Goal: Information Seeking & Learning: Learn about a topic

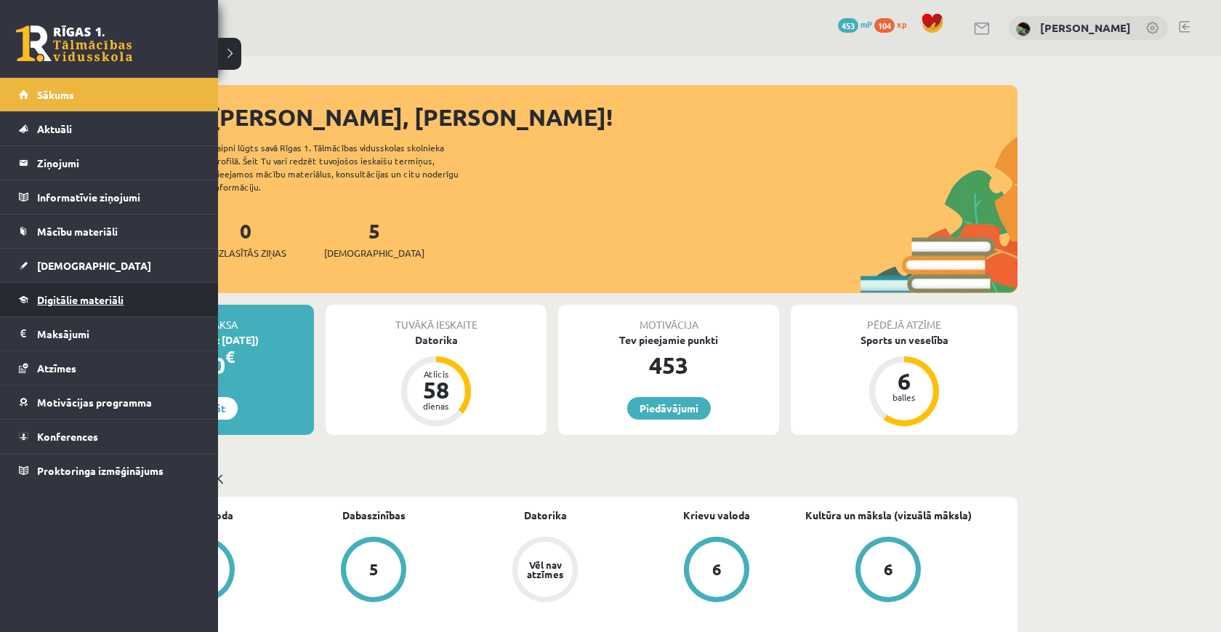
click at [84, 289] on link "Digitālie materiāli" at bounding box center [109, 299] width 181 height 33
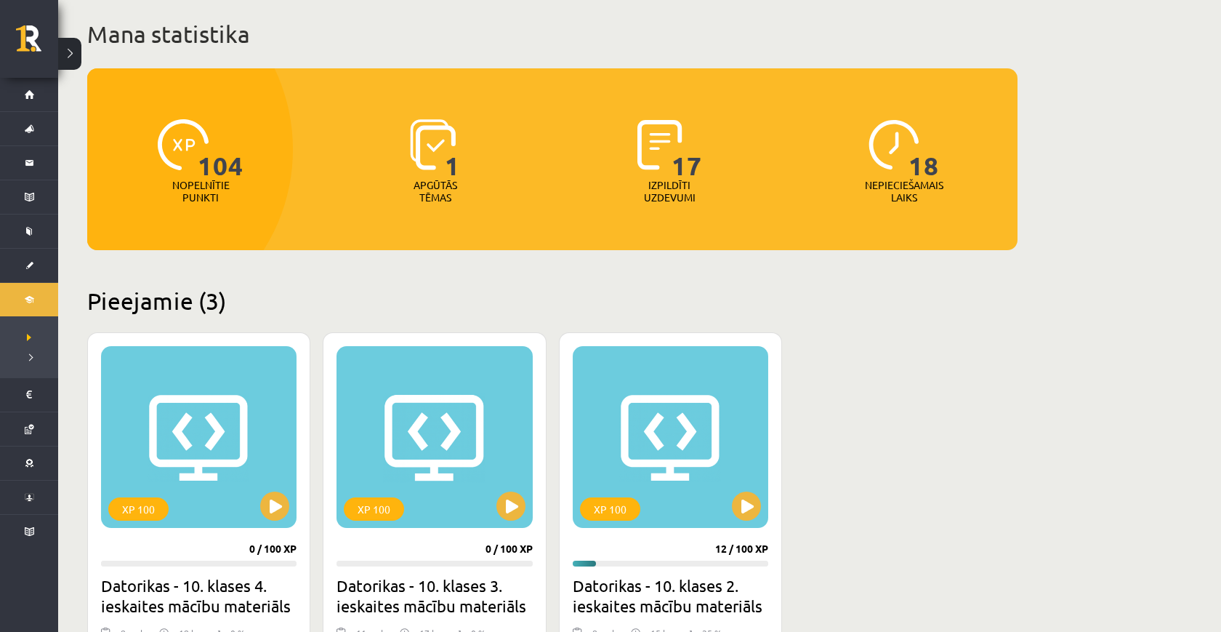
scroll to position [99, 0]
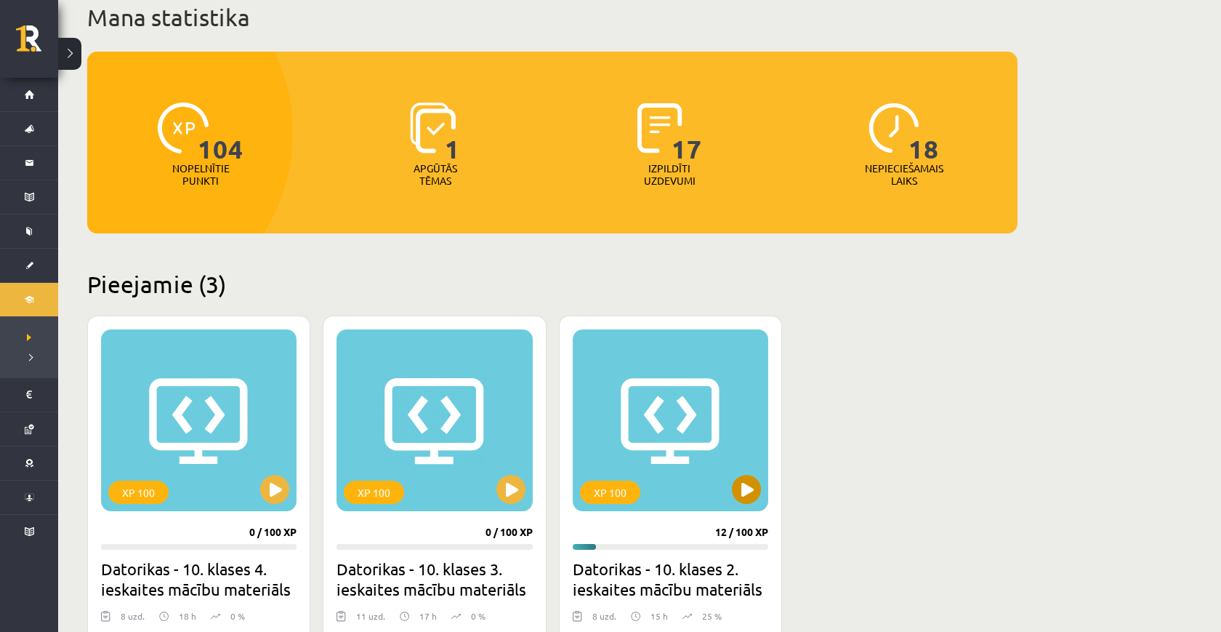
click at [748, 497] on button at bounding box center [746, 489] width 29 height 29
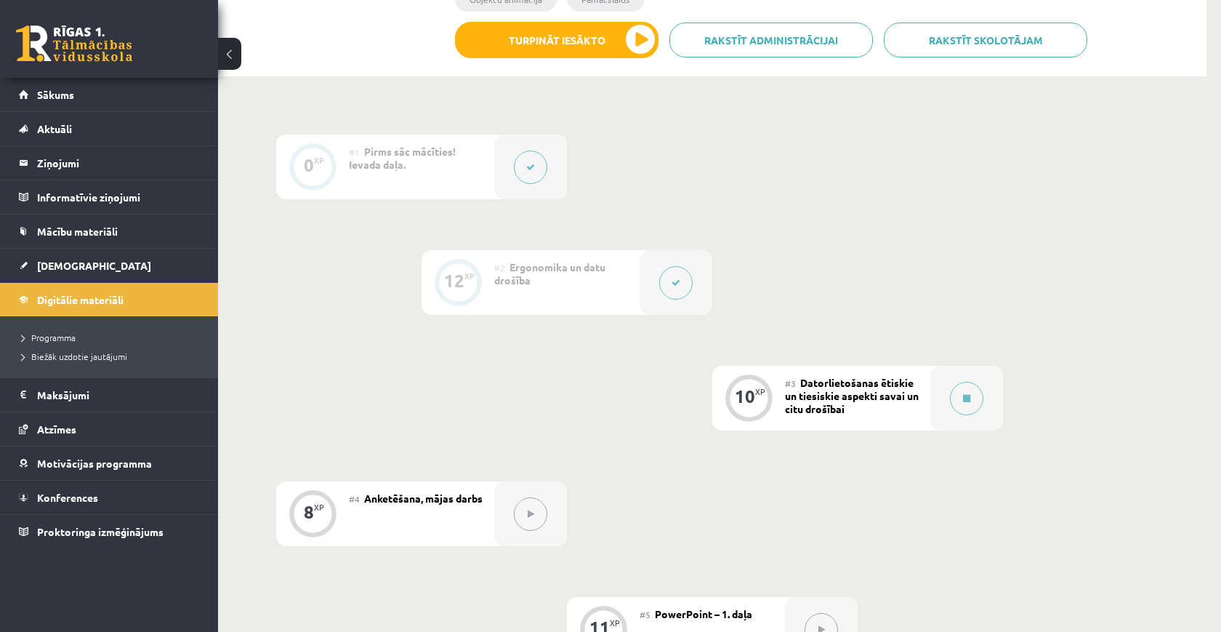
scroll to position [426, 0]
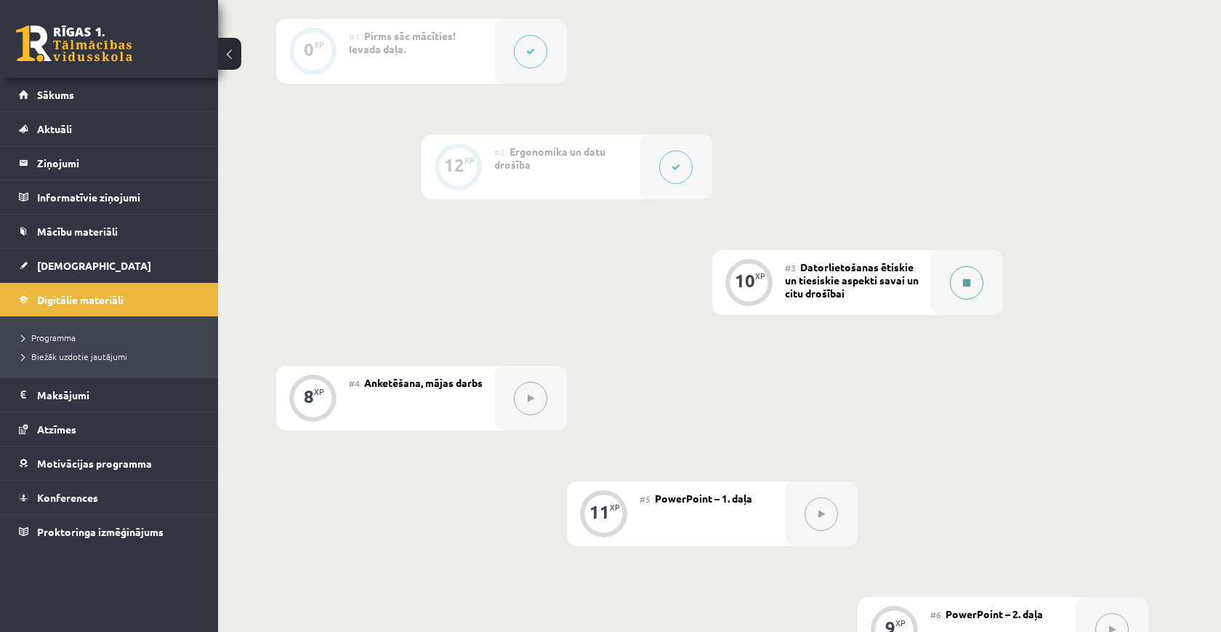
click at [962, 282] on button at bounding box center [966, 282] width 33 height 33
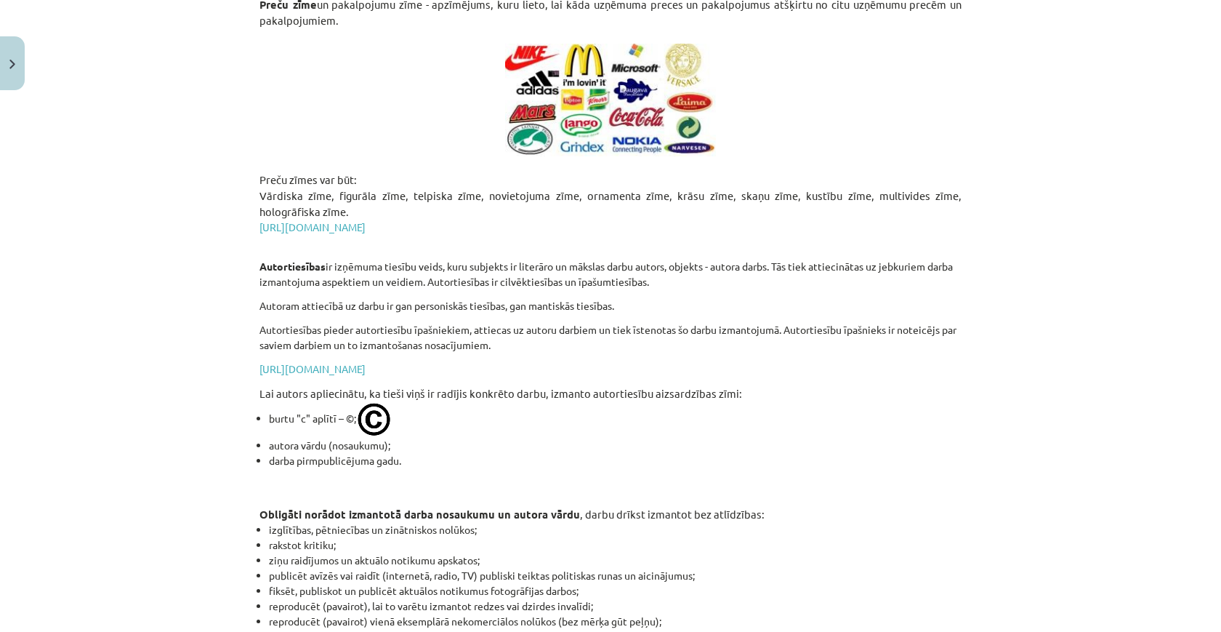
scroll to position [1140, 0]
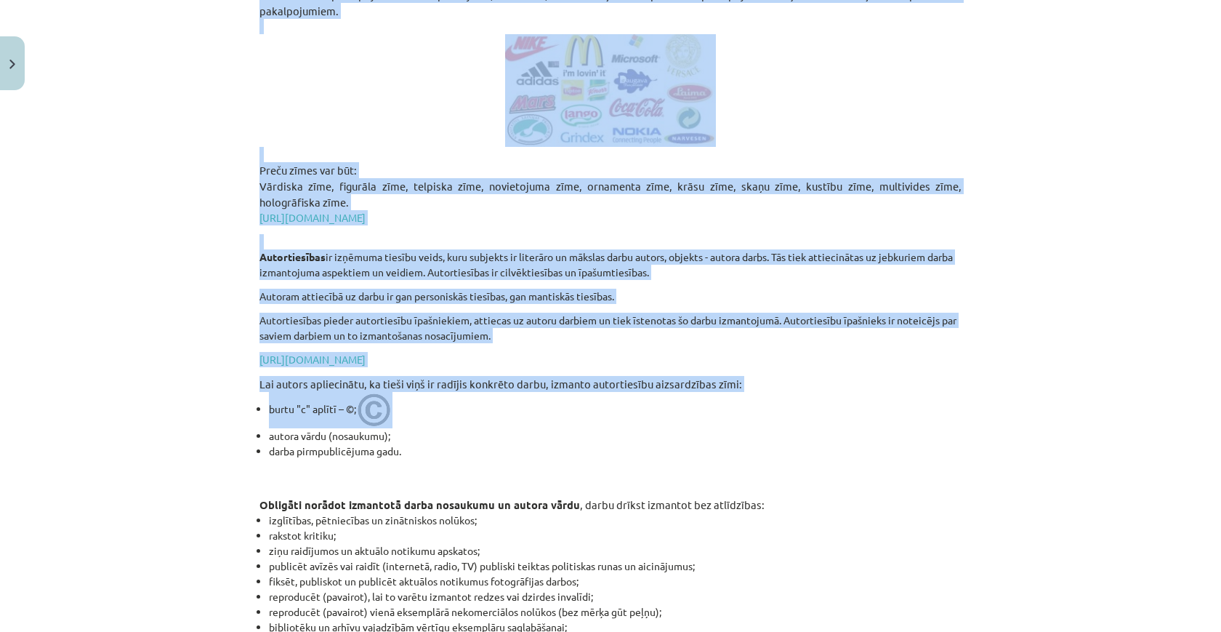
drag, startPoint x: 259, startPoint y: 383, endPoint x: 707, endPoint y: 396, distance: 448.6
click at [707, 396] on div "Mācību tēma: Datorikas - 10. klases 2. ieskaites mācību materiāls #3 Datorlieto…" at bounding box center [610, 316] width 1221 height 632
click at [706, 395] on li "burtu "c" aplītī – ©;" at bounding box center [615, 410] width 693 height 36
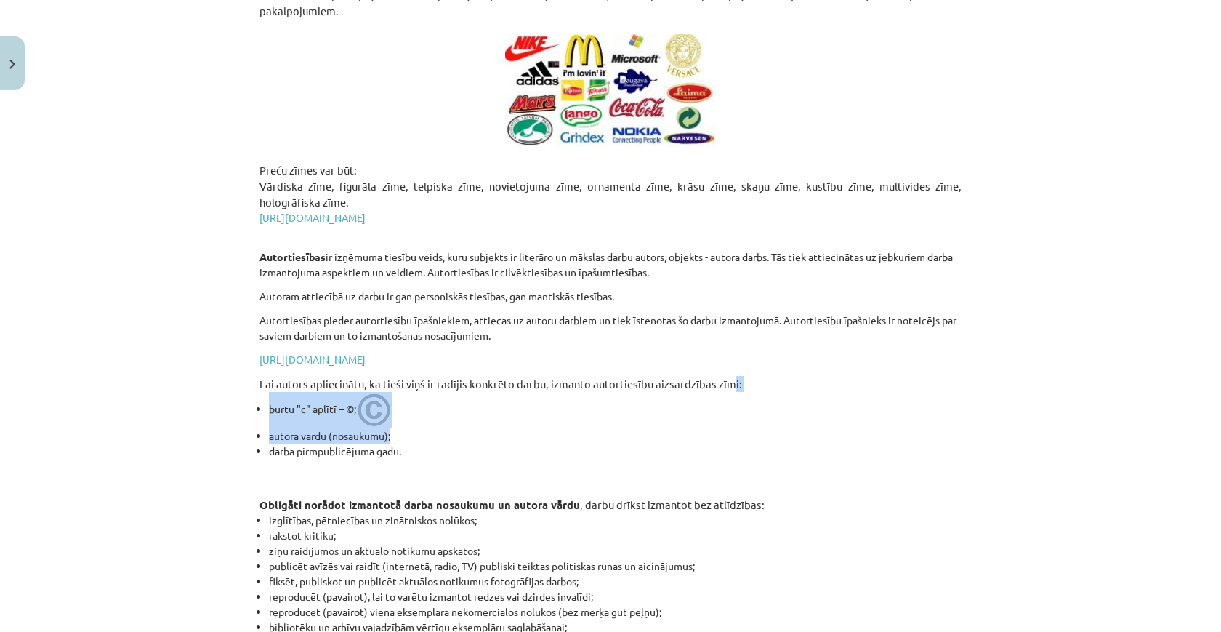
drag, startPoint x: 727, startPoint y: 385, endPoint x: 418, endPoint y: 436, distance: 313.1
click at [418, 436] on li "autora vārdu (nosaukumu);" at bounding box center [615, 435] width 693 height 15
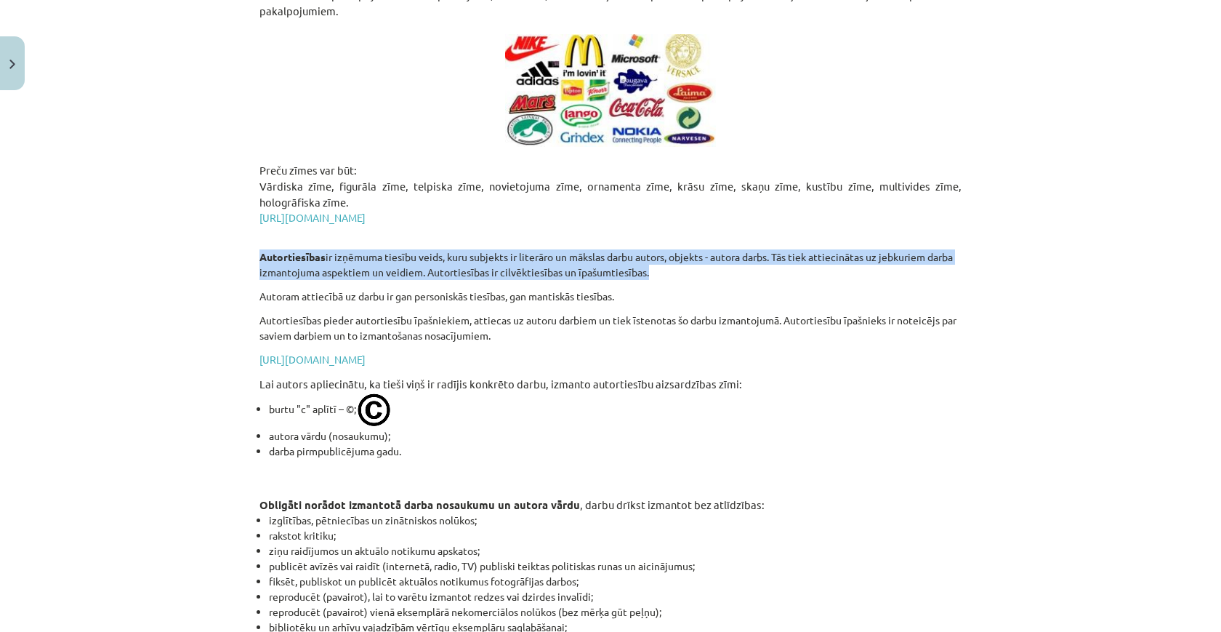
drag, startPoint x: 257, startPoint y: 255, endPoint x: 686, endPoint y: 276, distance: 430.1
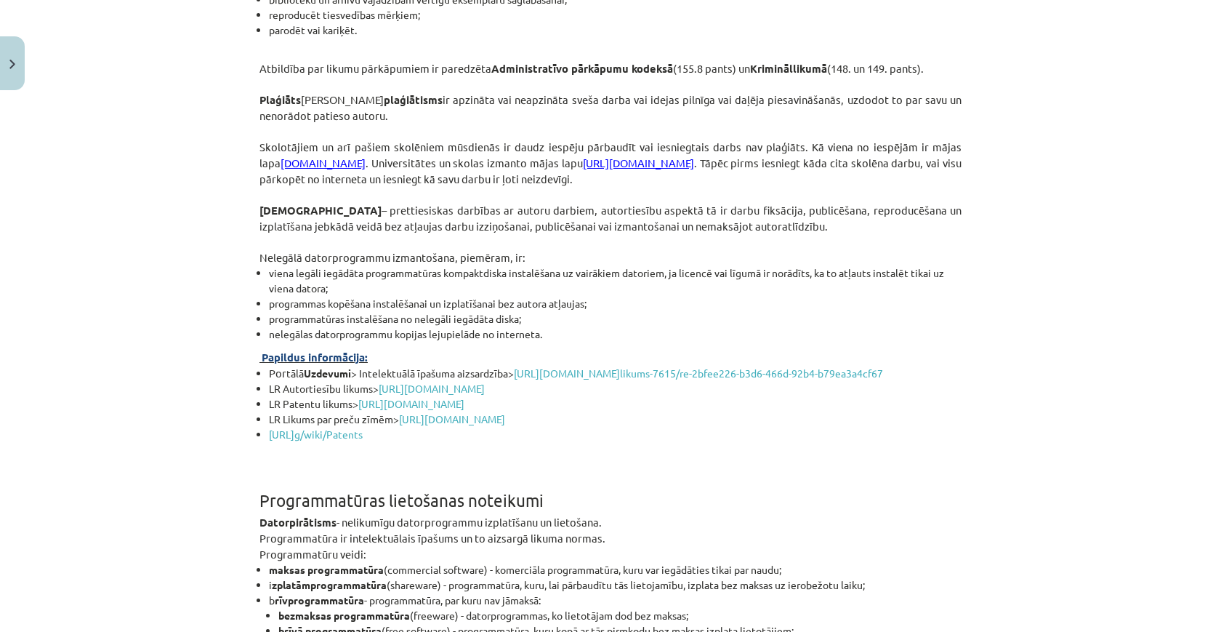
scroll to position [1744, 0]
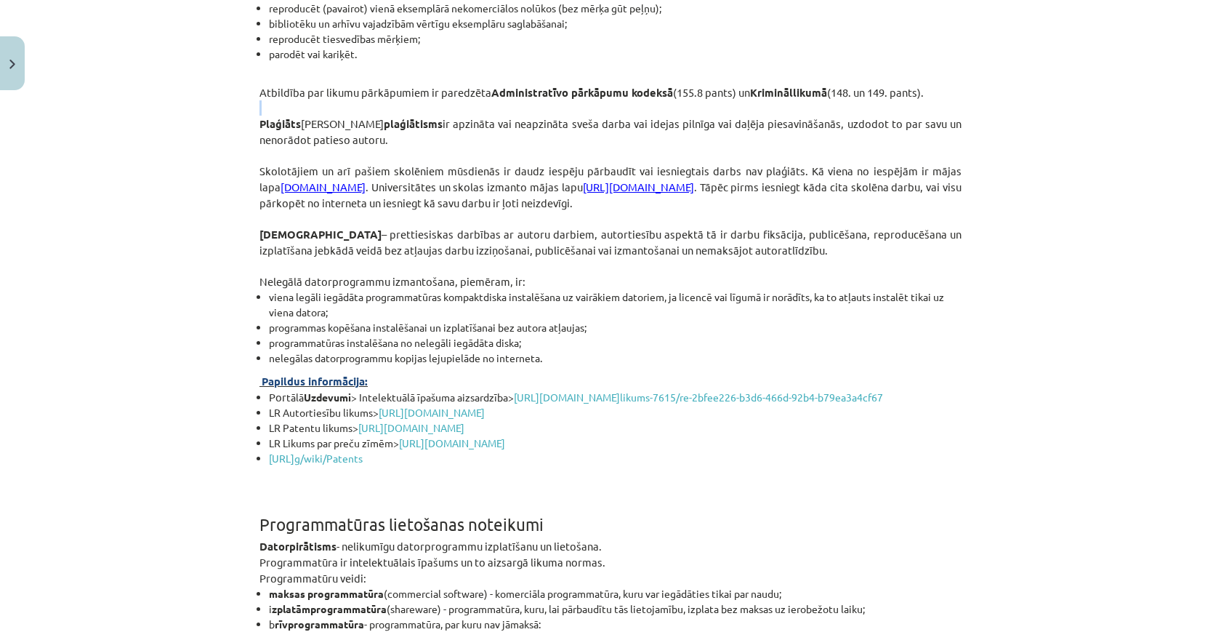
drag, startPoint x: 259, startPoint y: 105, endPoint x: 443, endPoint y: 113, distance: 184.8
click at [443, 113] on div "10 XP Saņemsi Viegls 1587 pilda Apraksts Uzdevums Palīdzība 💡 Kas mums priekšā?…" at bounding box center [611, 380] width 720 height 4055
click at [443, 113] on p at bounding box center [610, 107] width 702 height 15
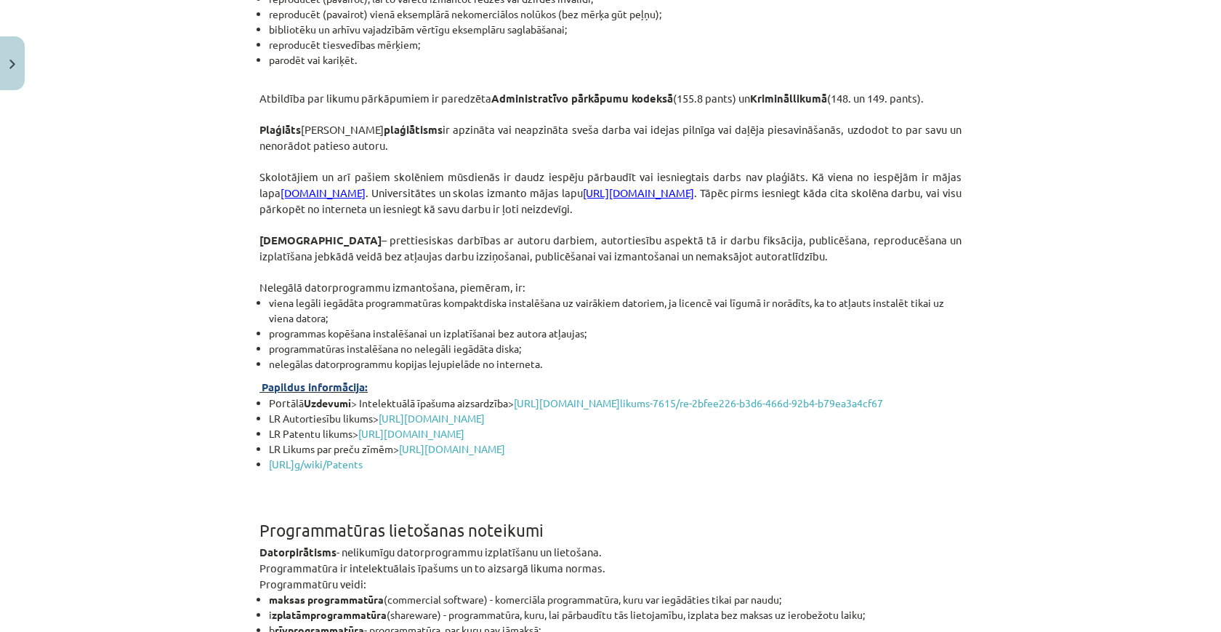
scroll to position [1740, 0]
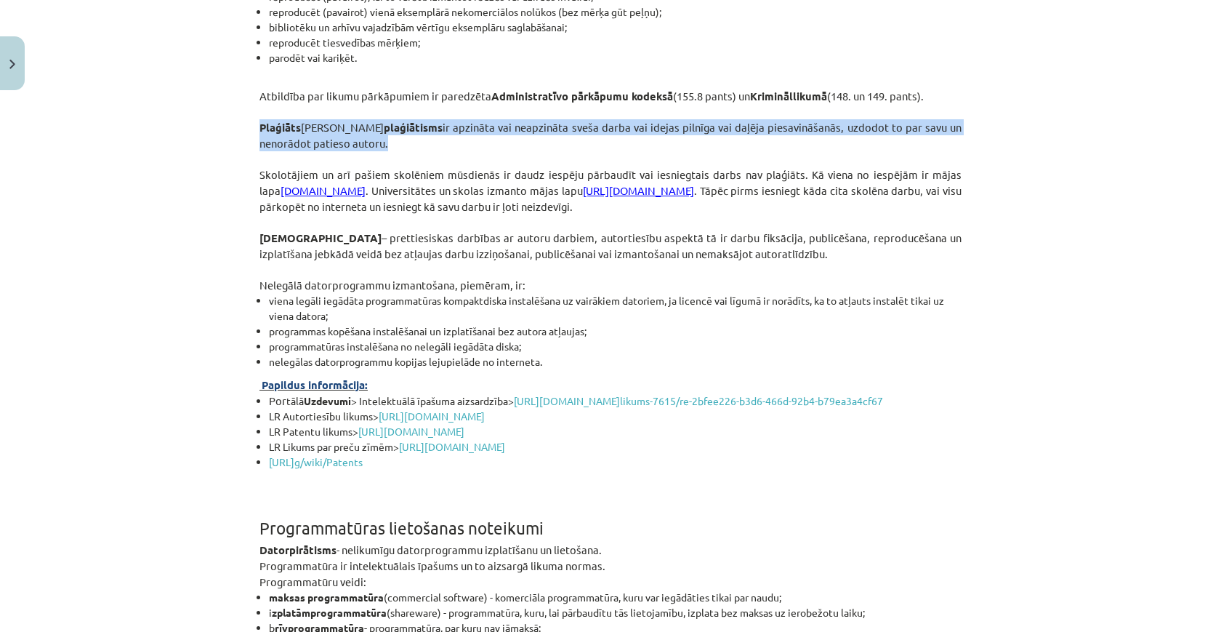
drag, startPoint x: 259, startPoint y: 126, endPoint x: 333, endPoint y: 149, distance: 76.8
click at [333, 149] on p "Plaģiāts jeb plaģiātisms ir apzināta vai neapzināta sveša darba vai idejas piln…" at bounding box center [610, 135] width 702 height 32
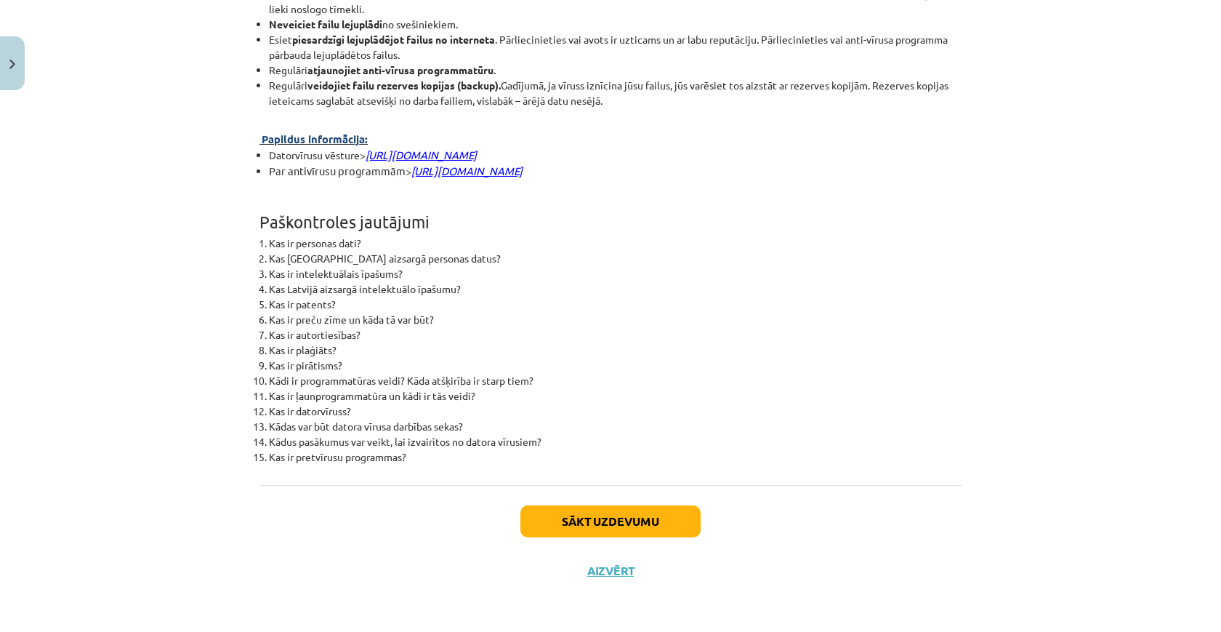
click at [566, 510] on button "Sākt uzdevumu" at bounding box center [610, 521] width 180 height 32
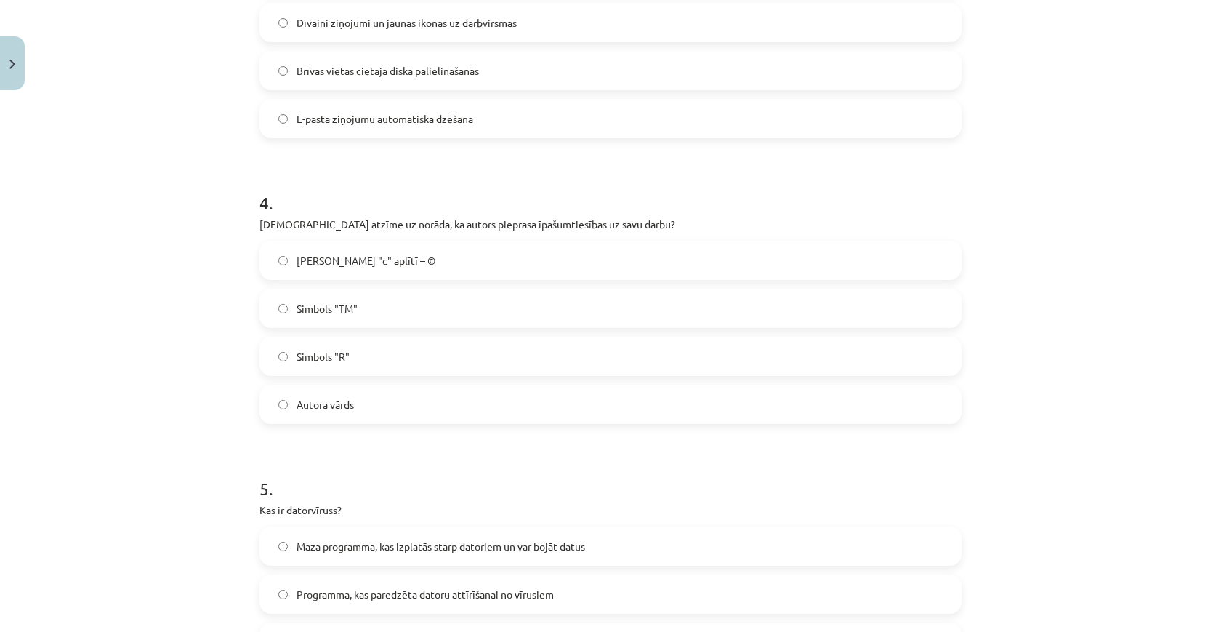
scroll to position [983, 0]
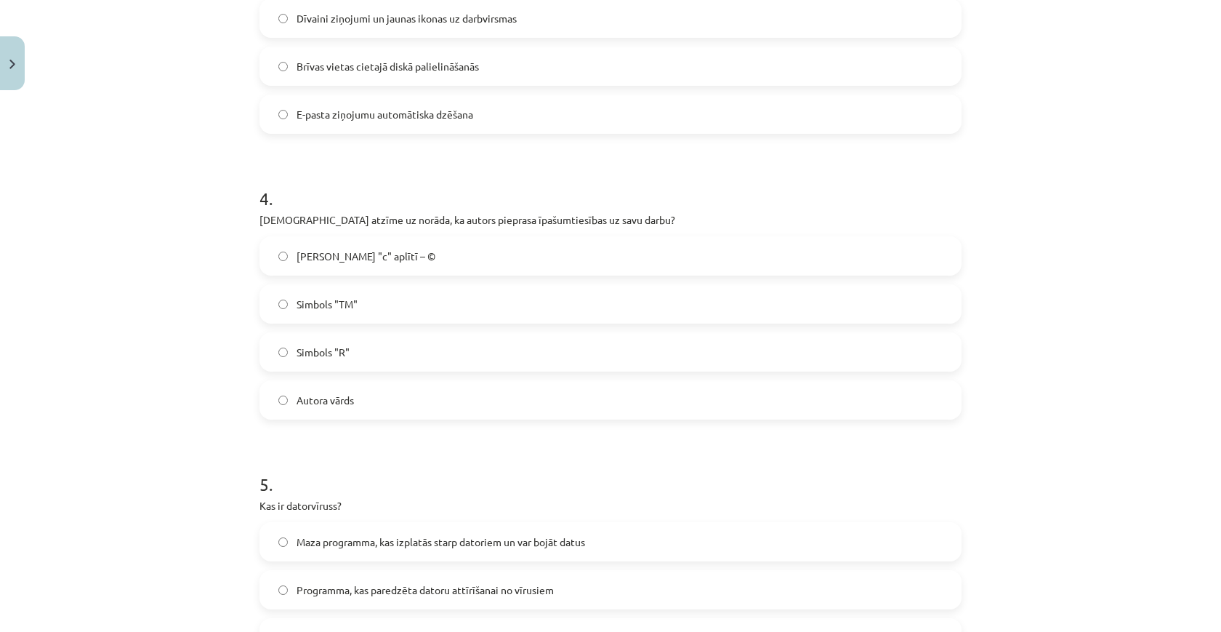
click at [307, 248] on label "Burts "c" aplītī – ©" at bounding box center [610, 256] width 699 height 36
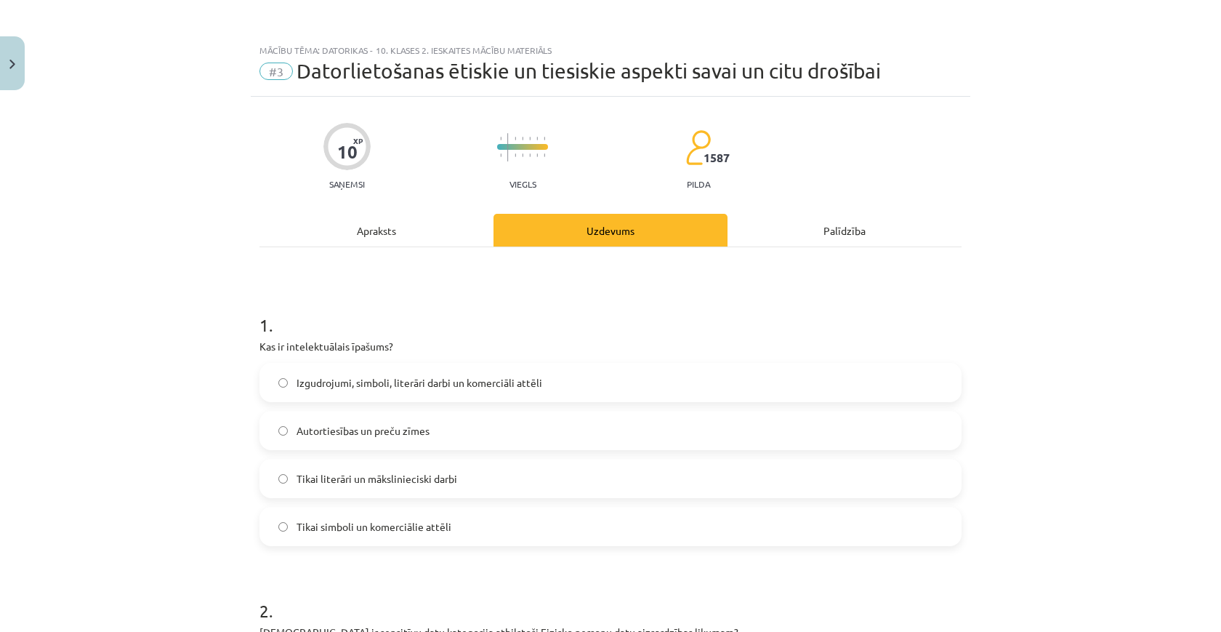
scroll to position [0, 0]
drag, startPoint x: 262, startPoint y: 342, endPoint x: 419, endPoint y: 343, distance: 157.0
click at [419, 343] on p "Kas ir intelektuālais īpašums?" at bounding box center [610, 346] width 702 height 15
click at [415, 369] on label "Izgudrojumi, simboli, literāri darbi un komerciāli attēli" at bounding box center [610, 382] width 699 height 36
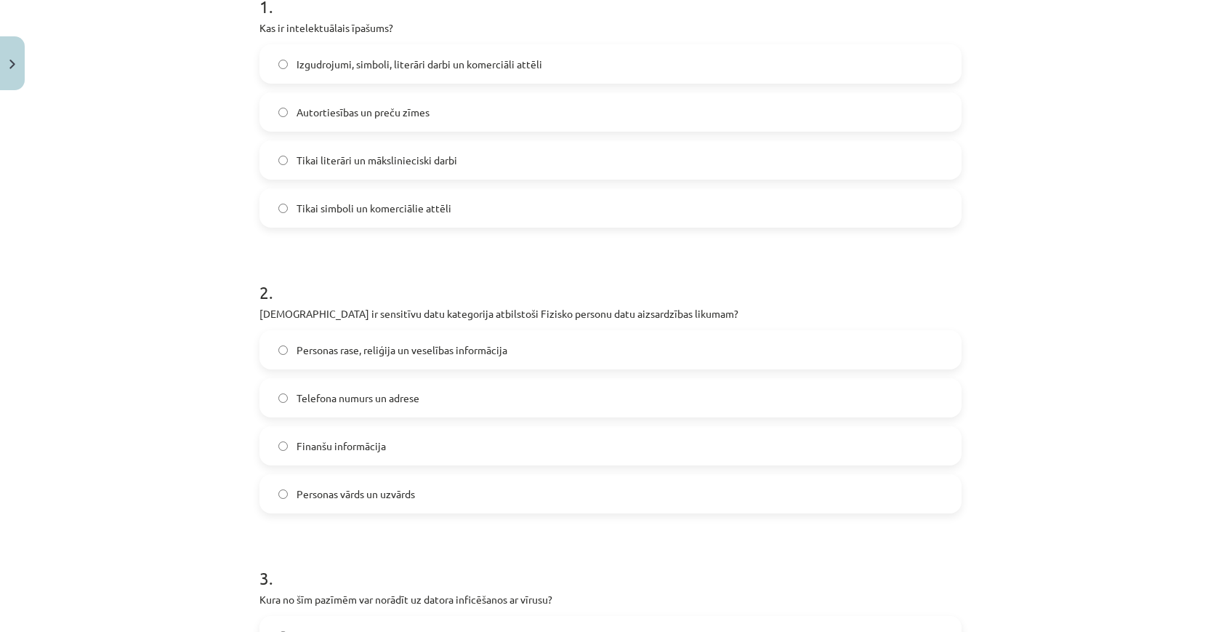
scroll to position [322, 0]
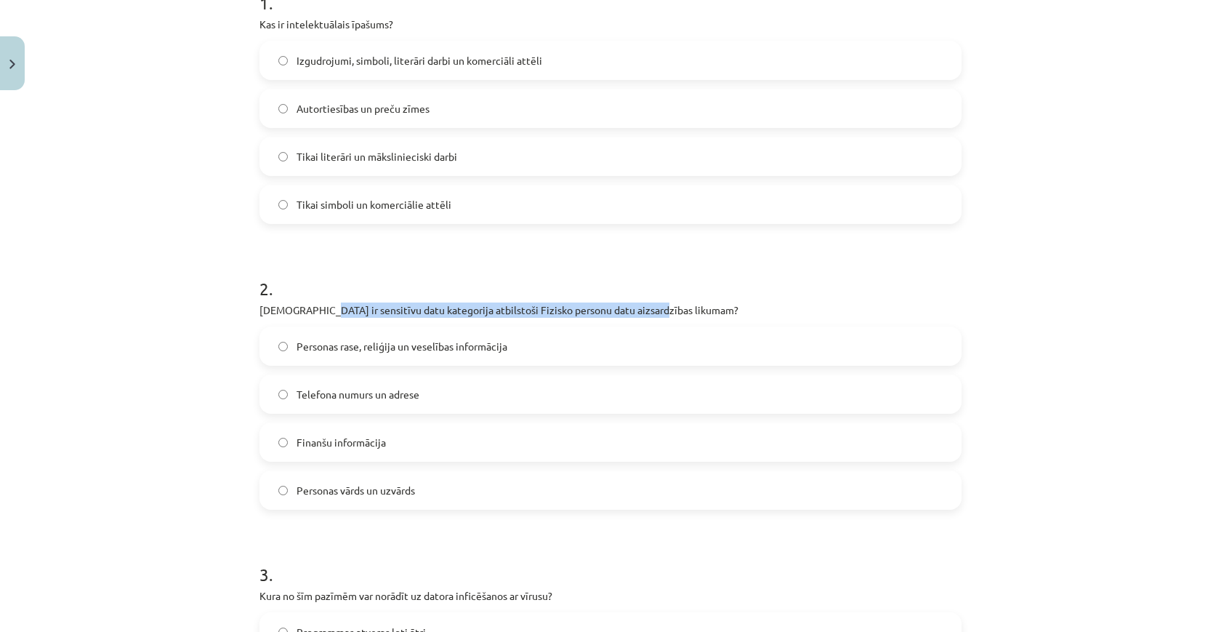
drag, startPoint x: 315, startPoint y: 310, endPoint x: 658, endPoint y: 310, distance: 343.1
click at [658, 310] on p "Kura ir sensitīvu datu kategorija atbilstoši Fizisko personu datu aizsardzības …" at bounding box center [610, 309] width 702 height 15
drag, startPoint x: 658, startPoint y: 310, endPoint x: 257, endPoint y: 313, distance: 401.2
click at [257, 313] on div "10 XP Saņemsi Viegls 1587 pilda Apraksts Uzdevums Palīdzība 1 . Kas ir intelekt…" at bounding box center [611, 637] width 720 height 1724
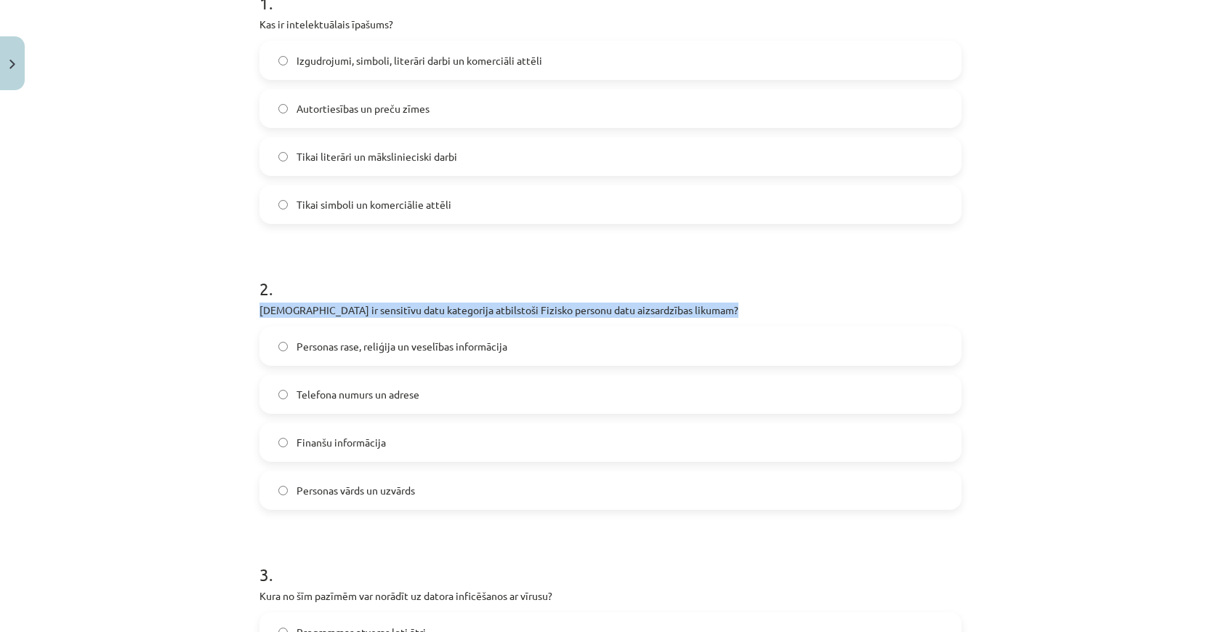
click at [257, 313] on div "10 XP Saņemsi Viegls 1587 pilda Apraksts Uzdevums Palīdzība 1 . Kas ir intelekt…" at bounding box center [611, 637] width 720 height 1724
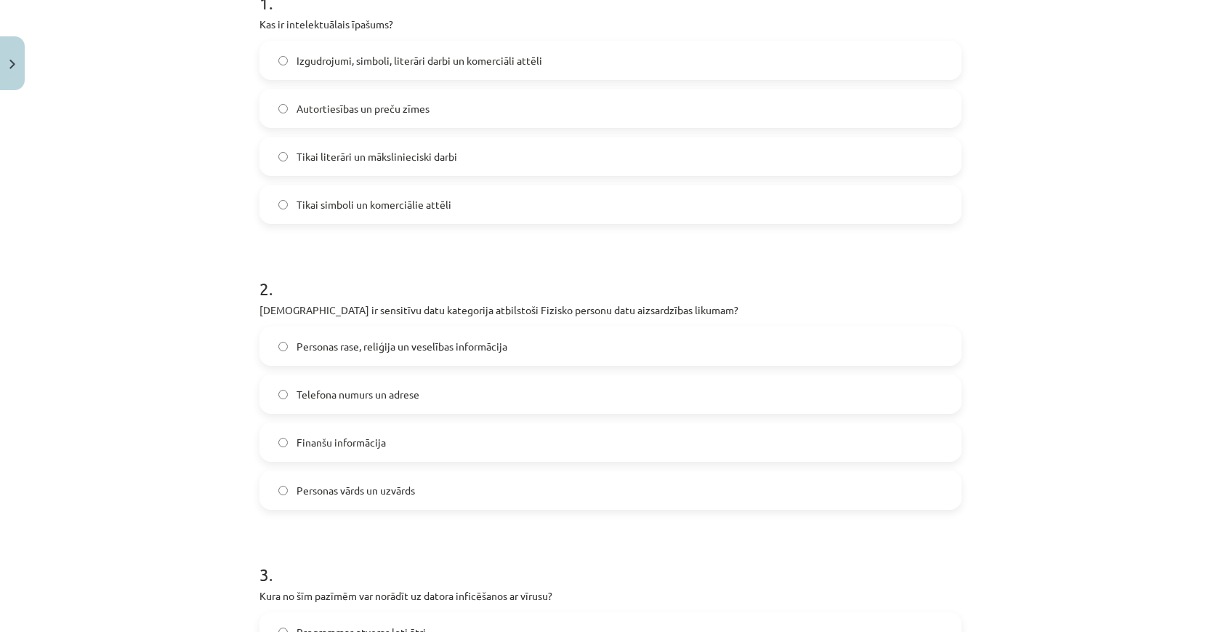
click at [299, 358] on label "Personas rase, reliģija un veselības informācija" at bounding box center [610, 346] width 699 height 36
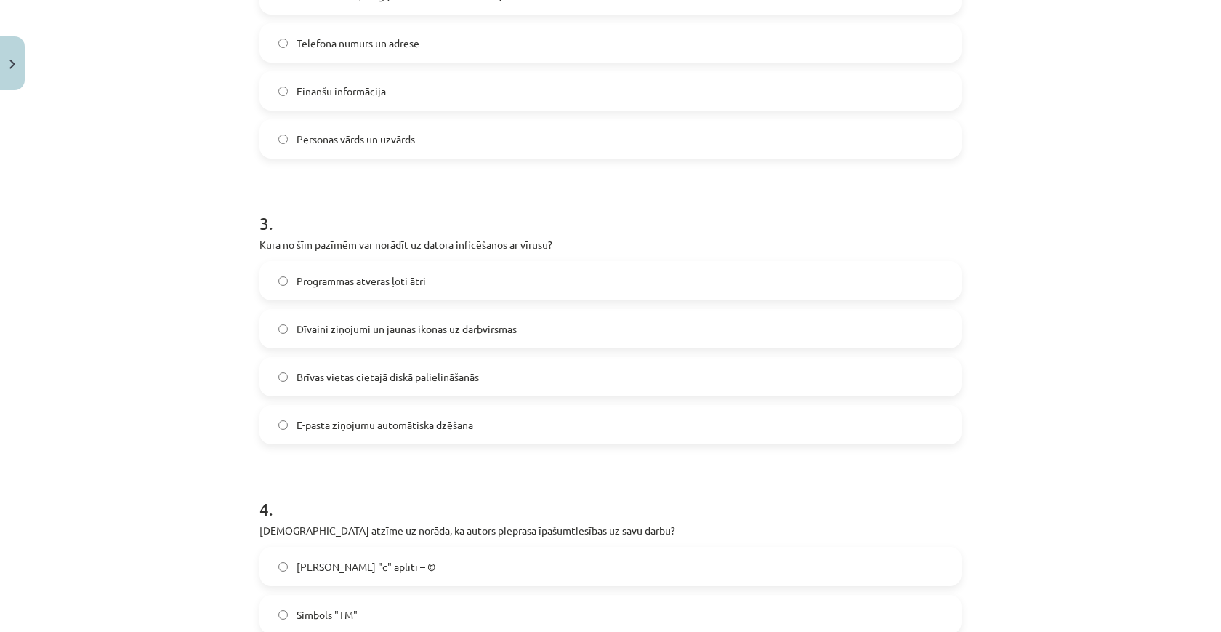
scroll to position [675, 0]
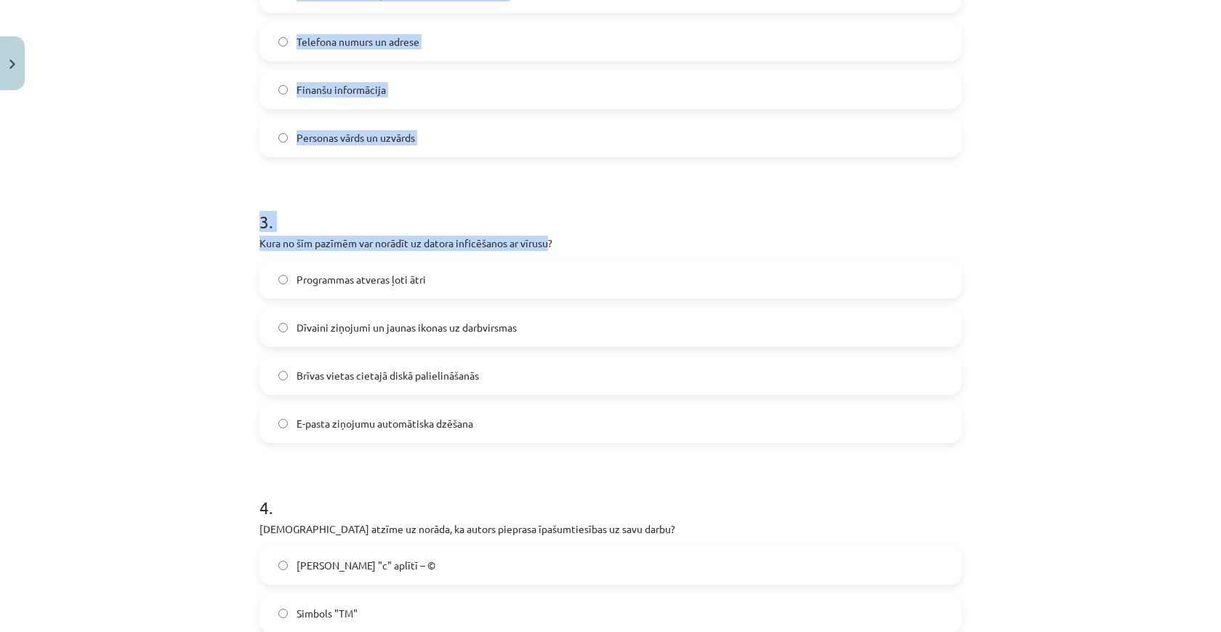
drag, startPoint x: 241, startPoint y: 243, endPoint x: 549, endPoint y: 241, distance: 308.2
click at [549, 241] on div "Mācību tēma: Datorikas - 10. klases 2. ieskaites mācību materiāls #3 Datorlieto…" at bounding box center [610, 316] width 1221 height 632
click at [549, 241] on p "Kura no šīm pazīmēm var norādīt uz datora inficēšanos ar vīrusu?" at bounding box center [610, 242] width 702 height 15
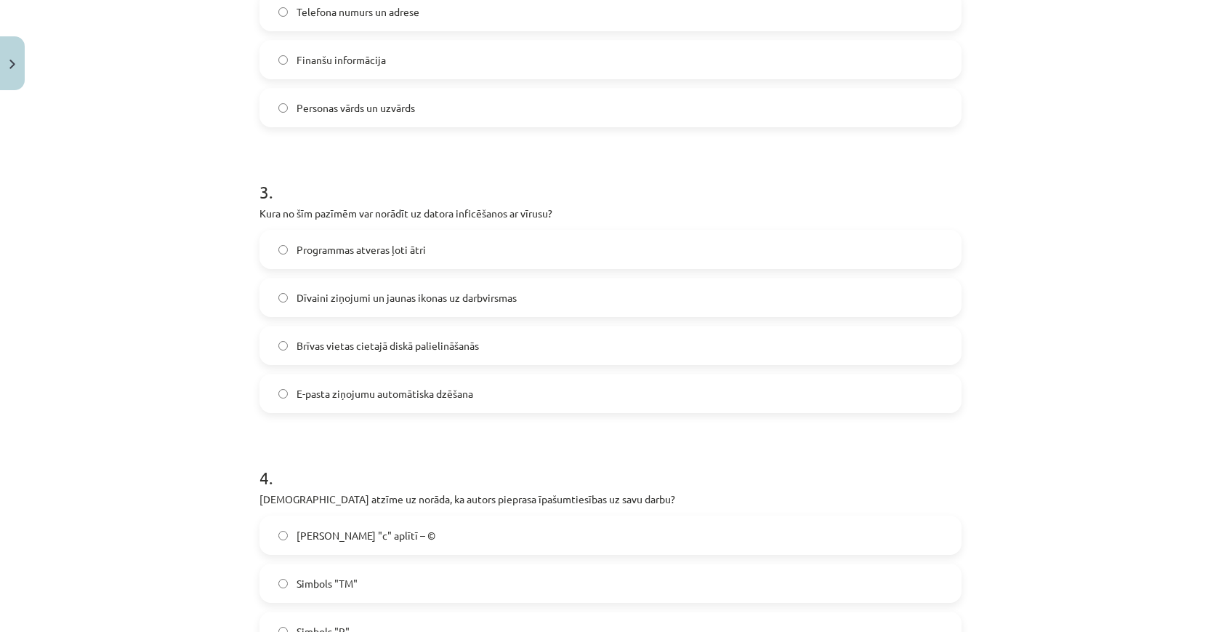
scroll to position [712, 0]
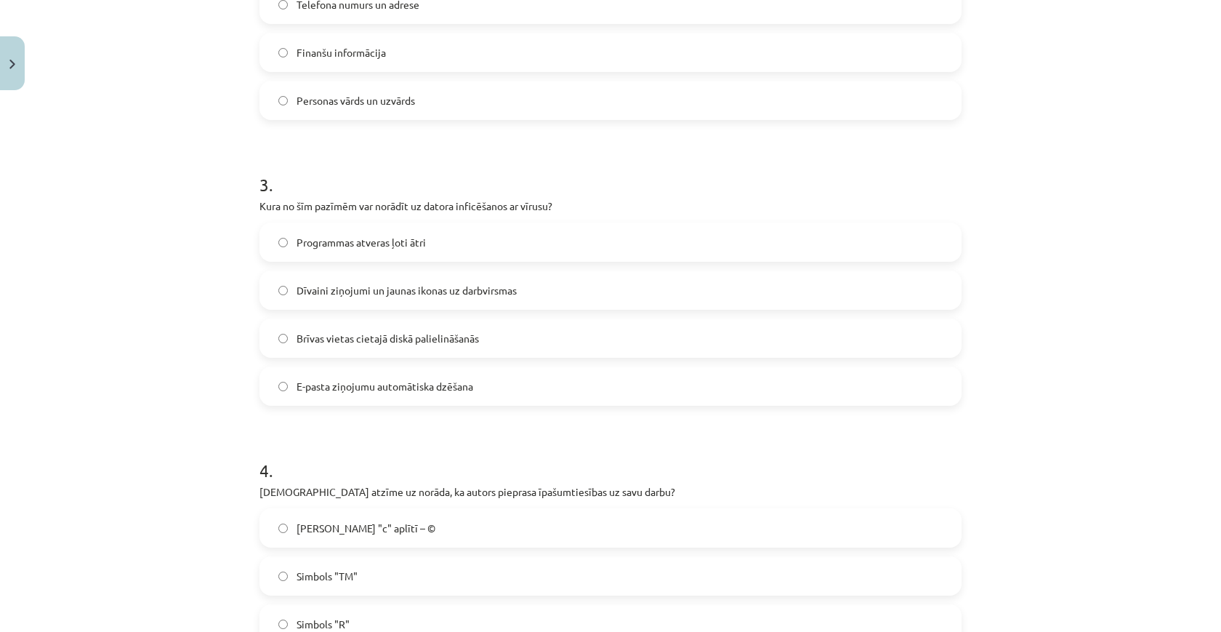
click at [547, 299] on label "Dīvaini ziņojumi un jaunas ikonas uz darbvirsmas" at bounding box center [610, 290] width 699 height 36
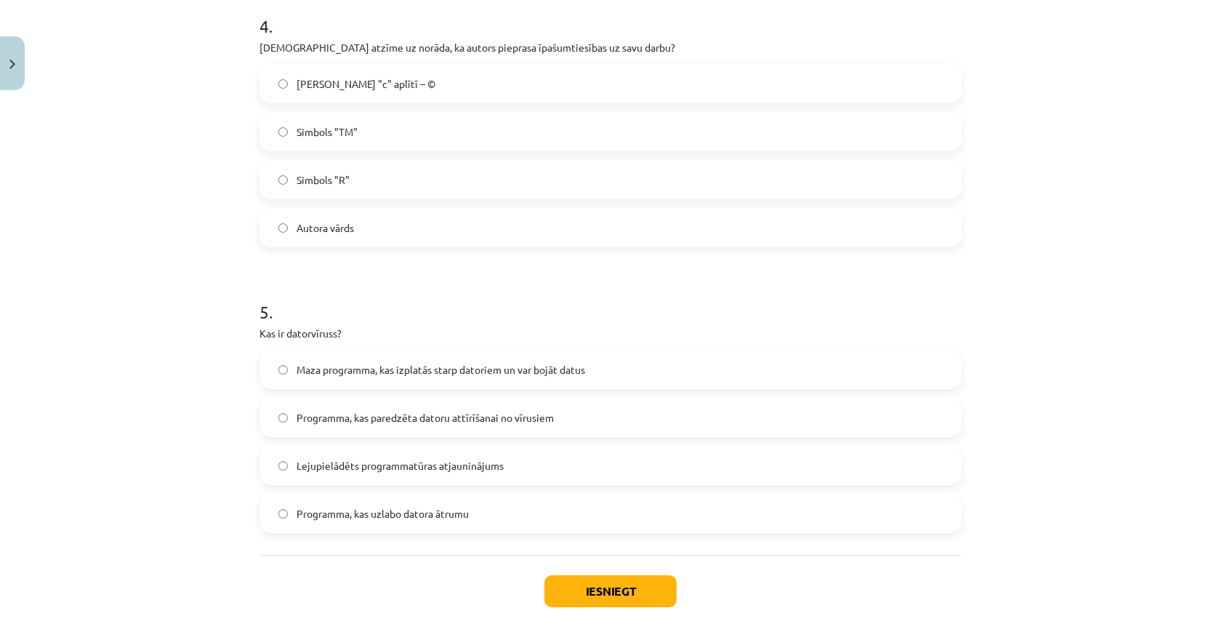
scroll to position [1191, 0]
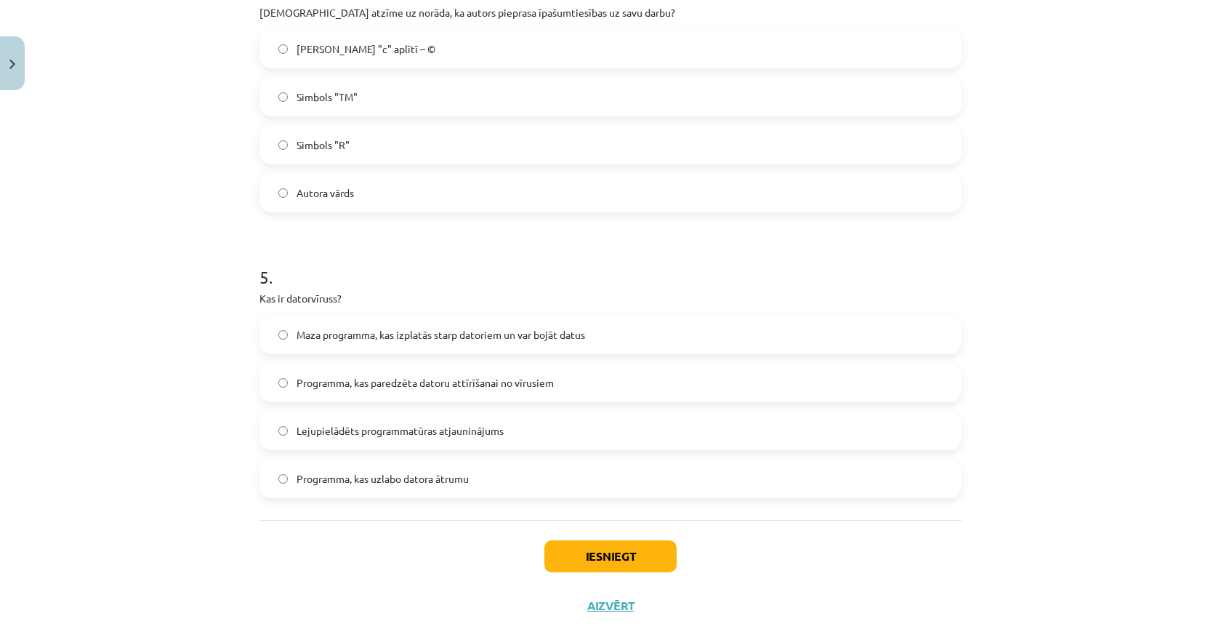
click at [545, 352] on label "Maza programma, kas izplatās starp datoriem un var bojāt datus" at bounding box center [610, 334] width 699 height 36
click at [589, 551] on button "Iesniegt" at bounding box center [610, 556] width 132 height 32
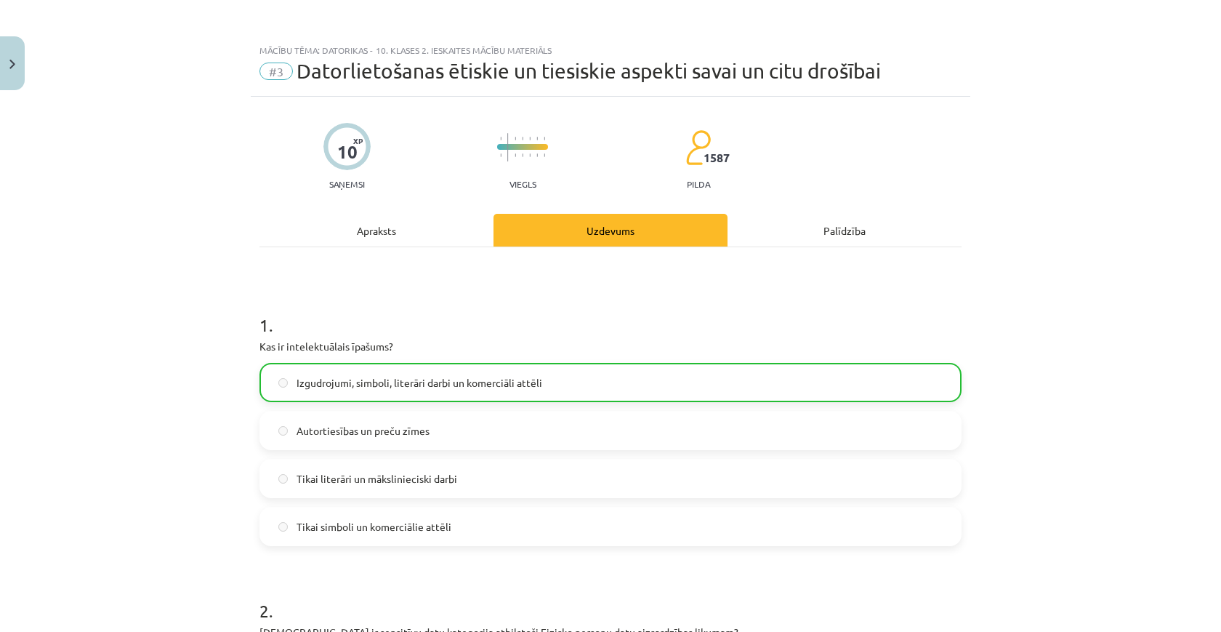
scroll to position [0, 0]
click at [14, 78] on button "Close" at bounding box center [12, 63] width 25 height 54
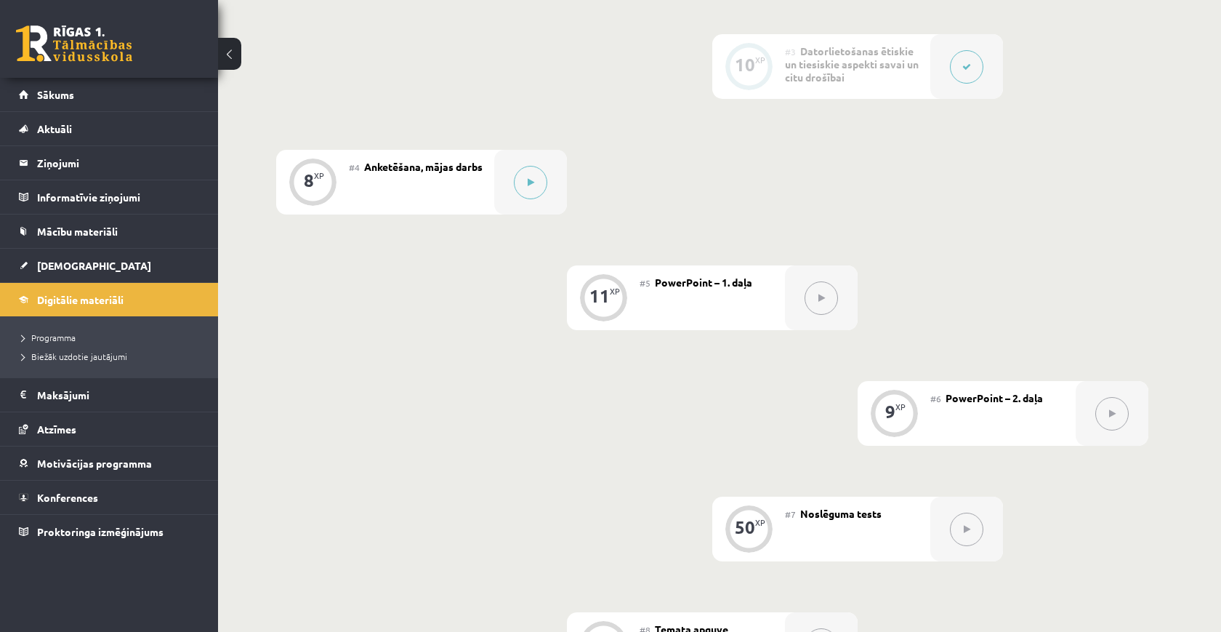
scroll to position [633, 0]
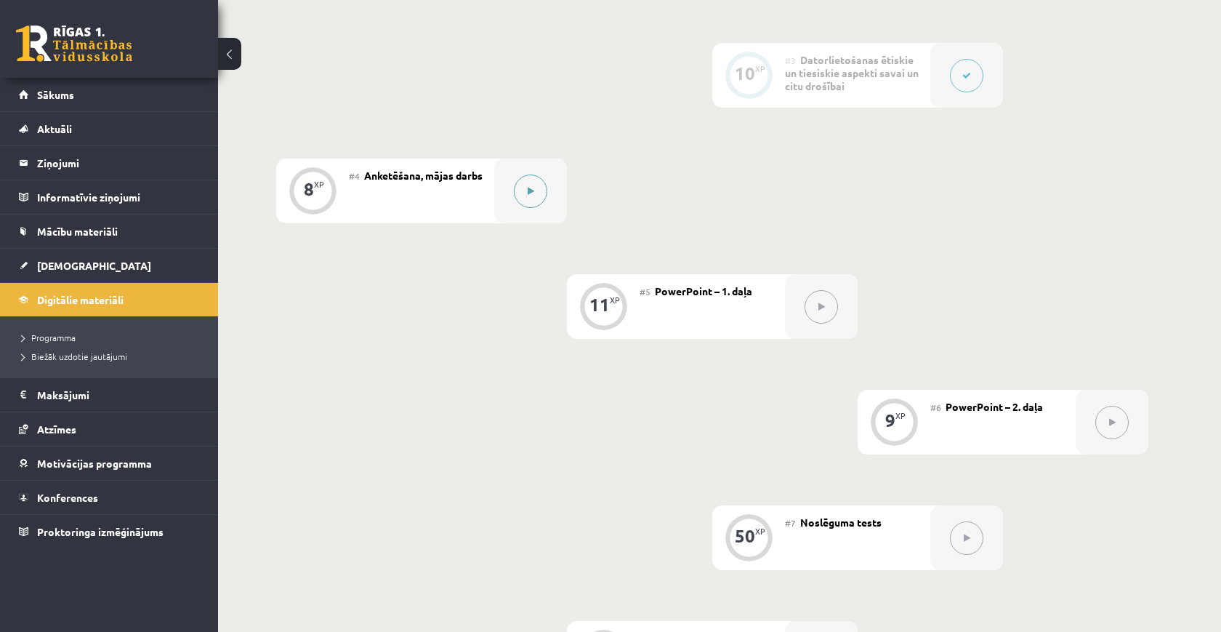
click at [547, 207] on div at bounding box center [530, 190] width 73 height 65
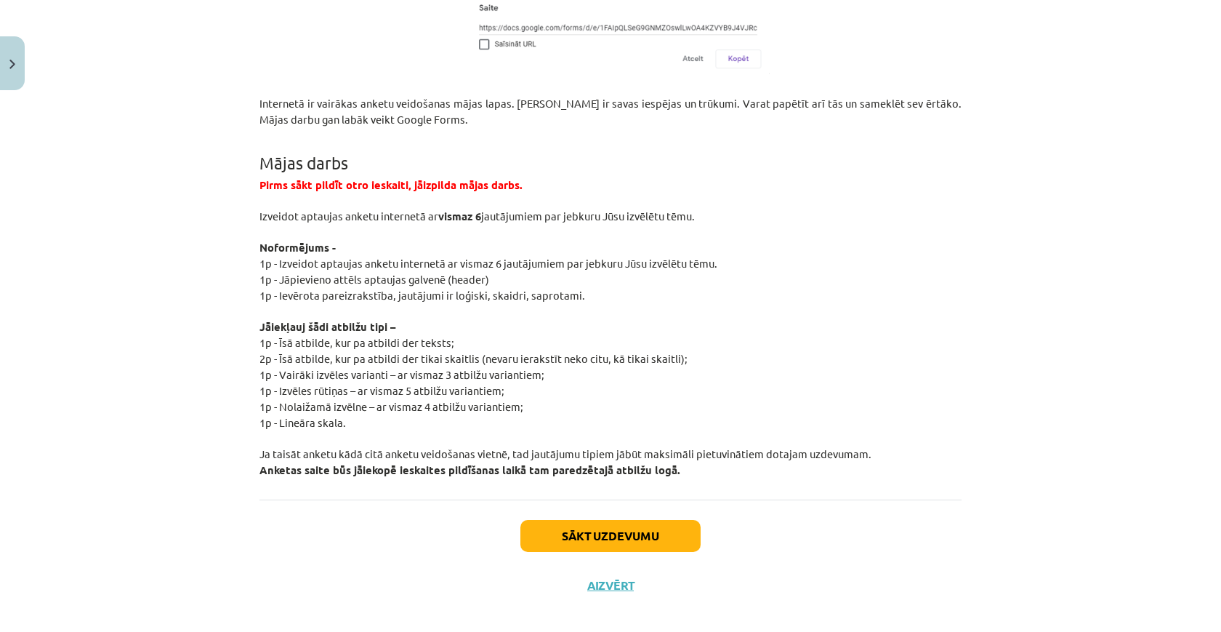
scroll to position [2644, 0]
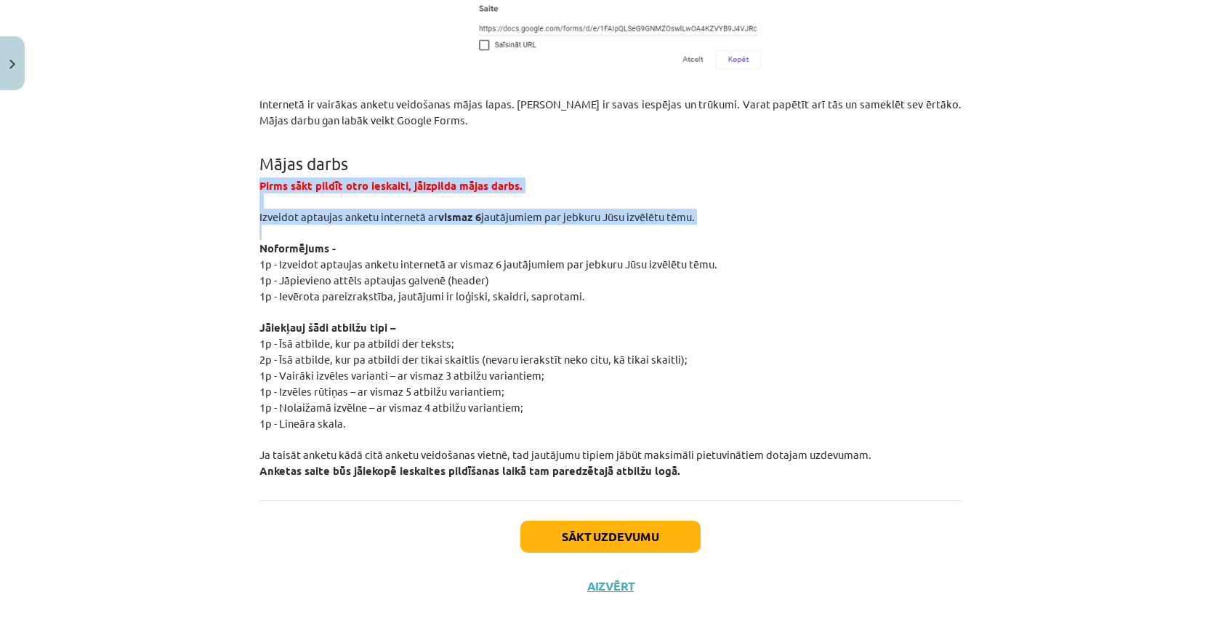
drag, startPoint x: 258, startPoint y: 166, endPoint x: 382, endPoint y: 219, distance: 134.2
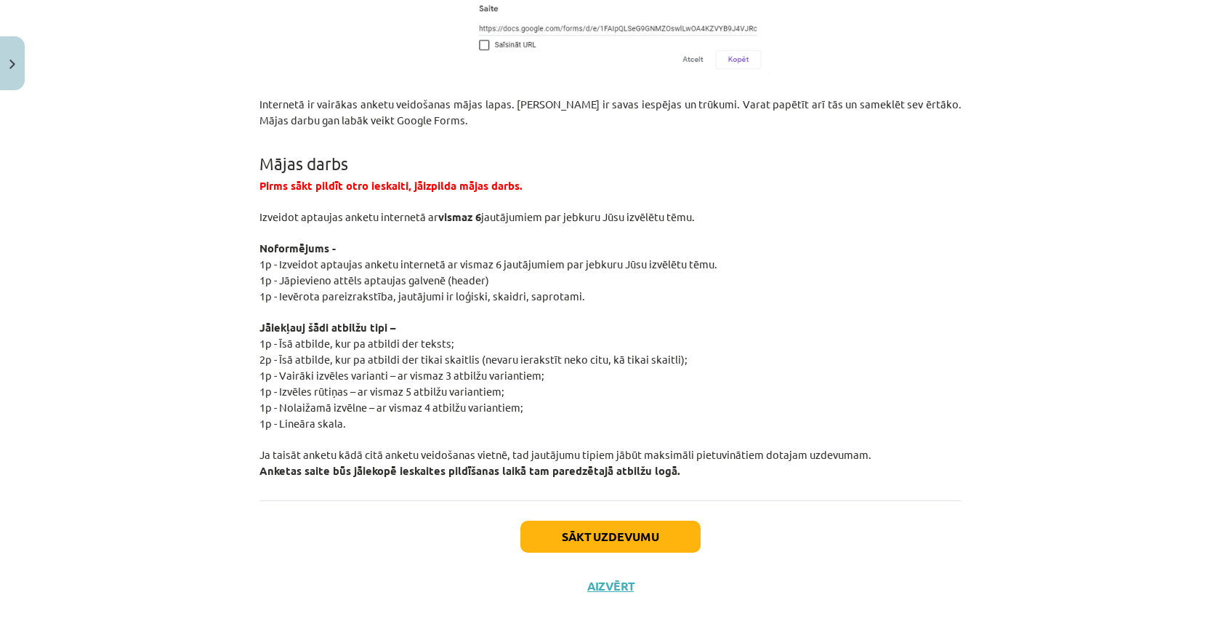
click at [392, 225] on p at bounding box center [610, 232] width 702 height 15
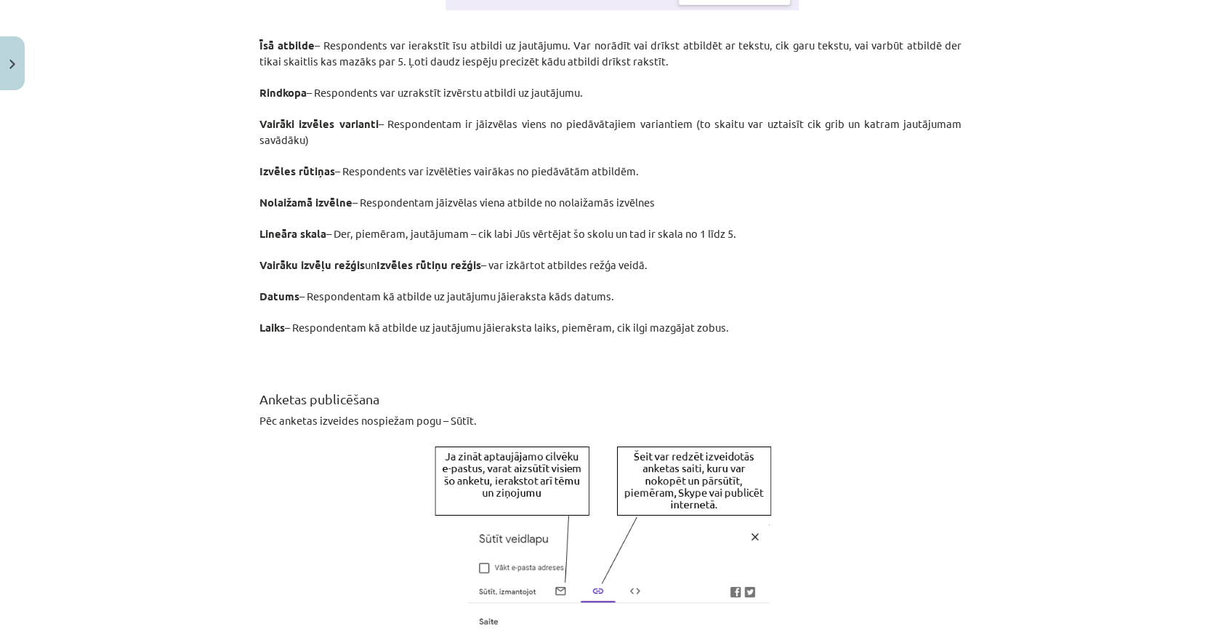
scroll to position [2055, 0]
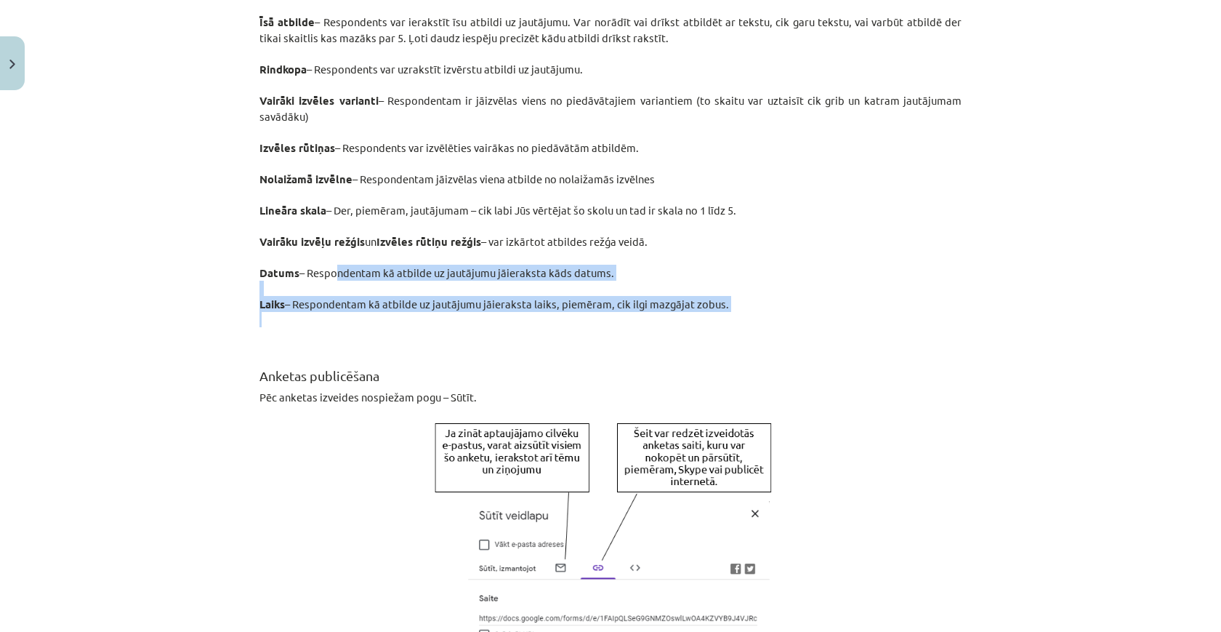
drag, startPoint x: 330, startPoint y: 257, endPoint x: 708, endPoint y: 297, distance: 380.1
click at [708, 312] on p at bounding box center [610, 319] width 702 height 15
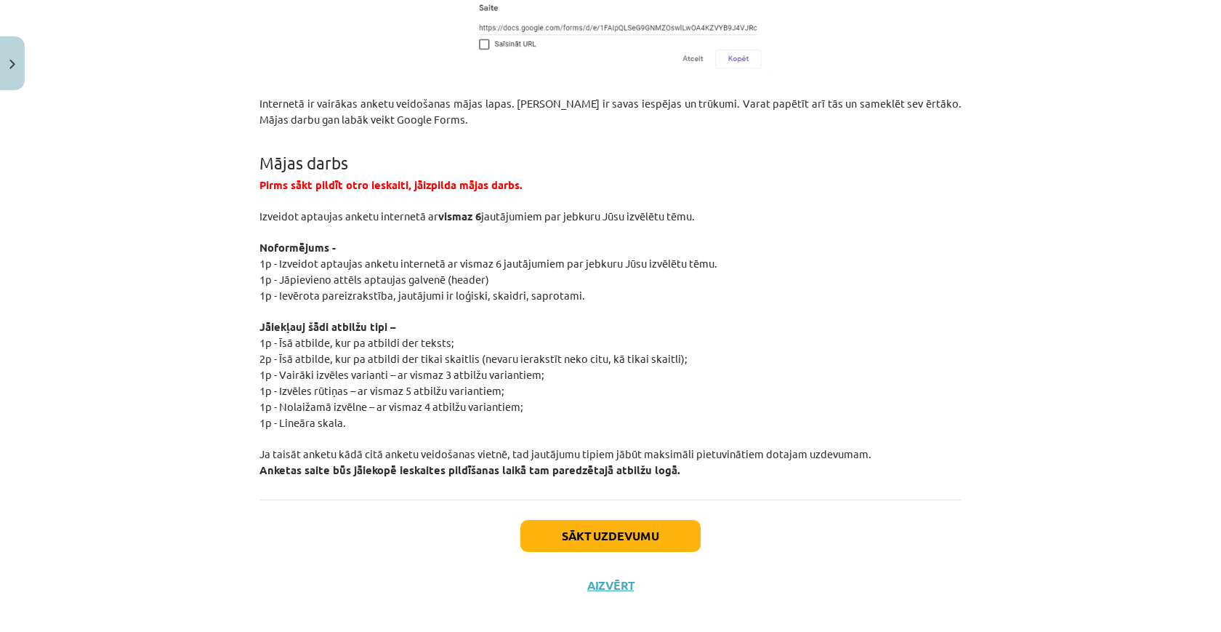
scroll to position [2644, 0]
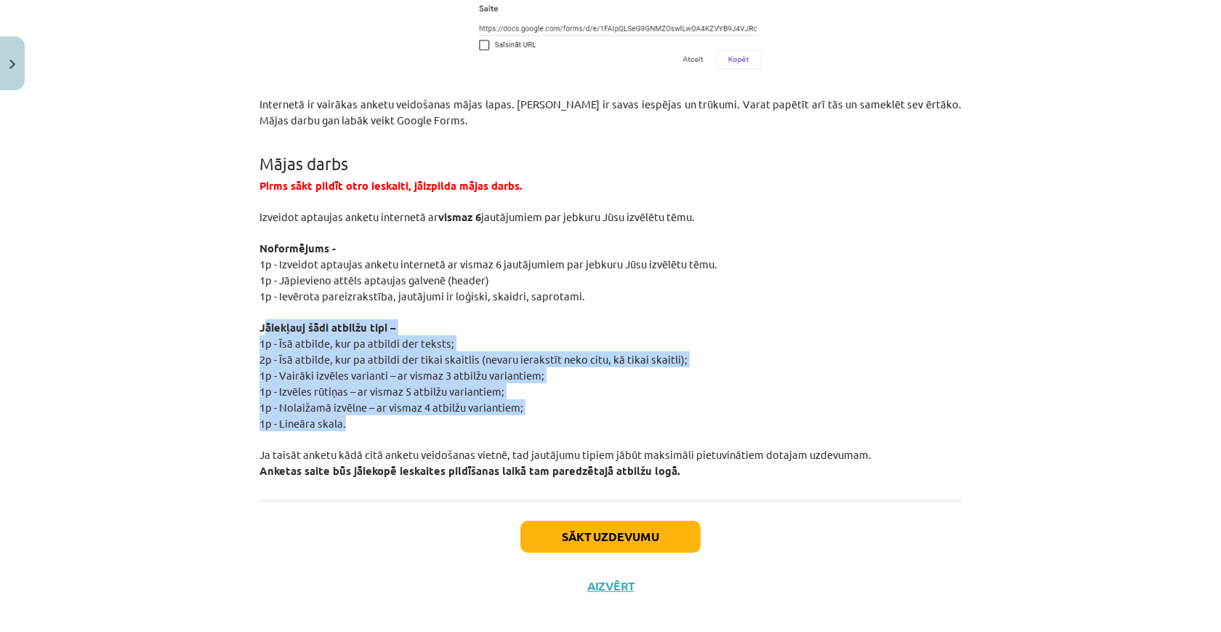
drag, startPoint x: 382, startPoint y: 402, endPoint x: 267, endPoint y: 308, distance: 148.8
click at [267, 320] on b "Jāiekļauj šādi atbilžu tipi –" at bounding box center [327, 327] width 136 height 15
drag, startPoint x: 267, startPoint y: 308, endPoint x: 386, endPoint y: 404, distance: 153.0
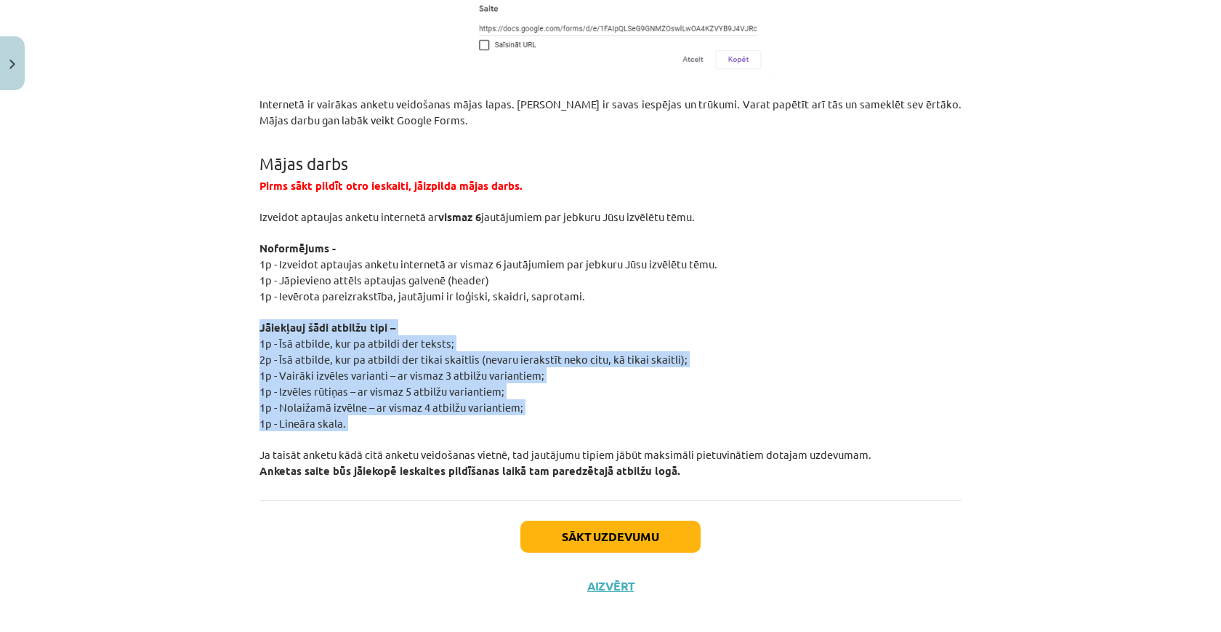
click at [385, 415] on p "1p - Lineāra skala." at bounding box center [610, 423] width 702 height 16
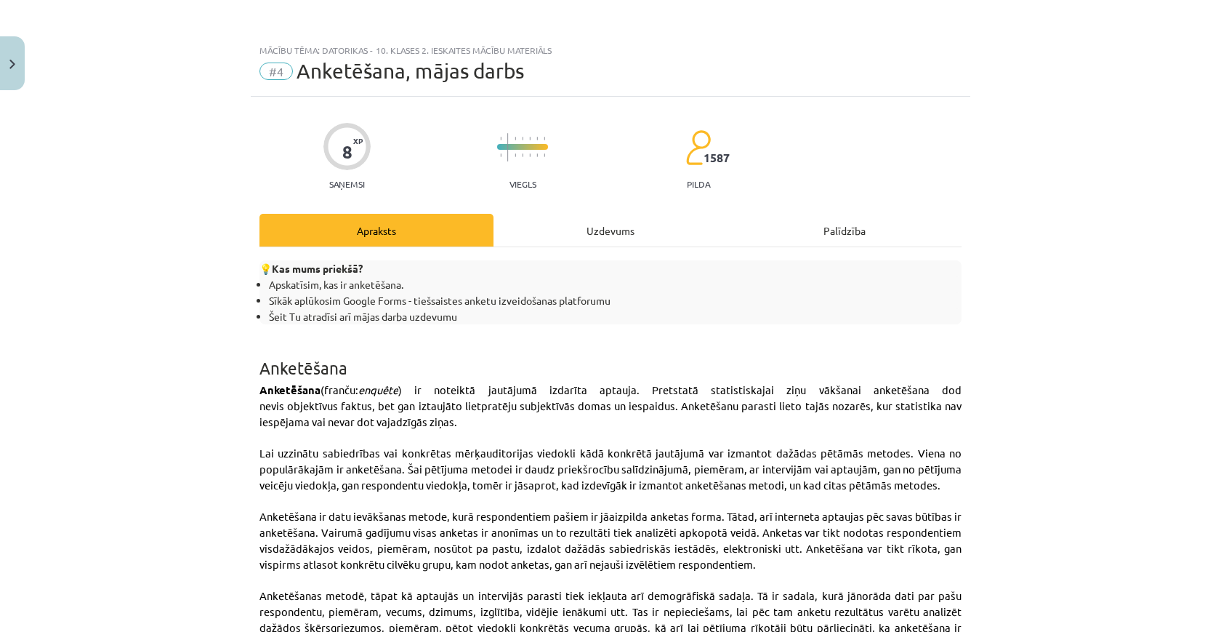
scroll to position [0, 0]
click at [10, 70] on button "Close" at bounding box center [12, 63] width 25 height 54
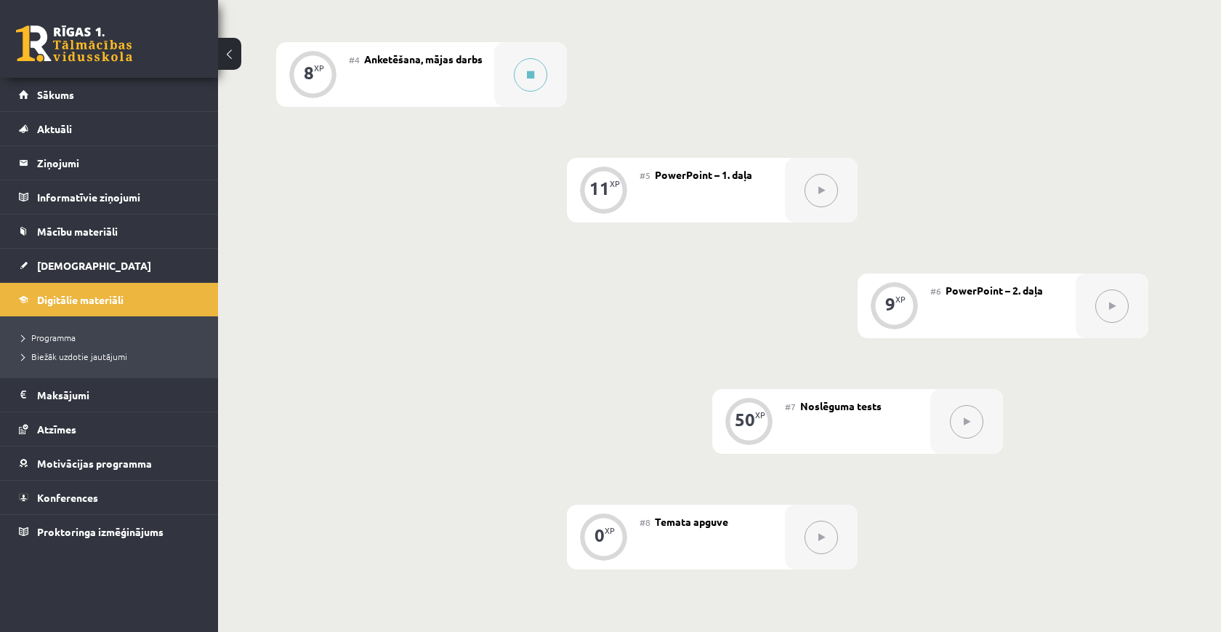
scroll to position [743, 0]
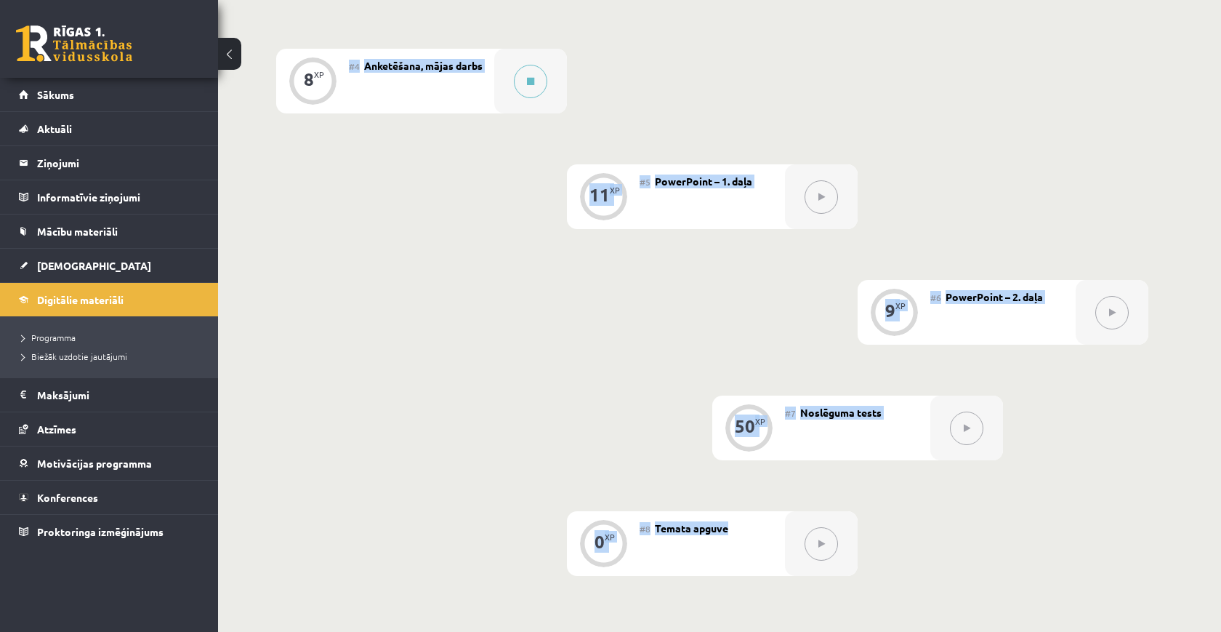
drag, startPoint x: 350, startPoint y: 65, endPoint x: 783, endPoint y: 574, distance: 668.3
click at [783, 574] on div "0 XP #1 Pirms sāc mācīties! Ievada daļa. 12 XP #2 Ergonomika un datu drošība 10…" at bounding box center [712, 139] width 872 height 874
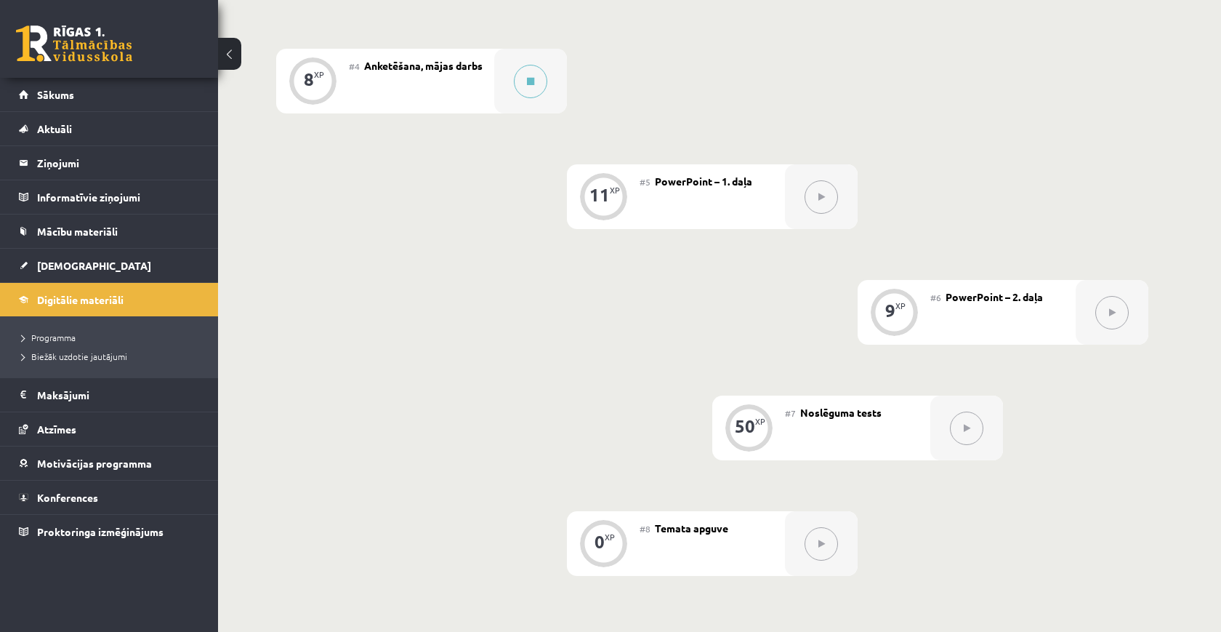
click at [928, 537] on div "0 XP #1 Pirms sāc mācīties! Ievada daļa. 12 XP #2 Ergonomika un datu drošība 10…" at bounding box center [712, 139] width 872 height 874
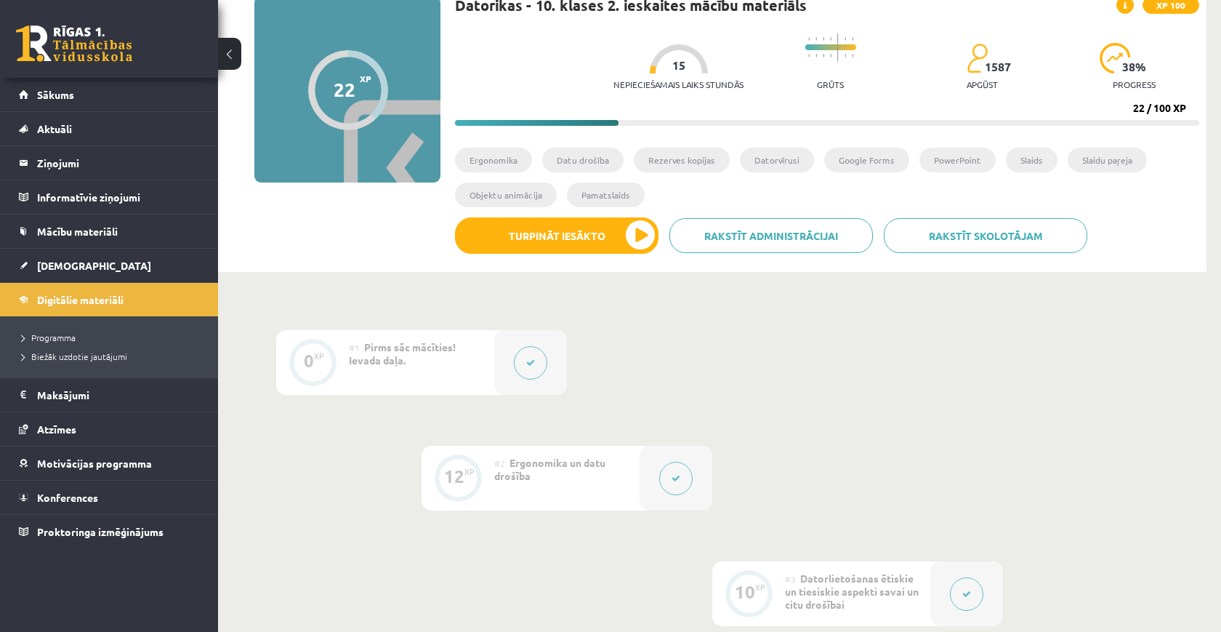
scroll to position [108, 0]
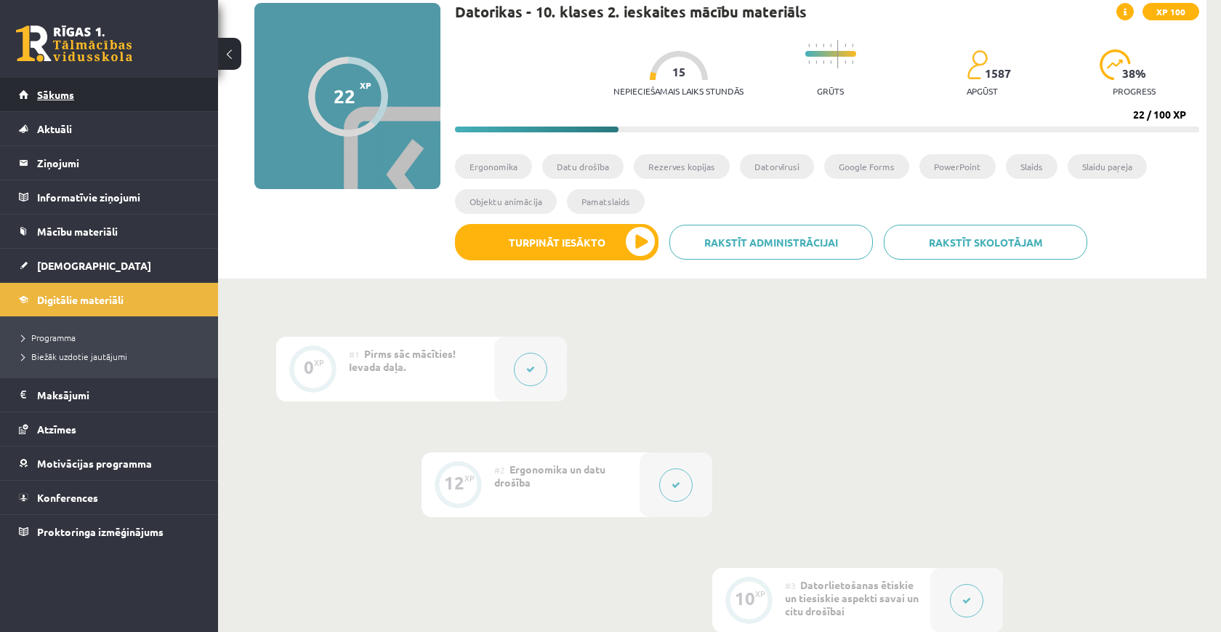
click at [167, 102] on link "Sākums" at bounding box center [109, 94] width 181 height 33
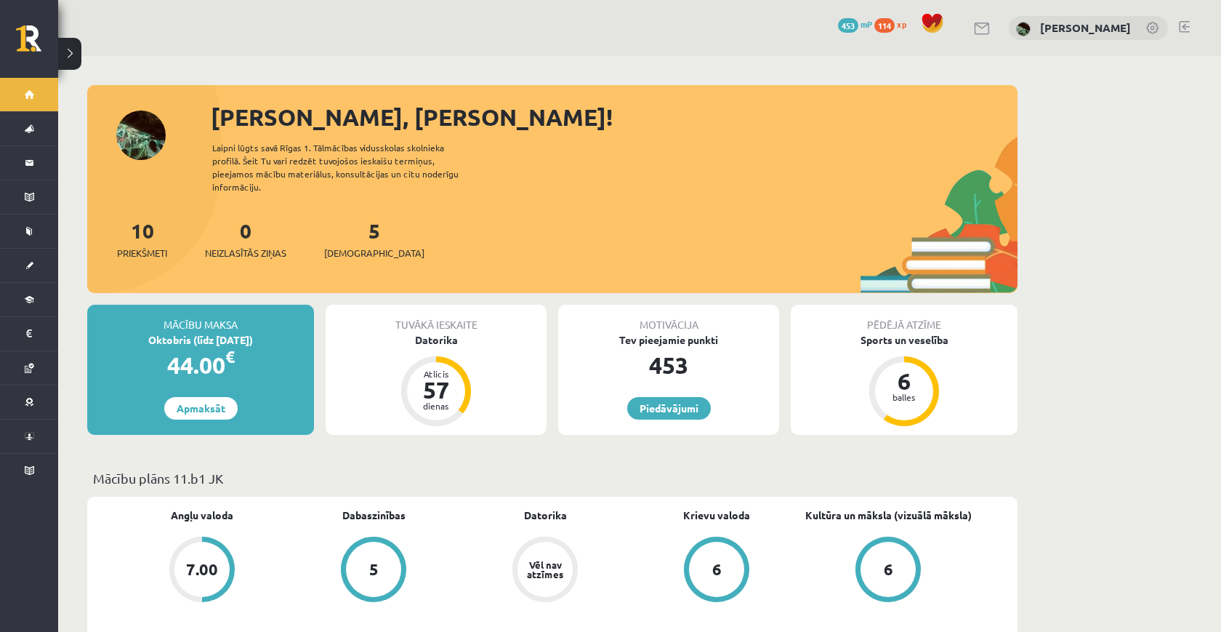
drag, startPoint x: 158, startPoint y: 329, endPoint x: 265, endPoint y: 328, distance: 106.9
click at [265, 332] on div "Oktobris (līdz [DATE])" at bounding box center [200, 339] width 227 height 15
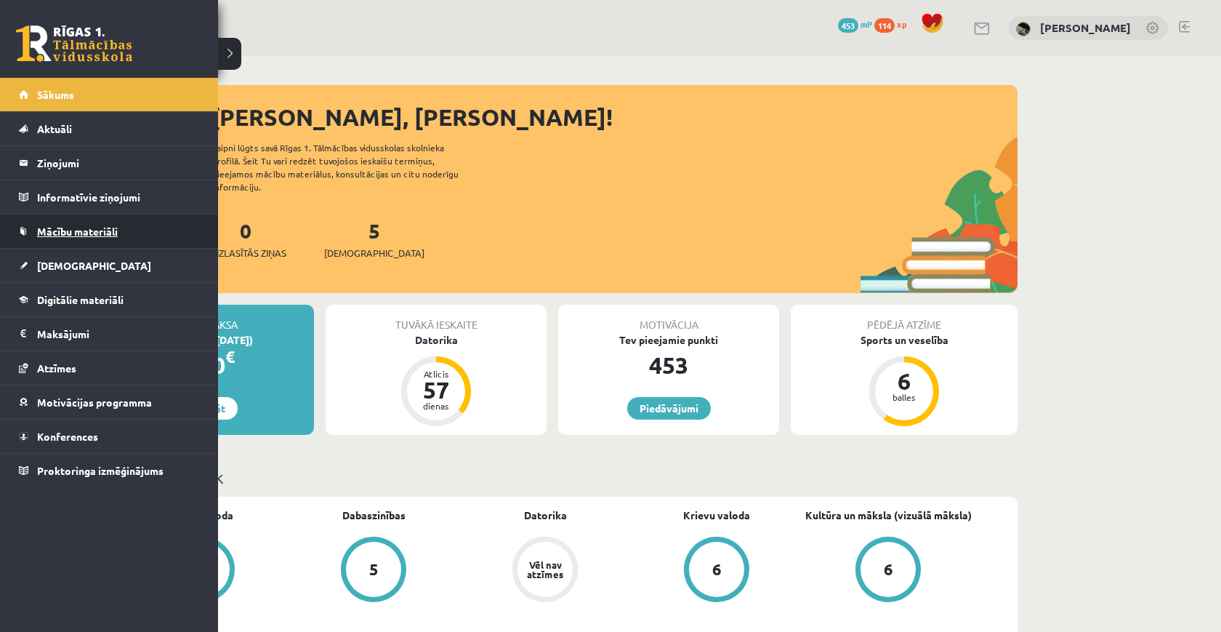
click at [75, 240] on link "Mācību materiāli" at bounding box center [109, 230] width 181 height 33
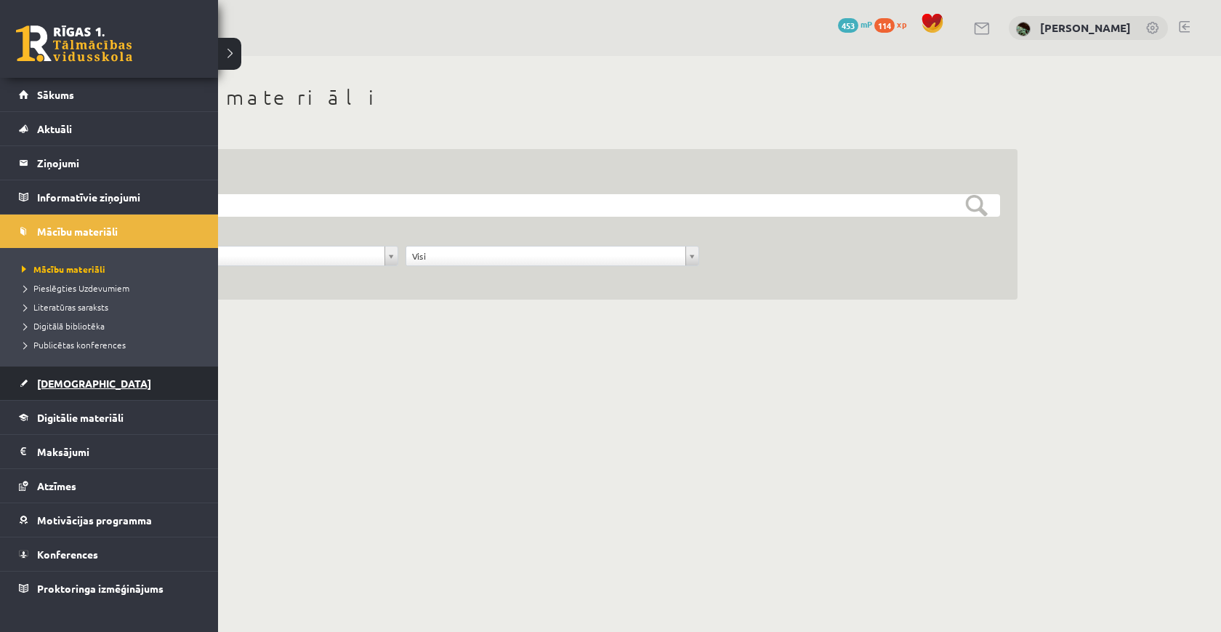
click at [77, 377] on span "[DEMOGRAPHIC_DATA]" at bounding box center [94, 383] width 114 height 13
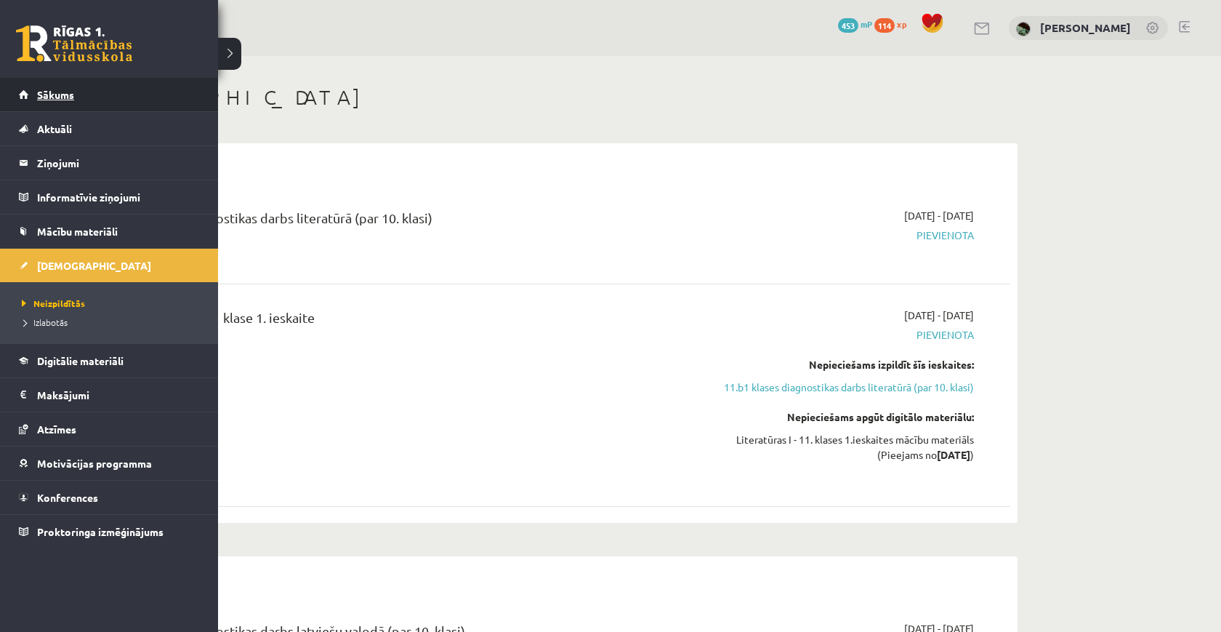
click at [87, 105] on link "Sākums" at bounding box center [109, 94] width 181 height 33
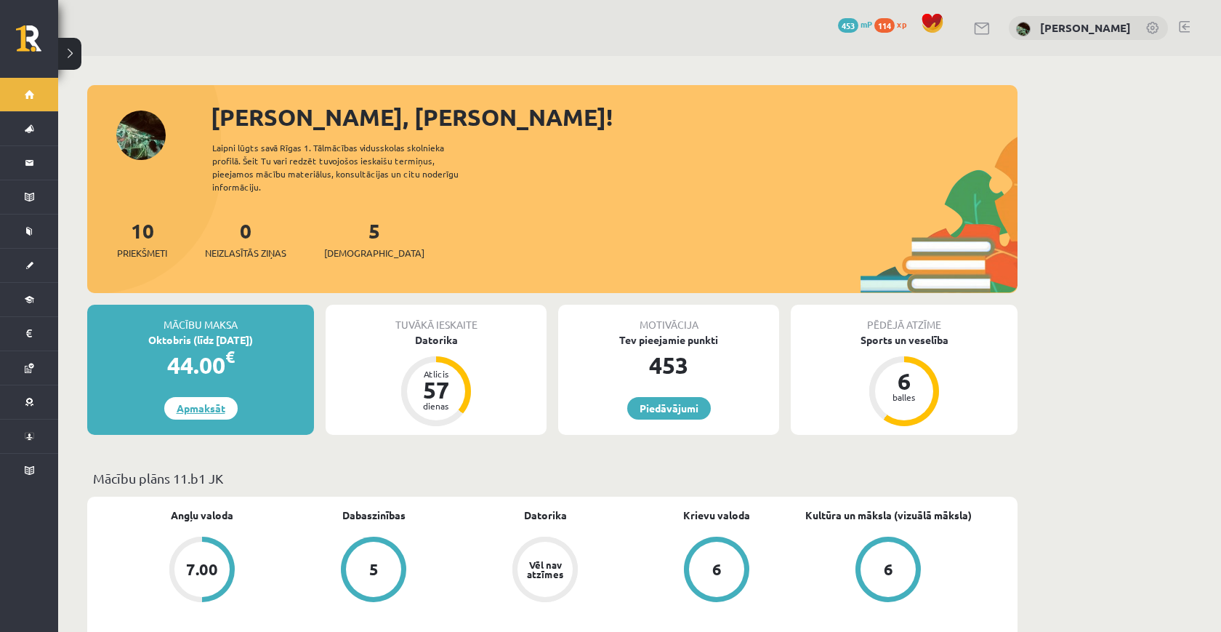
click at [206, 397] on link "Apmaksāt" at bounding box center [200, 408] width 73 height 23
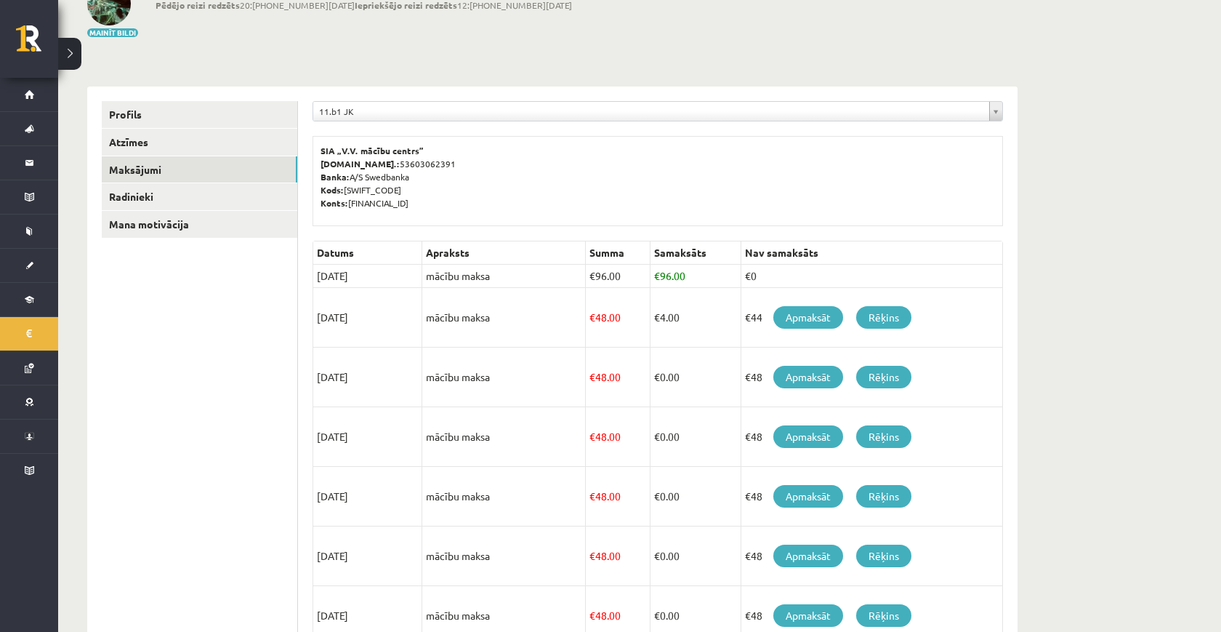
scroll to position [107, 0]
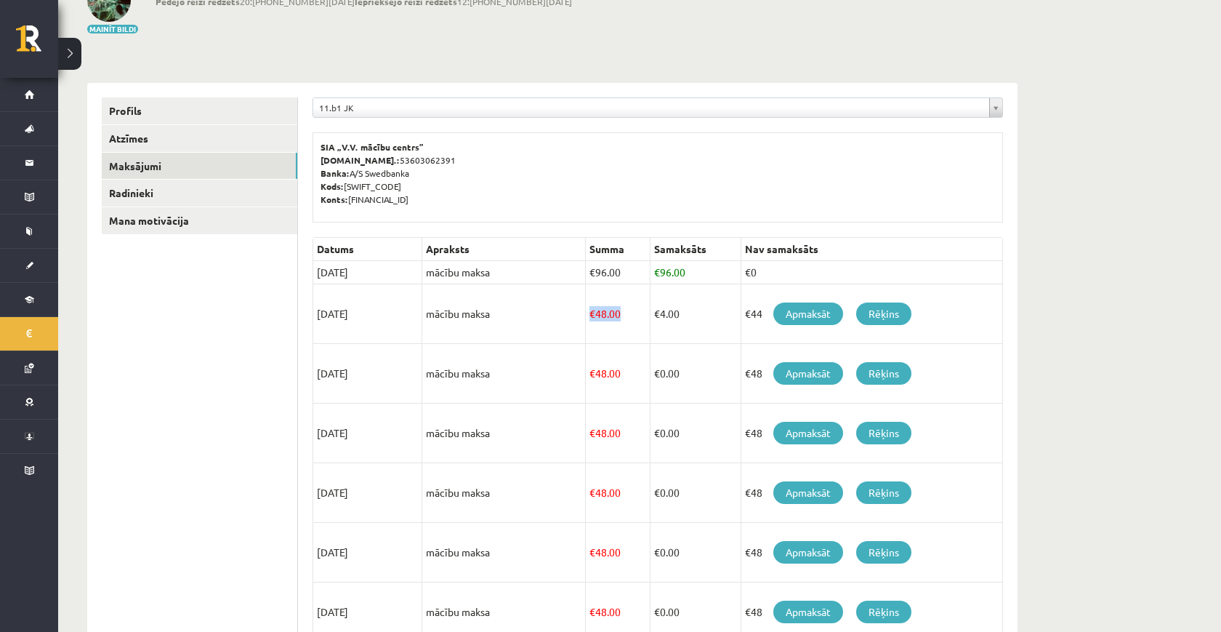
drag, startPoint x: 621, startPoint y: 315, endPoint x: 588, endPoint y: 315, distance: 32.7
click at [588, 315] on td "€ 48.00" at bounding box center [618, 314] width 65 height 60
click at [589, 315] on span "€" at bounding box center [592, 313] width 6 height 13
drag, startPoint x: 701, startPoint y: 311, endPoint x: 587, endPoint y: 220, distance: 145.9
click at [587, 220] on div "**********" at bounding box center [658, 459] width 720 height 752
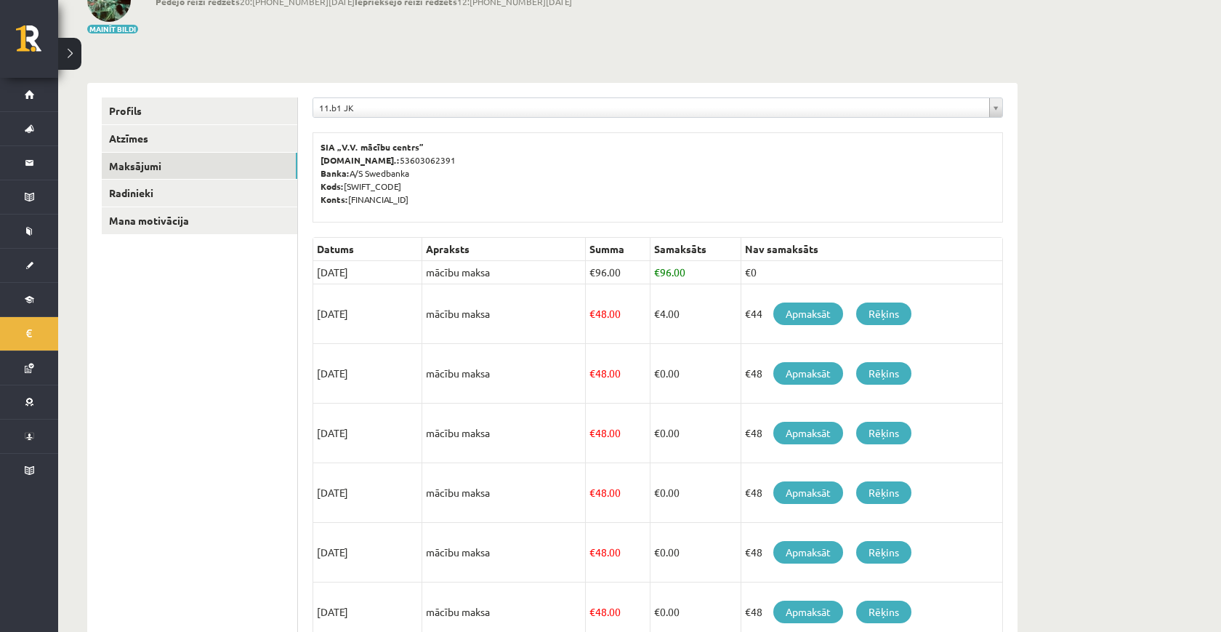
click at [587, 220] on div "SIA „V.V. mācību centrs” Reģ.nr.: 53603062391 Banka: A/S Swedbanka Kods: HABALV…" at bounding box center [658, 177] width 690 height 90
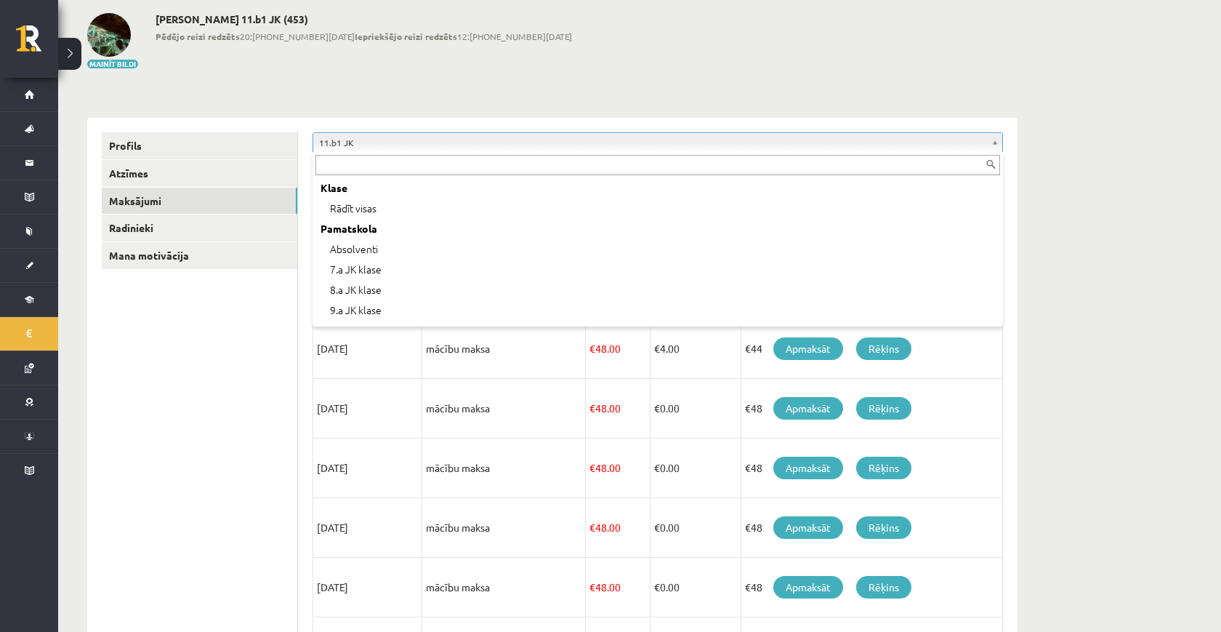
scroll to position [262, 0]
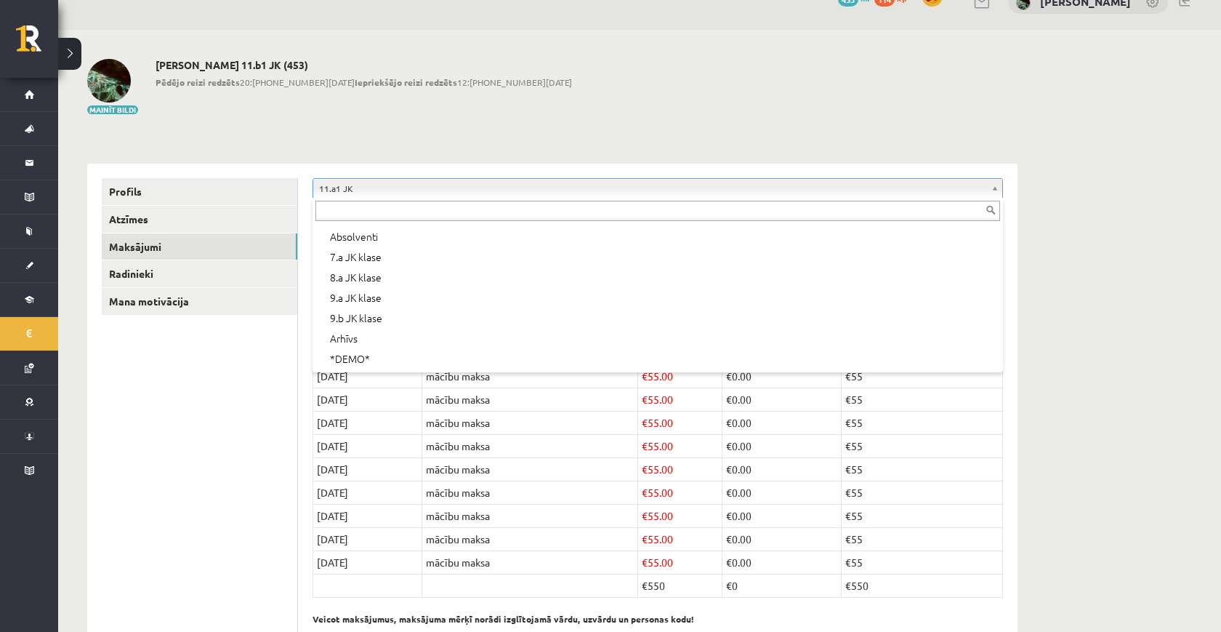
scroll to position [27, 0]
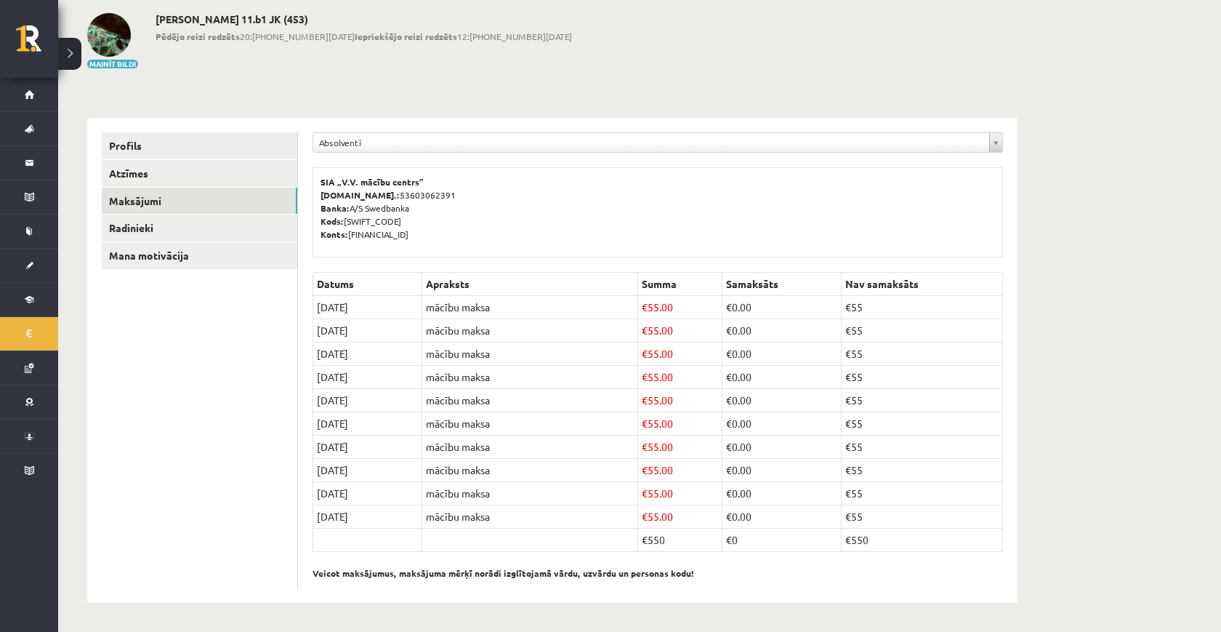
scroll to position [72, 0]
click at [467, 153] on div "**********" at bounding box center [658, 146] width 690 height 28
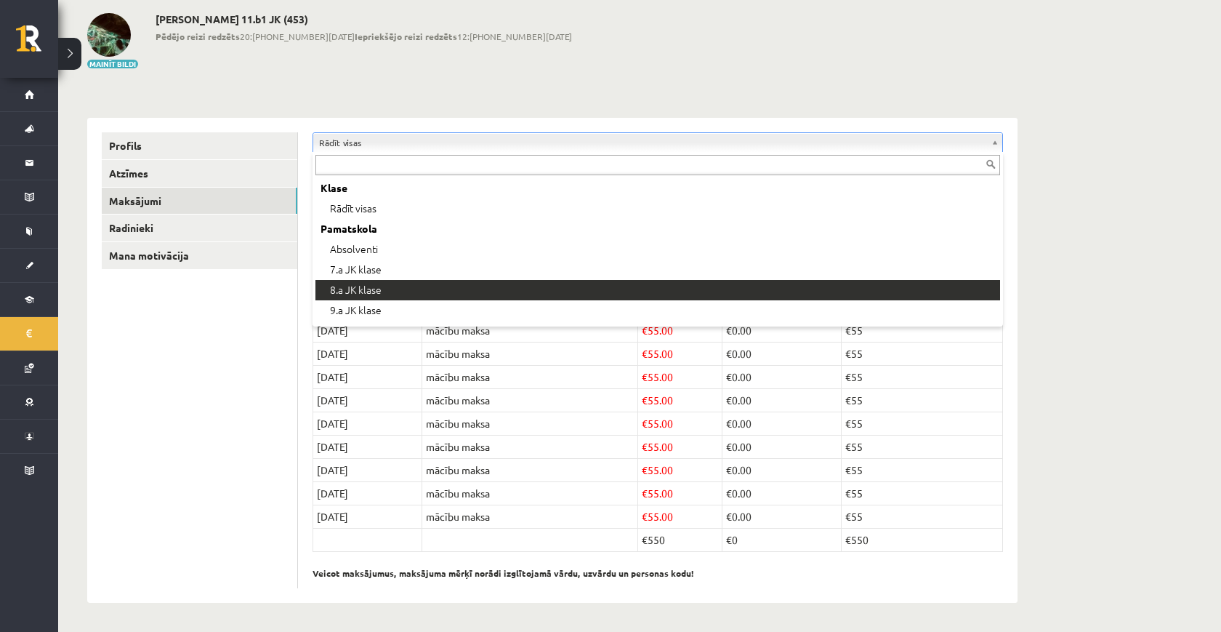
scroll to position [44, 0]
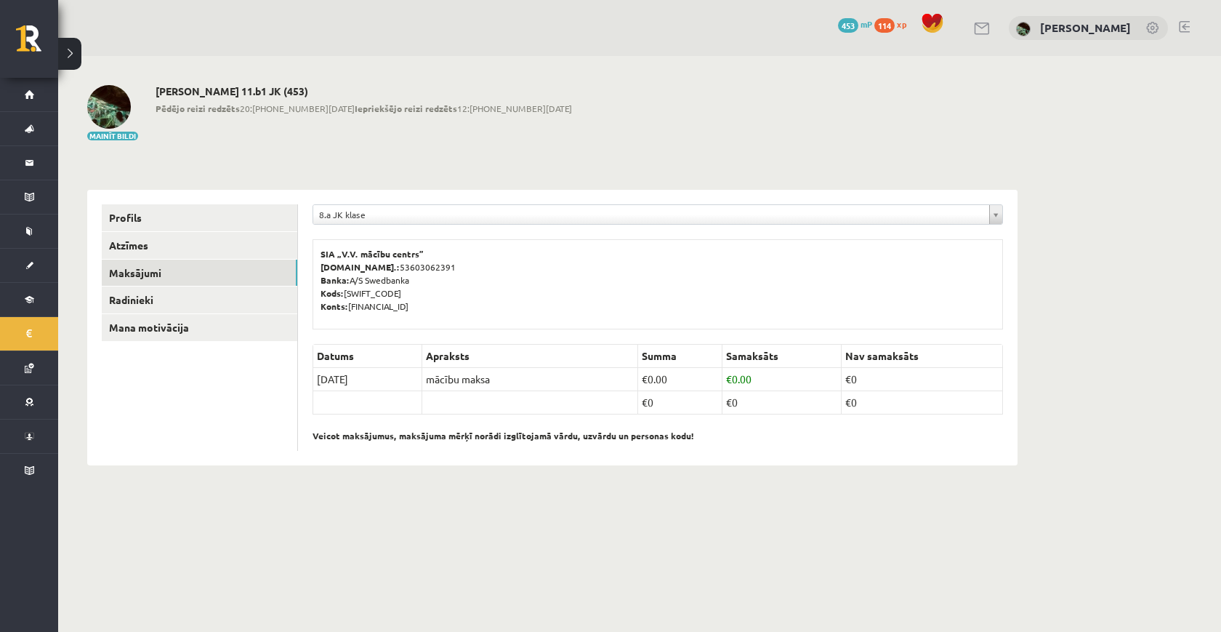
click at [451, 241] on div "SIA „V.V. mācību centrs” Reģ.nr.: 53603062391 Banka: A/S Swedbanka Kods: HABALV…" at bounding box center [658, 284] width 690 height 90
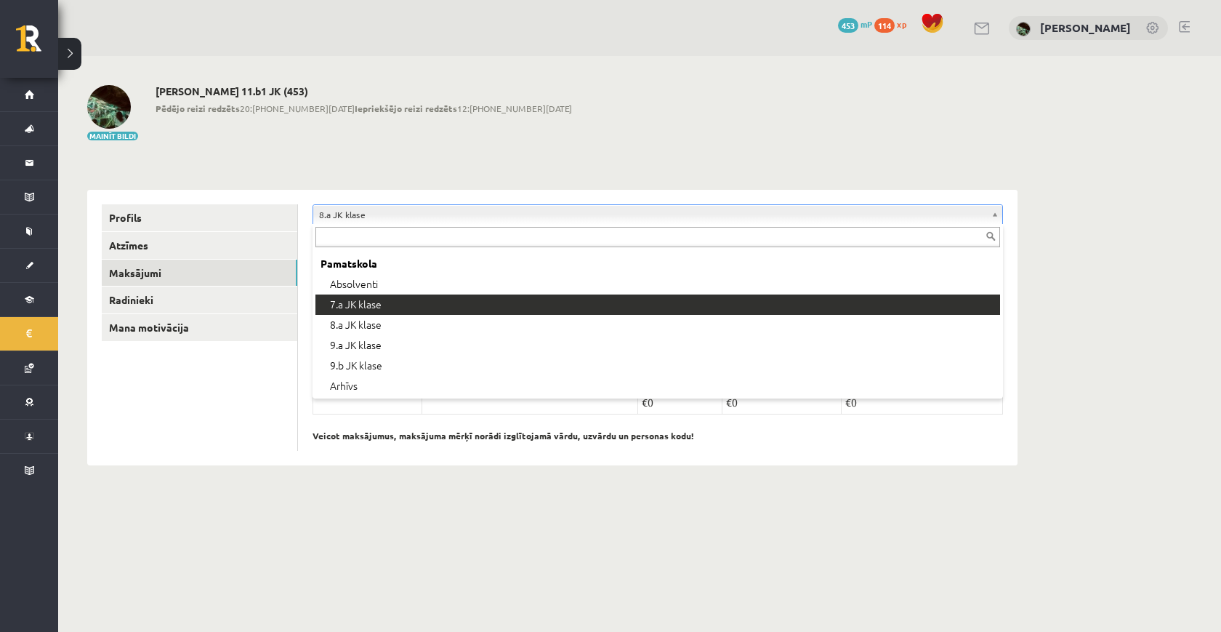
scroll to position [49, 0]
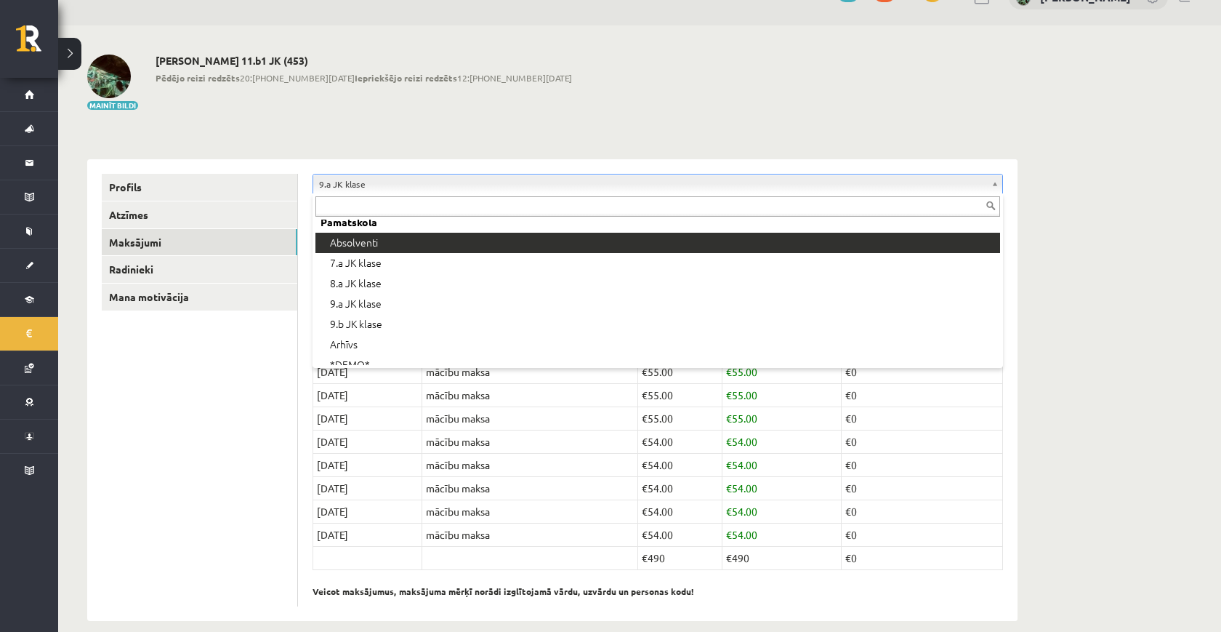
scroll to position [67, 0]
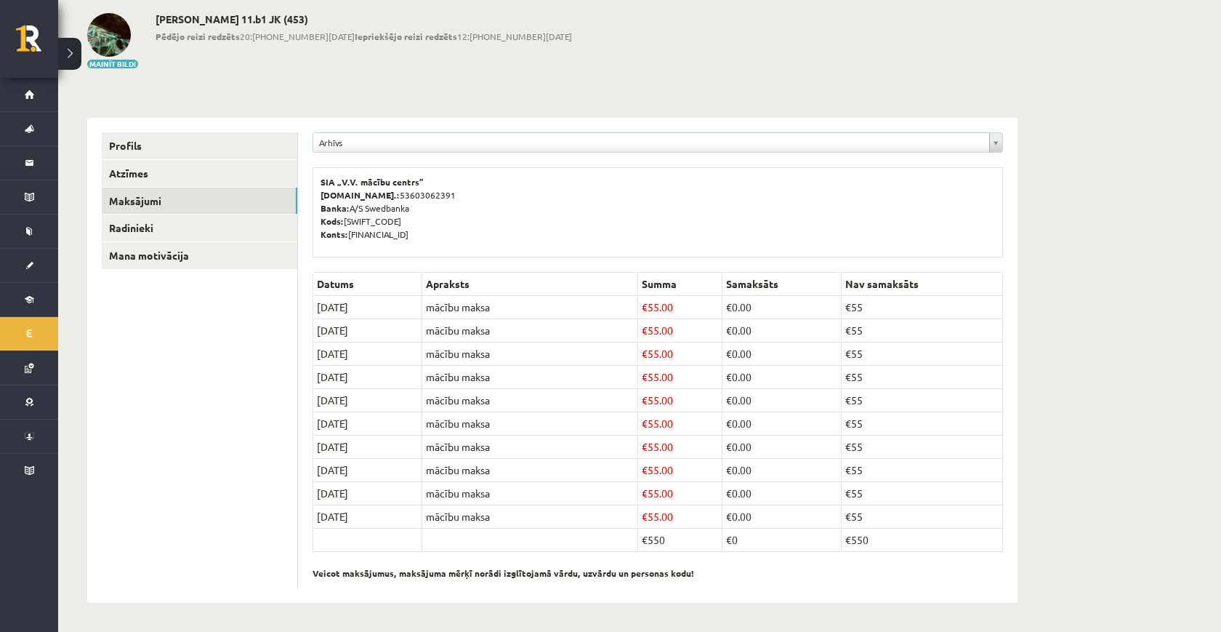
scroll to position [72, 0]
click at [412, 158] on div "**********" at bounding box center [658, 146] width 690 height 28
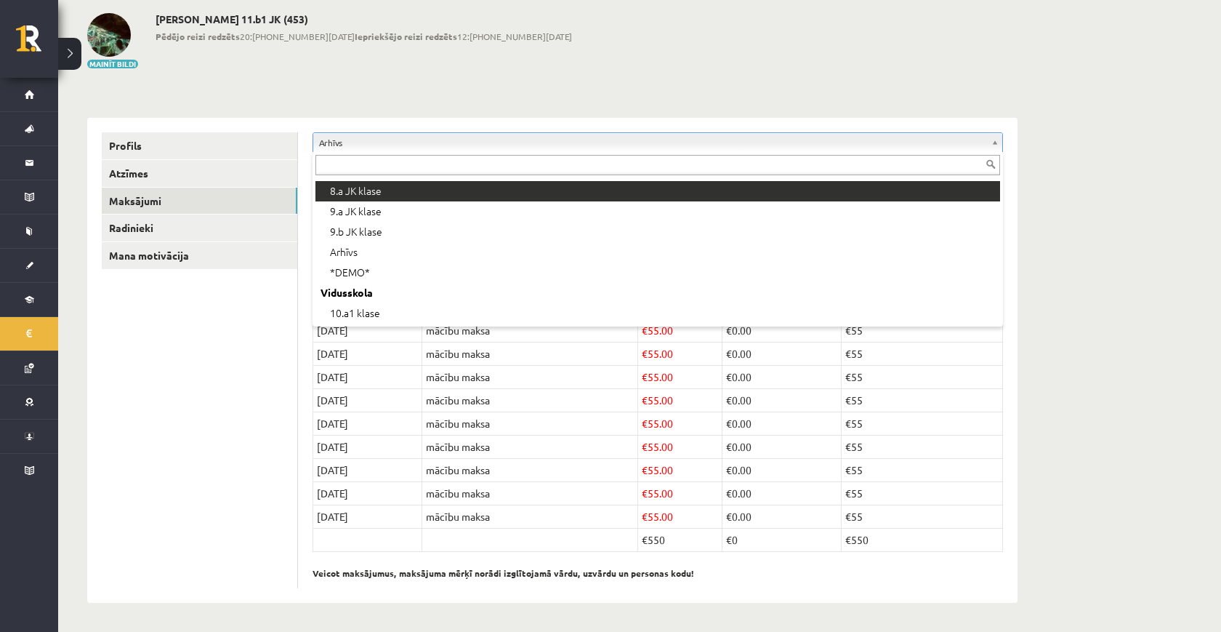
scroll to position [124, 0]
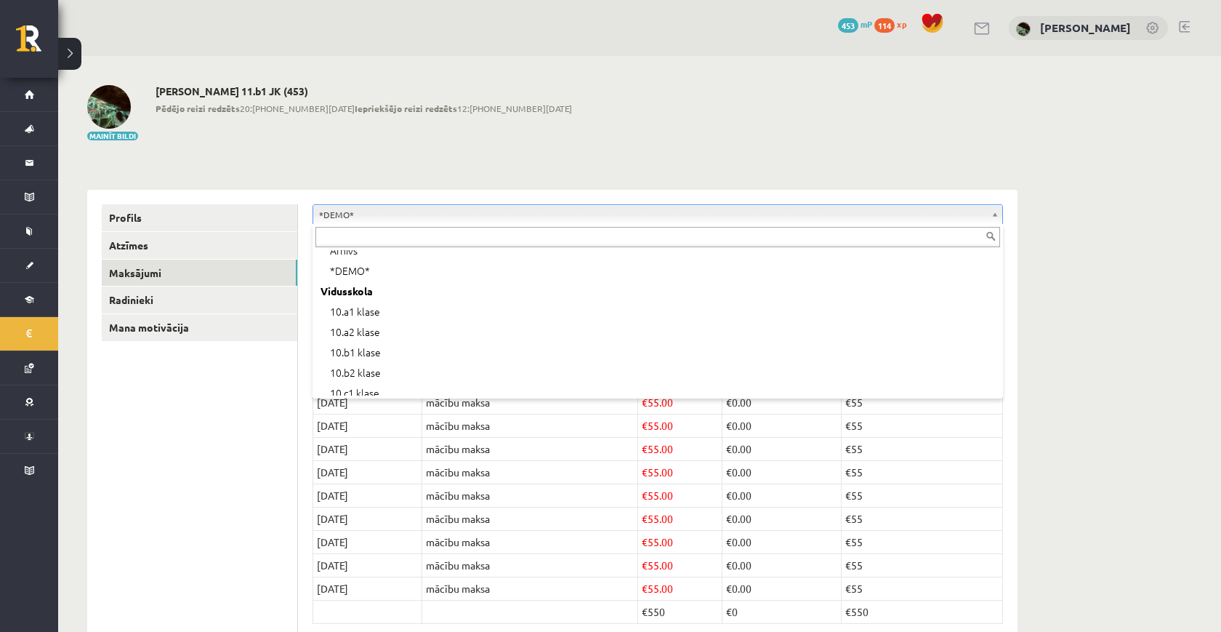
scroll to position [206, 0]
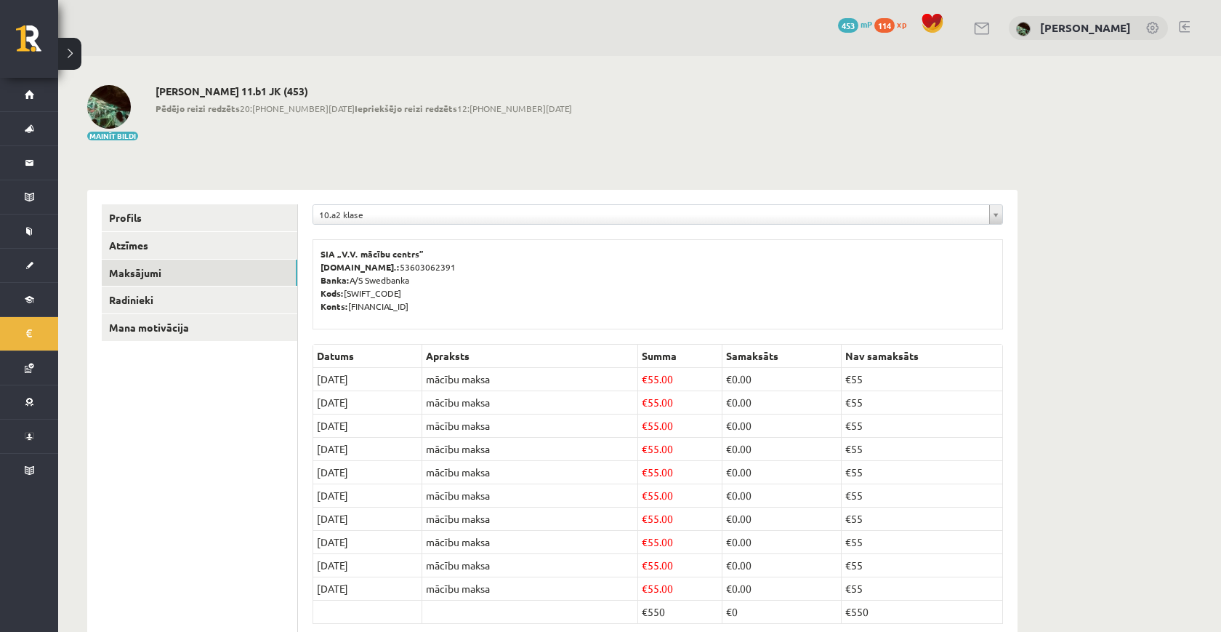
click at [422, 224] on div "10.a2 klase" at bounding box center [658, 214] width 690 height 20
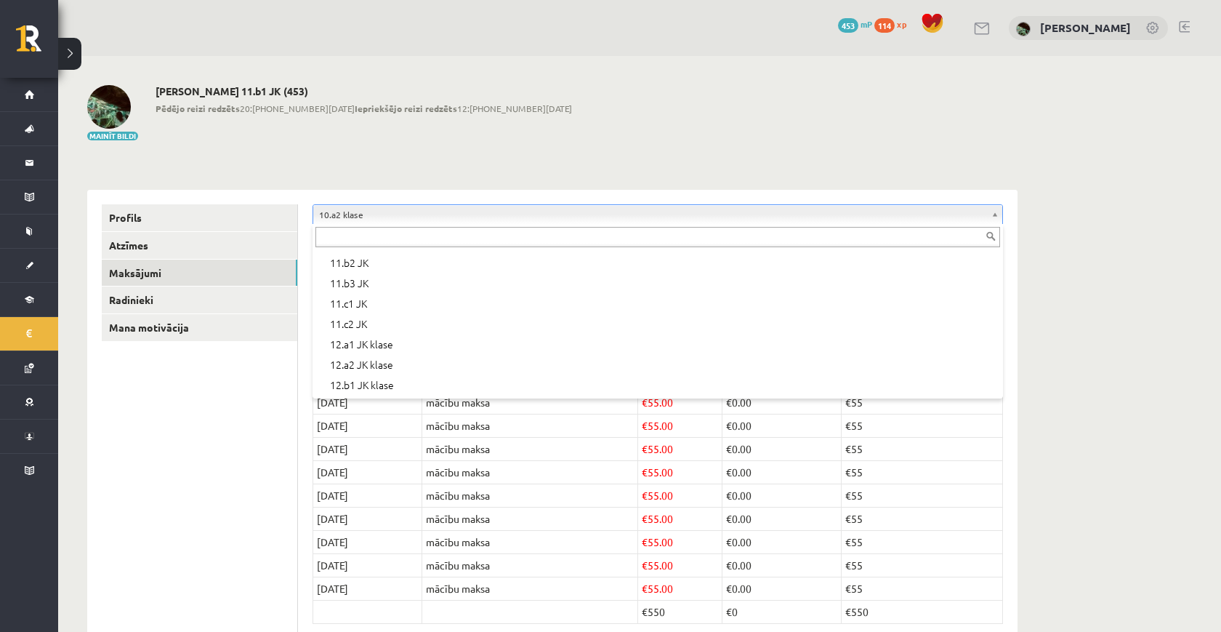
scroll to position [411, 0]
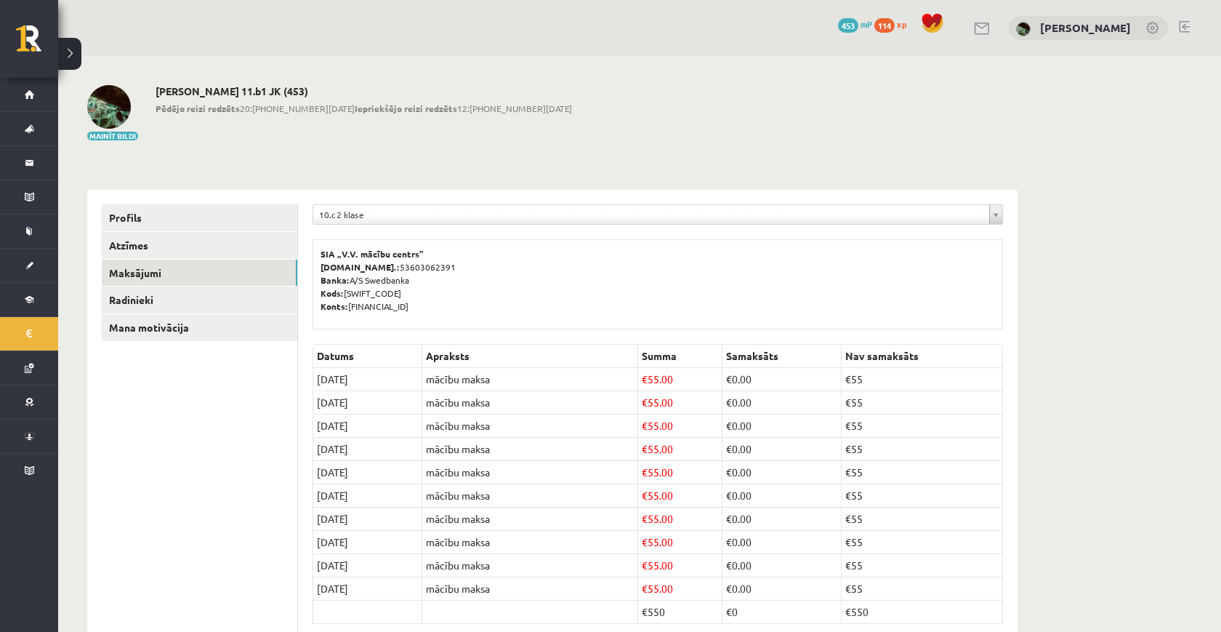
click at [438, 226] on div "**********" at bounding box center [658, 218] width 690 height 28
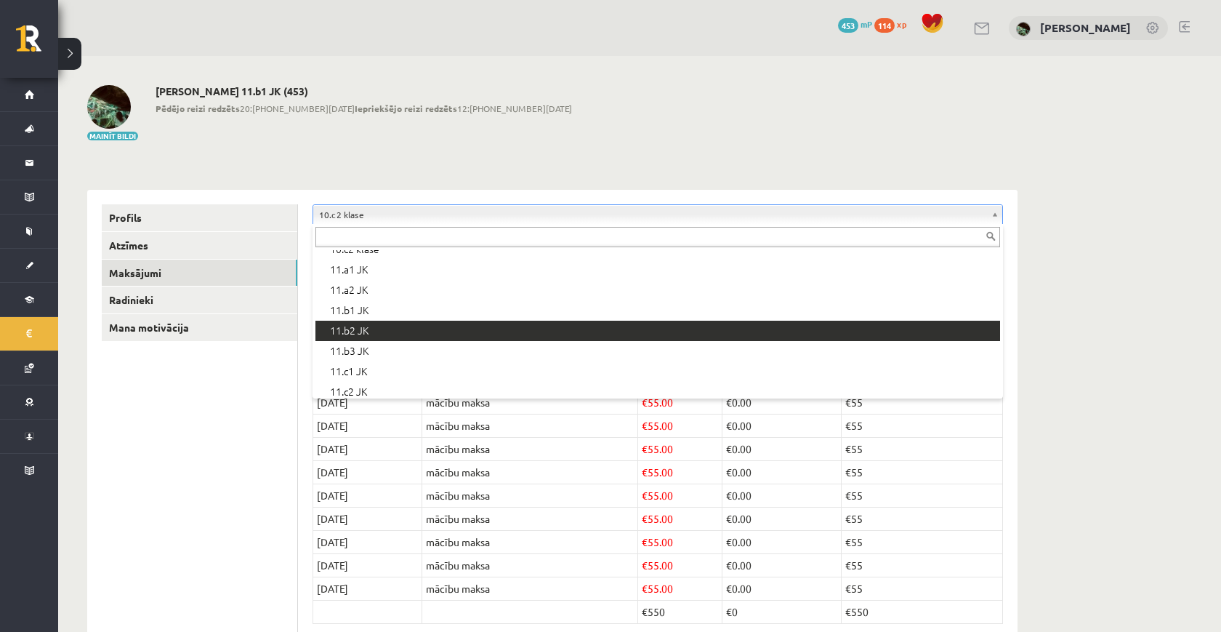
scroll to position [331, 0]
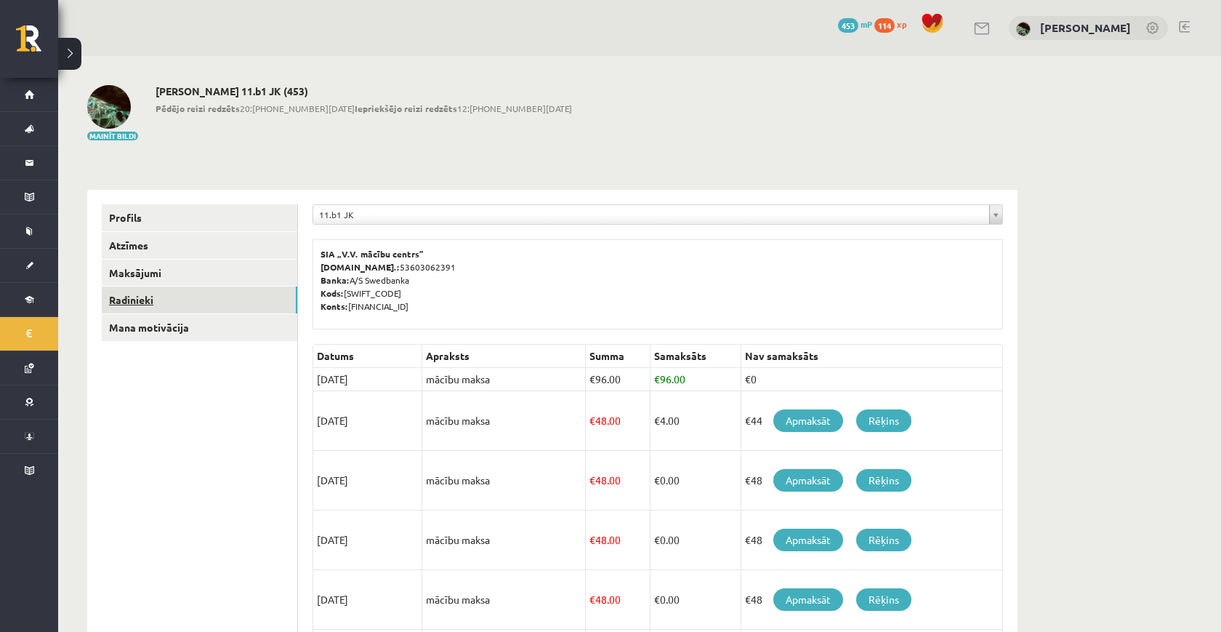
click at [232, 300] on link "Radinieki" at bounding box center [200, 299] width 196 height 27
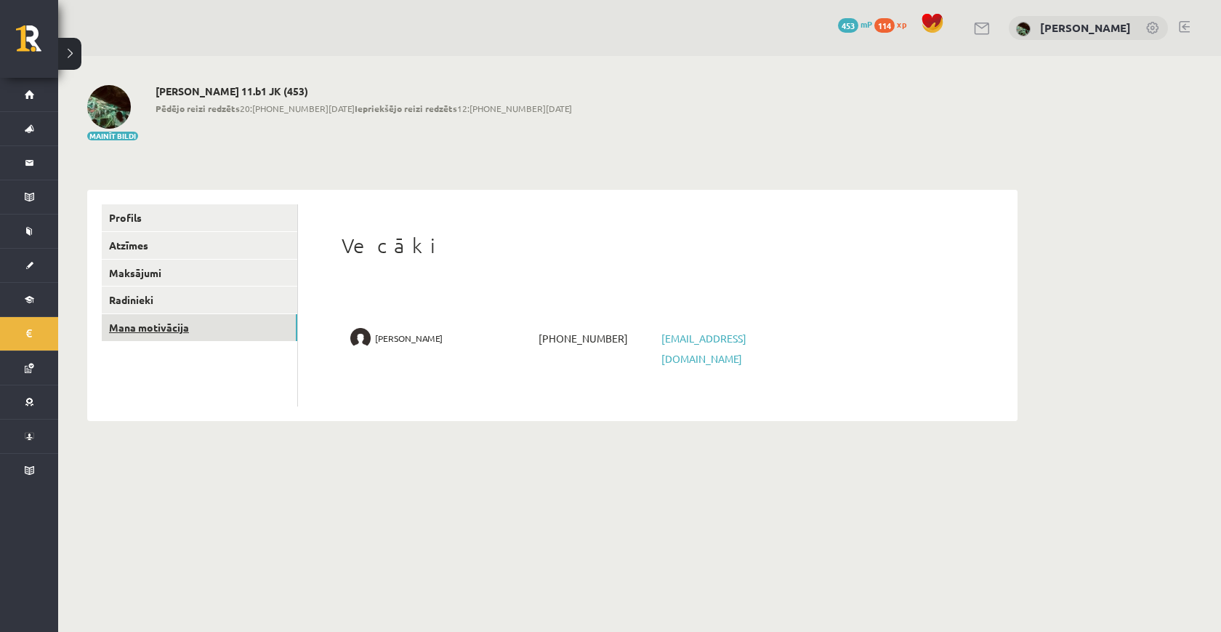
click at [219, 317] on link "Mana motivācija" at bounding box center [200, 327] width 196 height 27
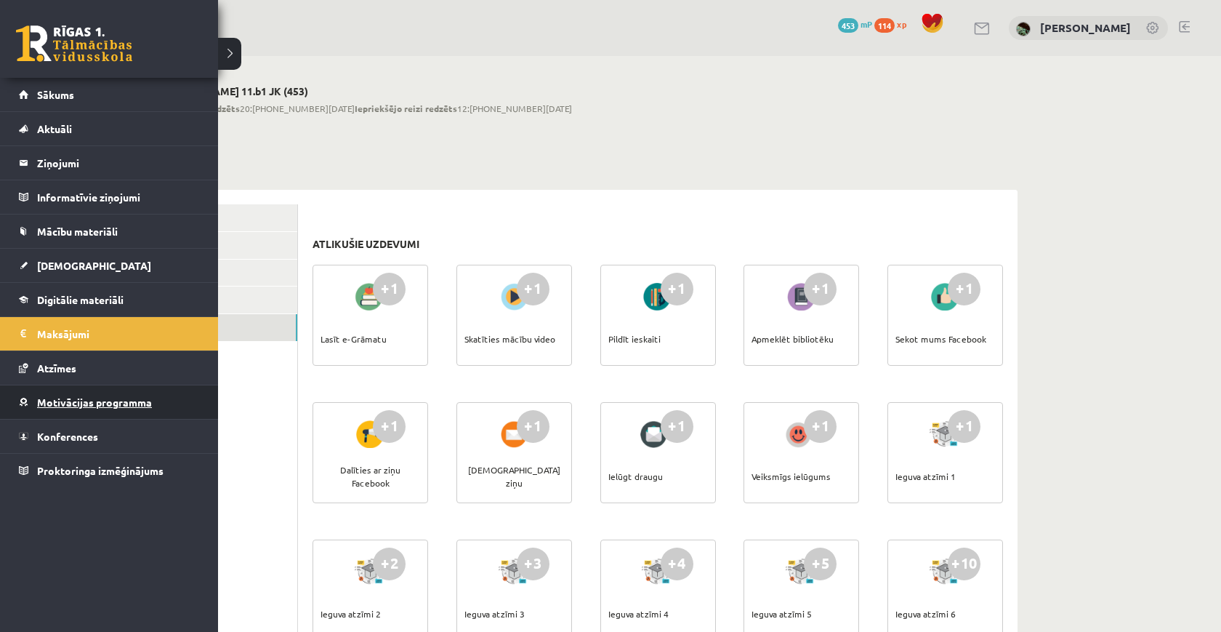
click at [63, 405] on span "Motivācijas programma" at bounding box center [94, 401] width 115 height 13
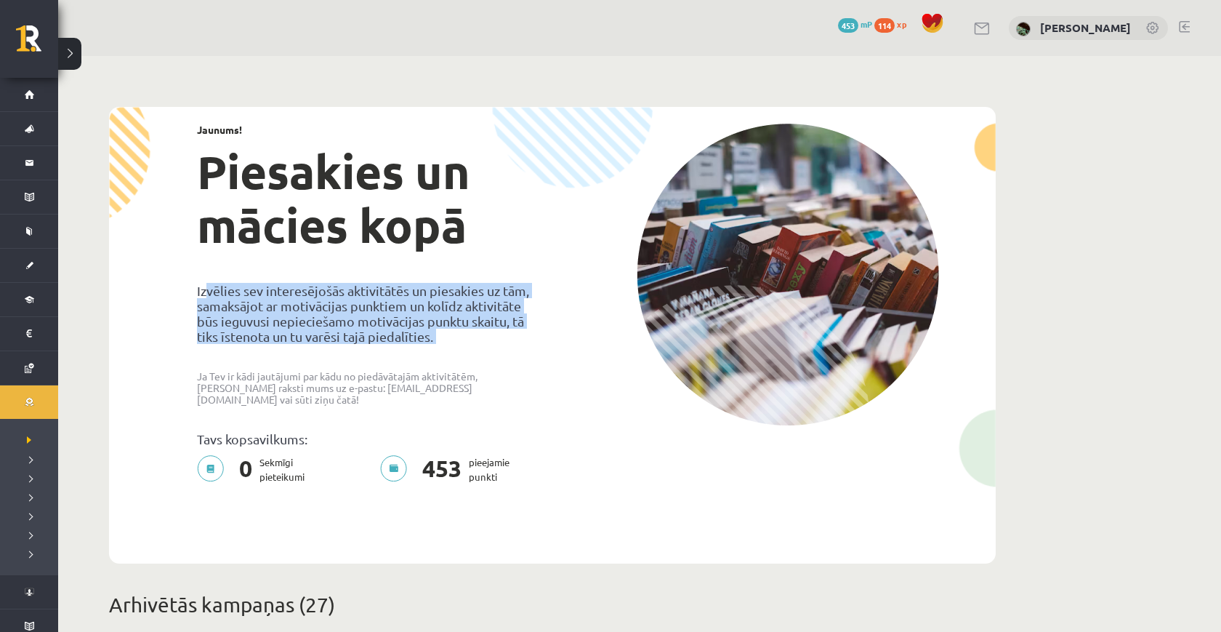
drag, startPoint x: 216, startPoint y: 292, endPoint x: 427, endPoint y: 349, distance: 219.0
click at [427, 349] on div "Jaunums! Piesakies un mācies kopā Izvēlies sev interesējošās aktivitātēs un pie…" at bounding box center [369, 308] width 366 height 369
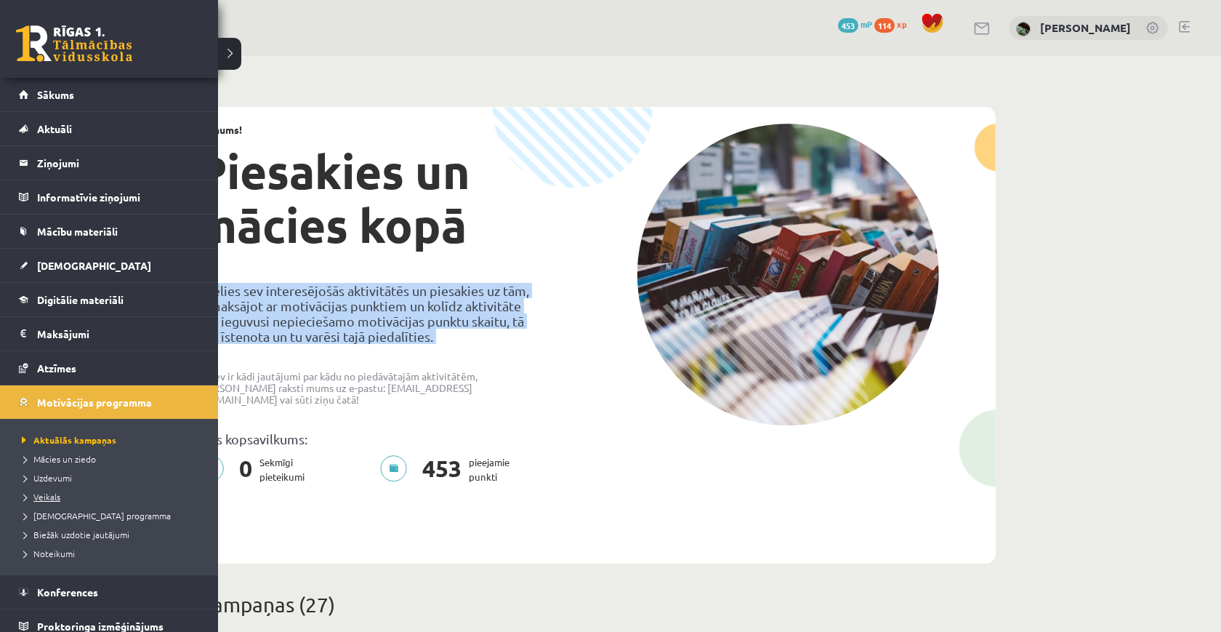
click at [52, 490] on link "Veikals" at bounding box center [110, 496] width 185 height 13
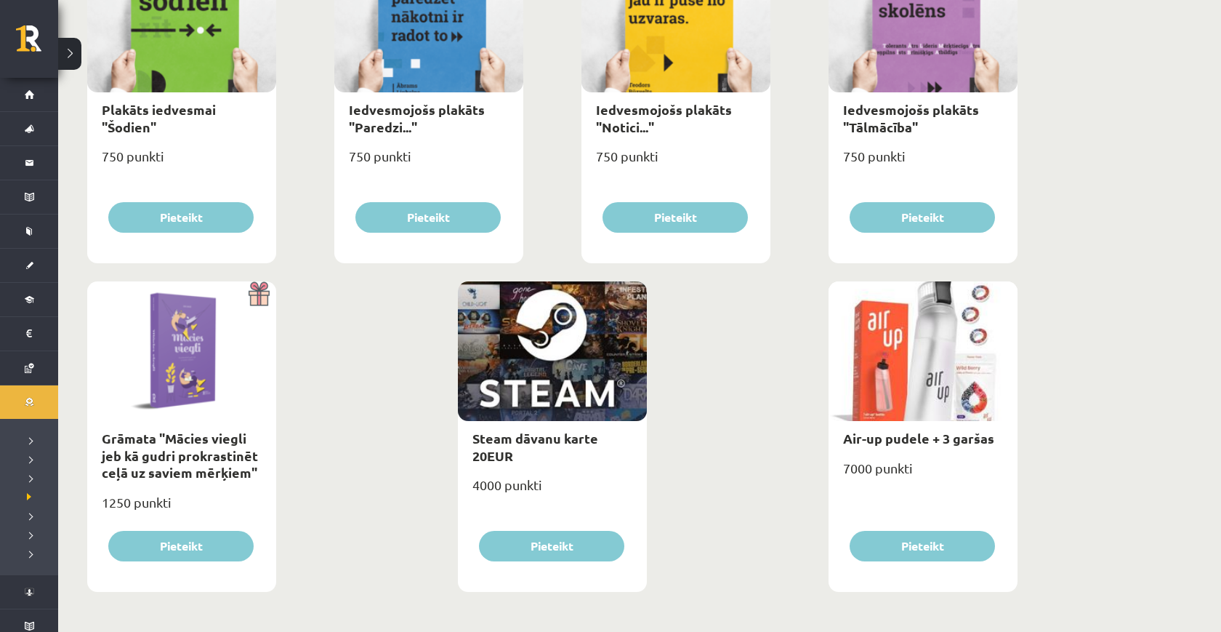
scroll to position [1600, 0]
click at [906, 443] on link "Air-up pudele + 3 garšas" at bounding box center [918, 438] width 151 height 17
type input "*"
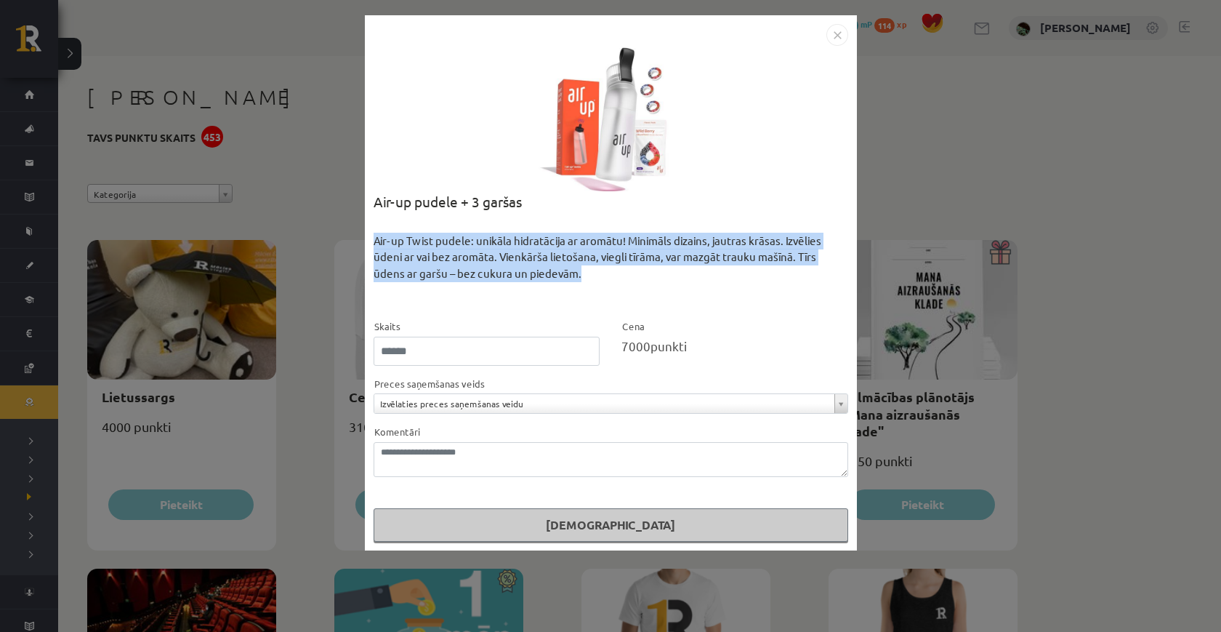
drag, startPoint x: 377, startPoint y: 238, endPoint x: 597, endPoint y: 271, distance: 222.6
click at [599, 273] on div "Air-up Twist pudele: unikāla hidratācija ar aromātu! Minimāls dizains, jautras …" at bounding box center [611, 276] width 475 height 86
click at [597, 271] on div "Air-up Twist pudele: unikāla hidratācija ar aromātu! Minimāls dizains, jautras …" at bounding box center [611, 276] width 475 height 86
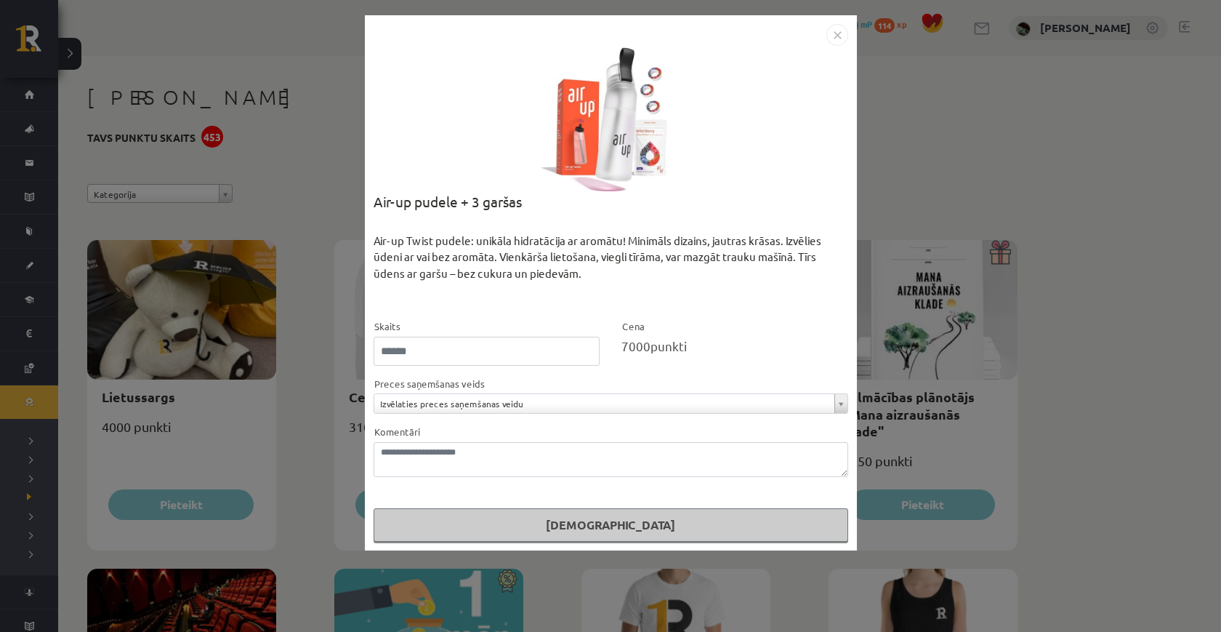
click at [827, 37] on img "Close" at bounding box center [837, 35] width 22 height 22
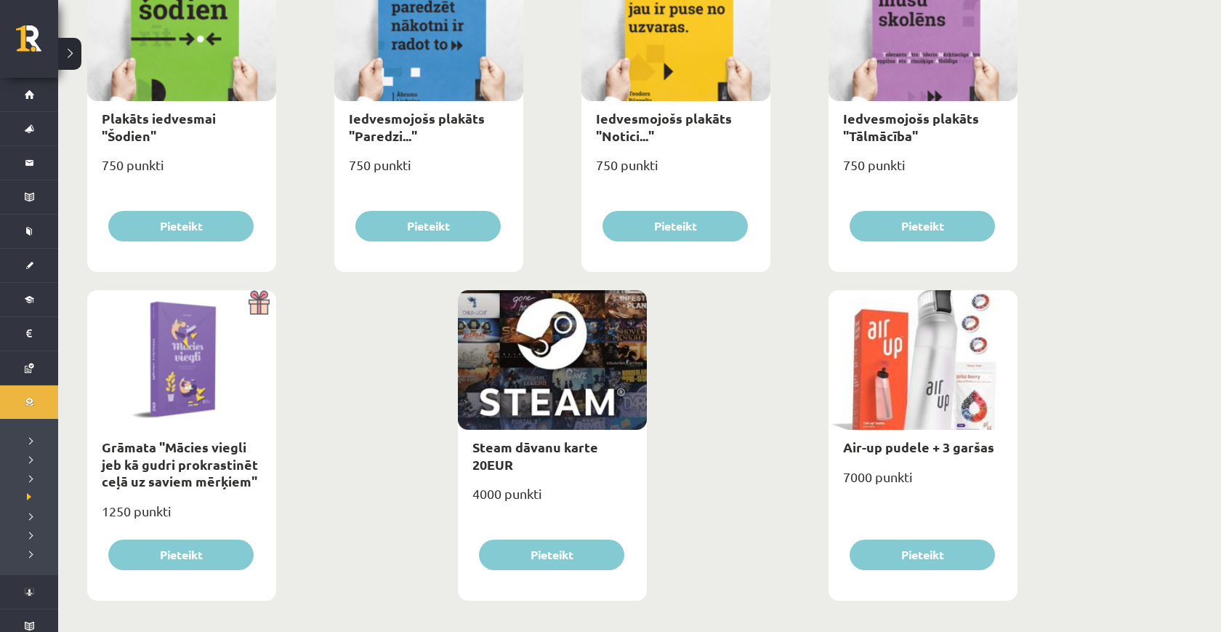
scroll to position [1595, 0]
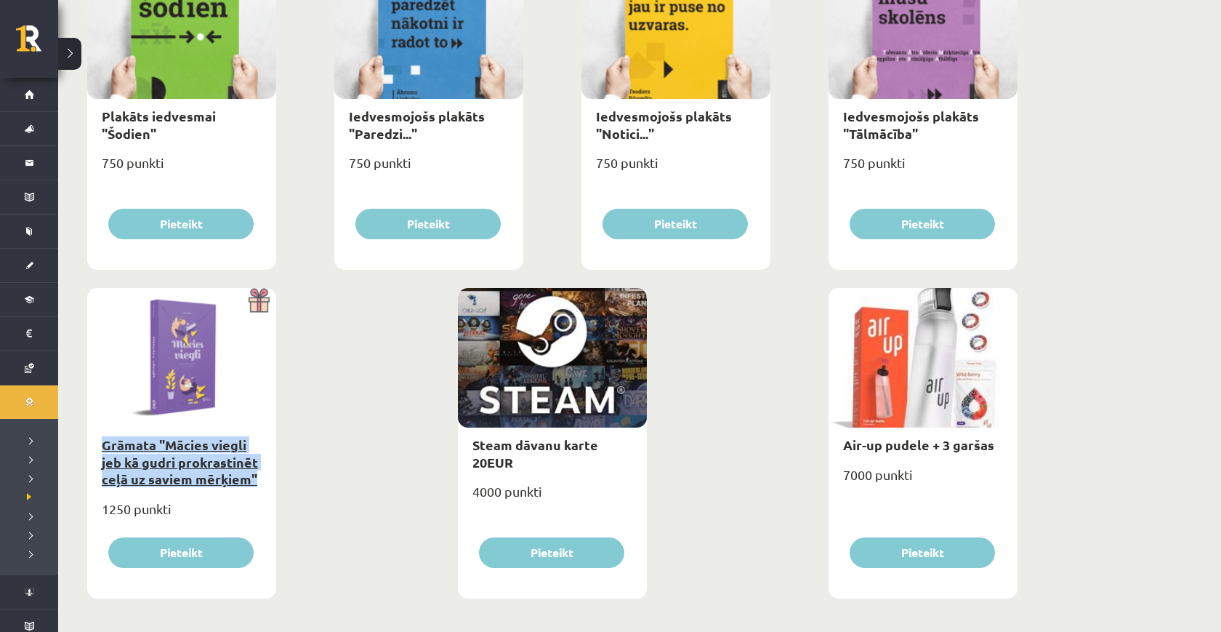
drag, startPoint x: 261, startPoint y: 482, endPoint x: 103, endPoint y: 443, distance: 162.5
click at [103, 443] on div "Grāmata "Mācies viegli jeb kā gudri prokrastinēt ceļā uz saviem mērķiem"" at bounding box center [181, 461] width 189 height 68
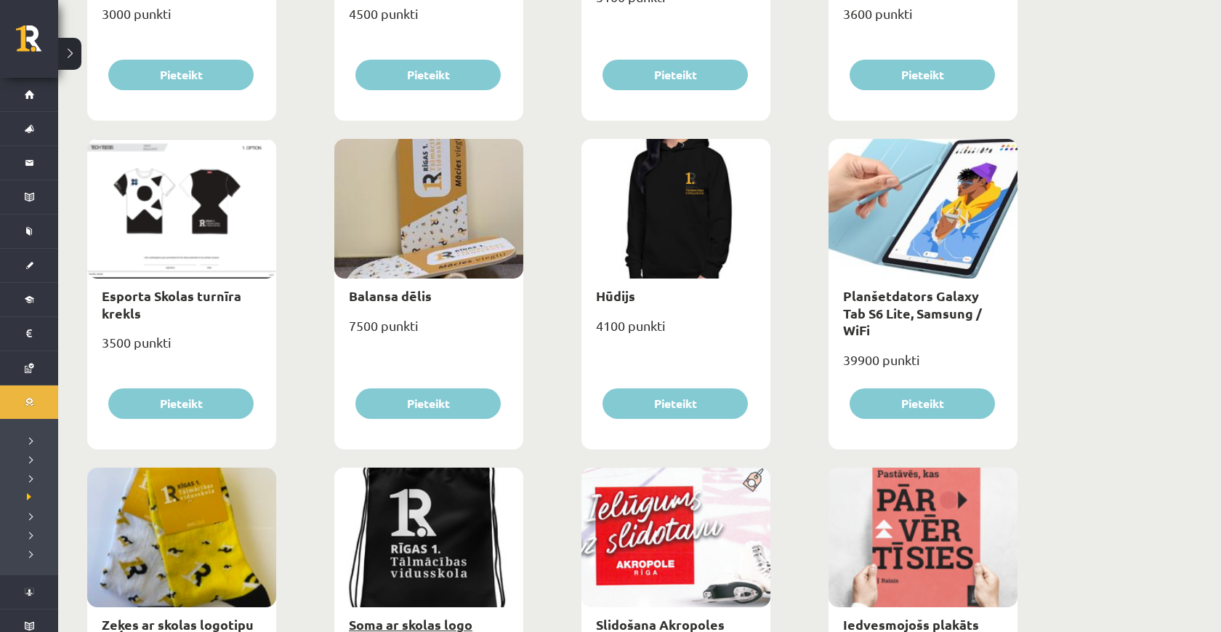
scroll to position [738, 0]
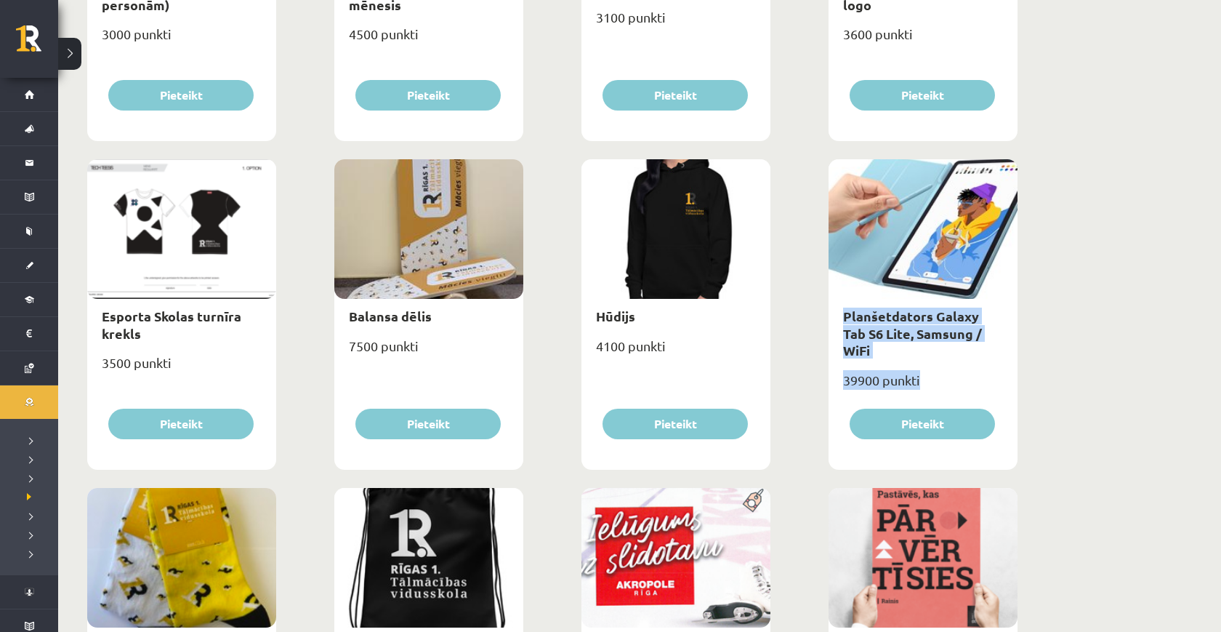
drag, startPoint x: 986, startPoint y: 355, endPoint x: 816, endPoint y: 309, distance: 176.1
click at [816, 309] on div "Lietussargs 4000 punkti Pieteikt Cepure ar skolas logo 3100 punkti Pieteikt Krū…" at bounding box center [553, 483] width 938 height 1971
click at [890, 310] on link "Planšetdators Galaxy Tab S6 Lite, Samsung / WiFi" at bounding box center [912, 332] width 139 height 51
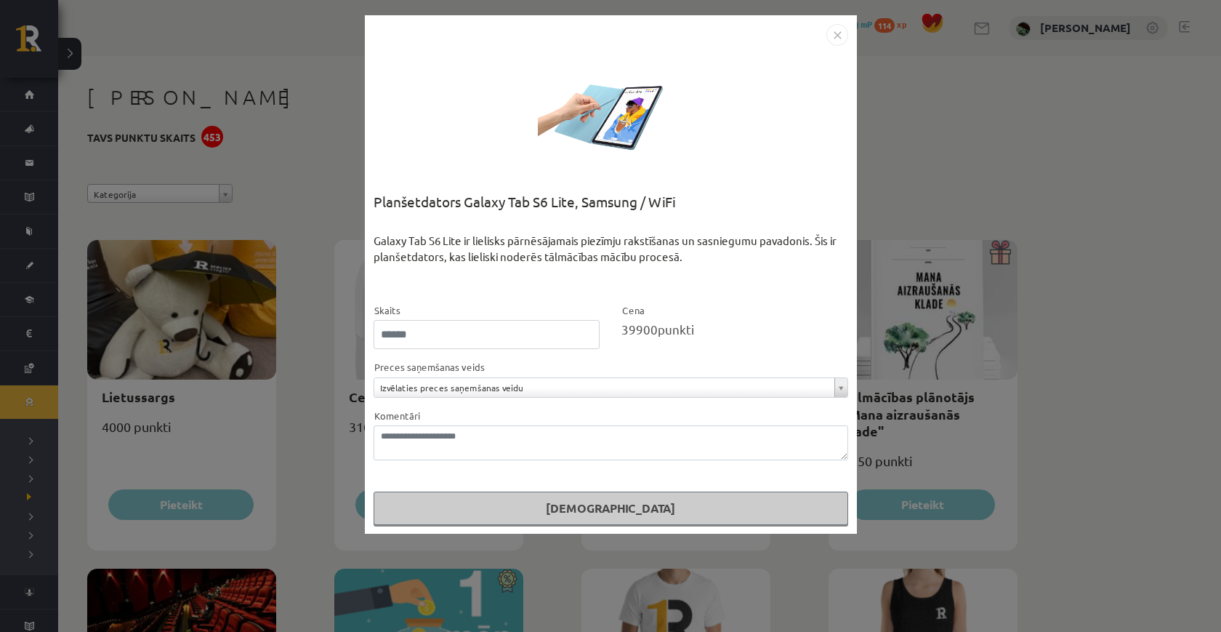
click at [837, 41] on img "Close" at bounding box center [837, 35] width 22 height 22
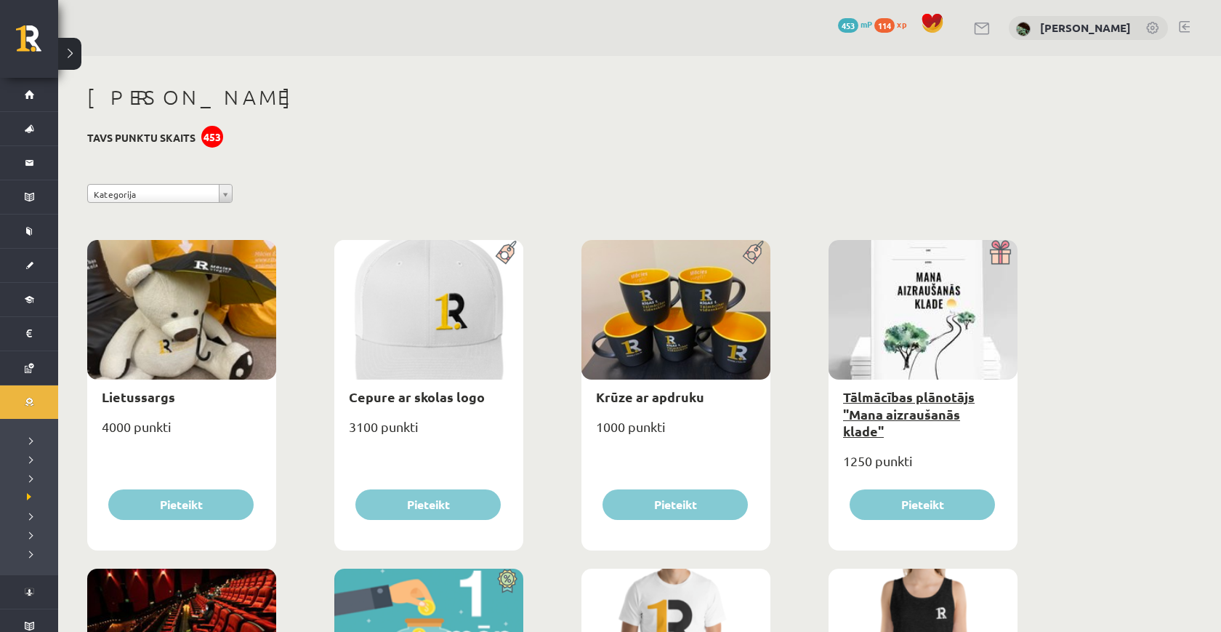
click at [943, 409] on link "Tālmācības plānotājs "Mana aizraušanās klade"" at bounding box center [909, 413] width 132 height 51
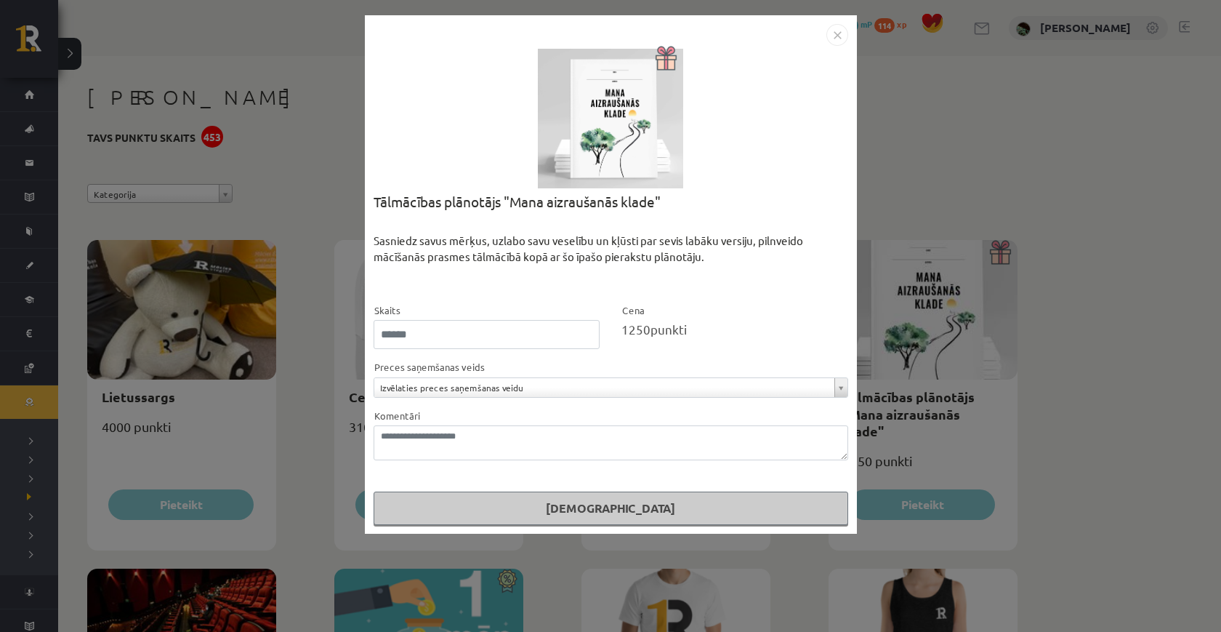
click at [837, 40] on img "Close" at bounding box center [837, 35] width 22 height 22
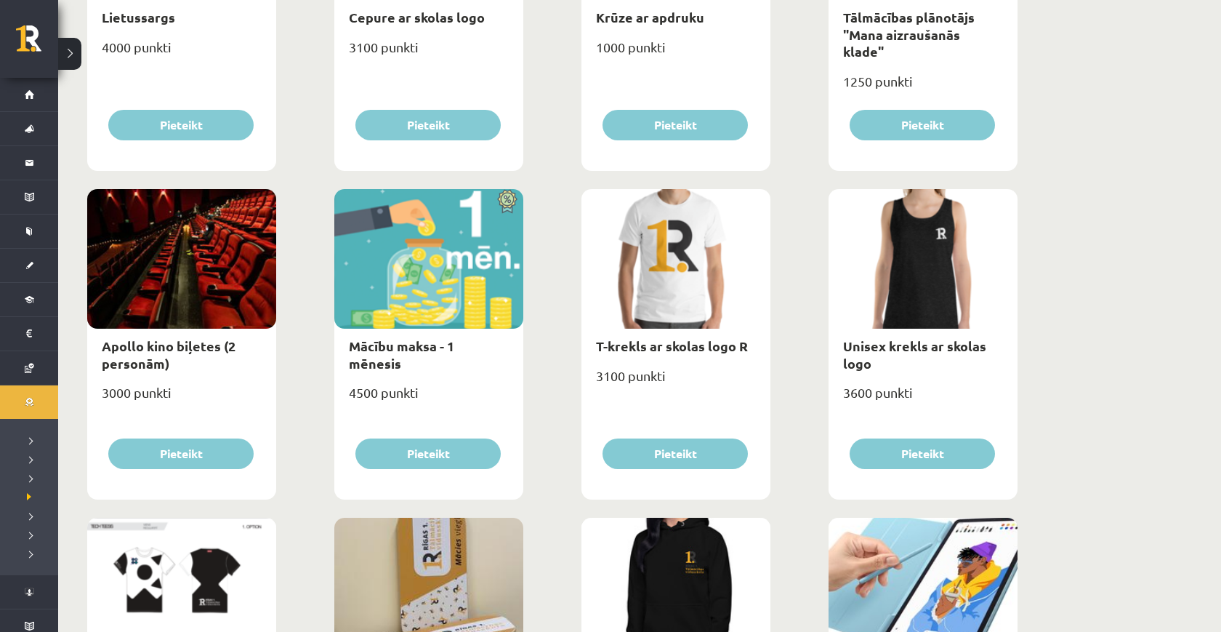
scroll to position [483, 0]
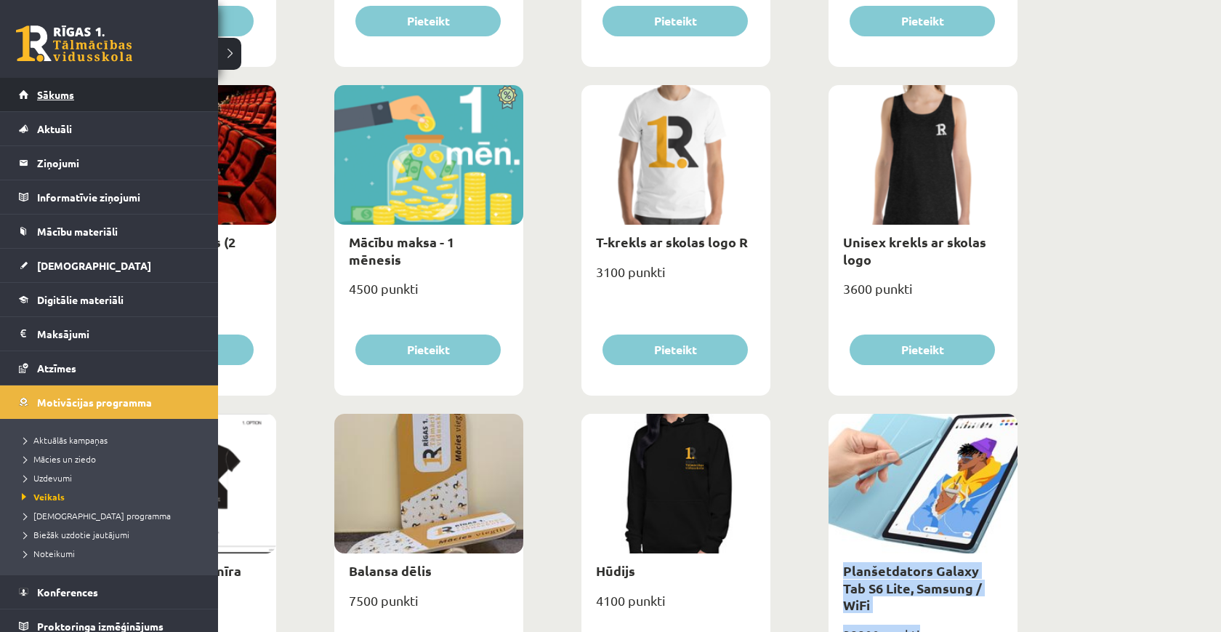
click at [38, 89] on span "Sākums" at bounding box center [55, 94] width 37 height 13
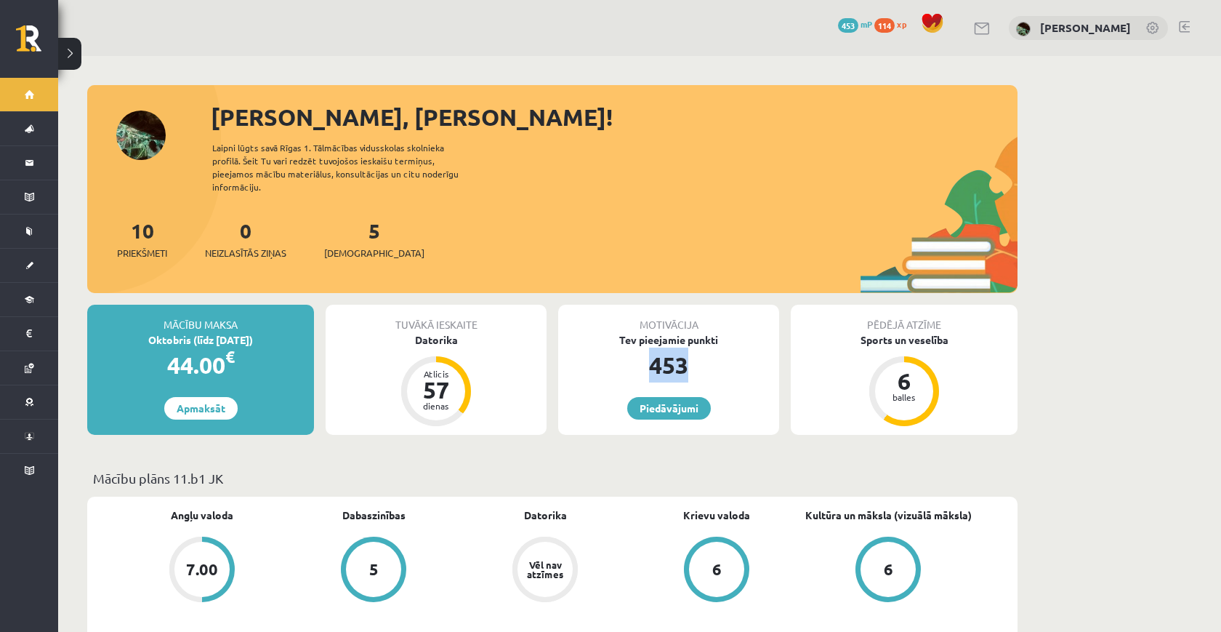
drag, startPoint x: 687, startPoint y: 355, endPoint x: 639, endPoint y: 339, distance: 50.3
click at [639, 347] on div "453" at bounding box center [668, 364] width 221 height 35
click at [586, 316] on div "Motivācija" at bounding box center [668, 319] width 221 height 28
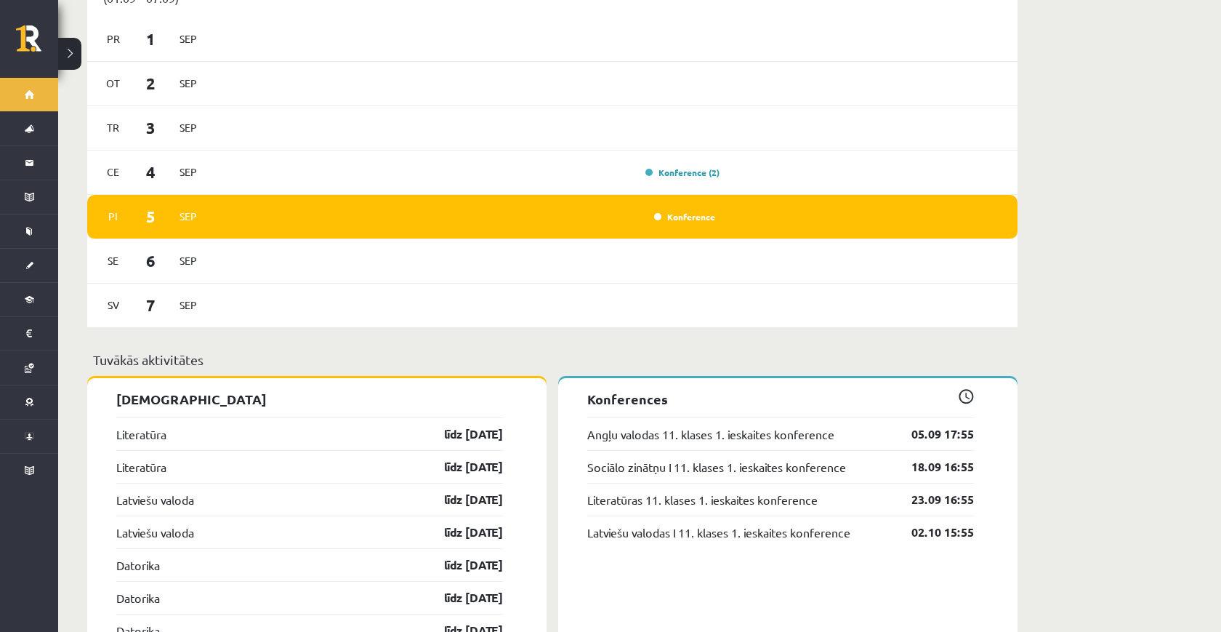
scroll to position [849, 0]
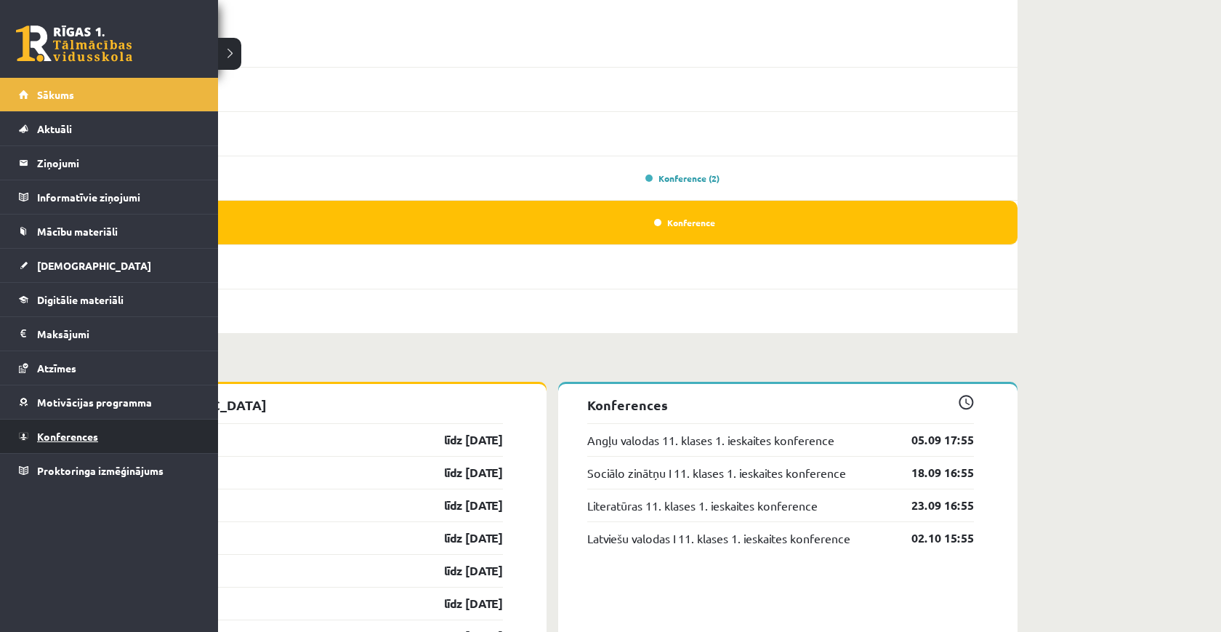
click at [63, 438] on span "Konferences" at bounding box center [67, 436] width 61 height 13
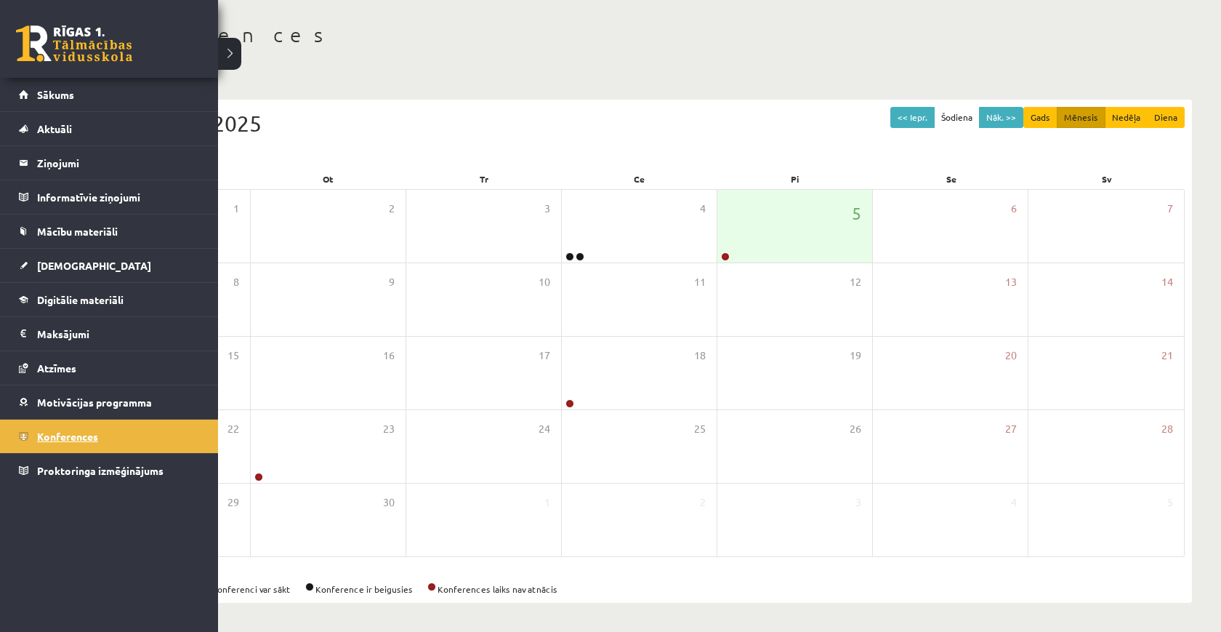
scroll to position [63, 0]
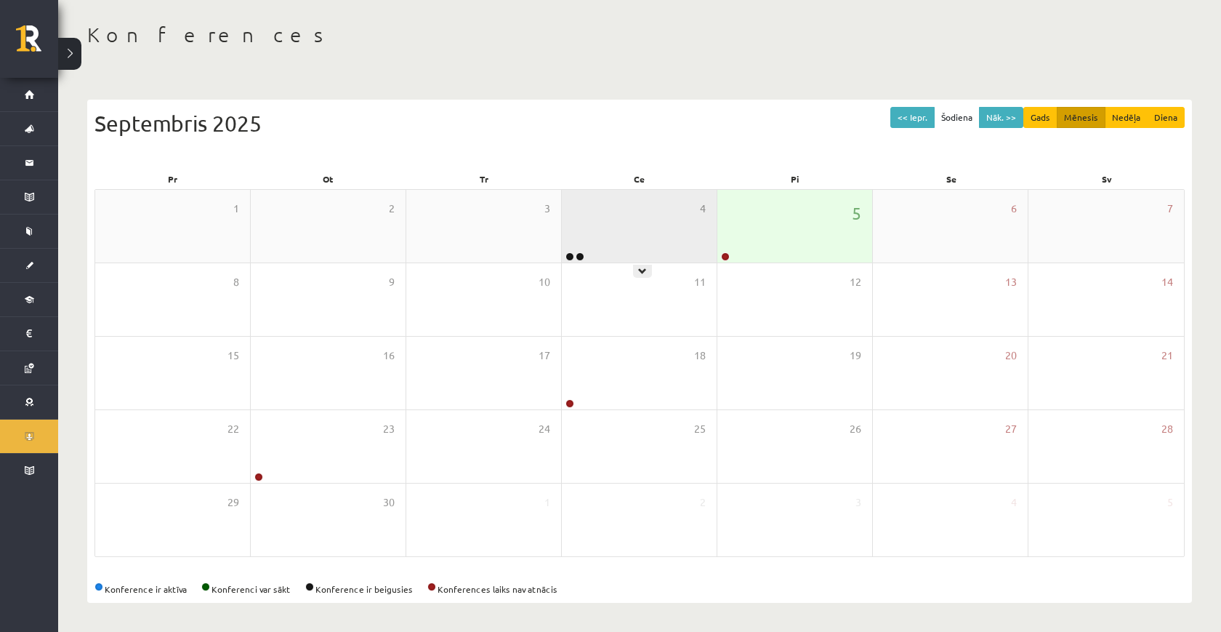
click at [642, 247] on div "4" at bounding box center [639, 226] width 155 height 73
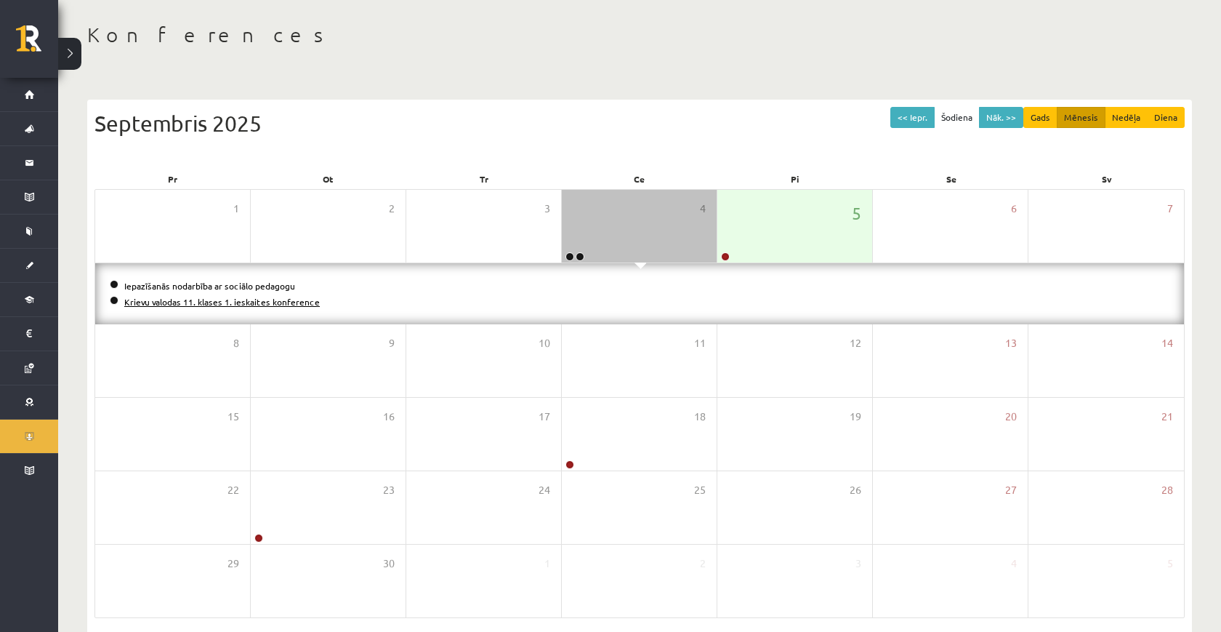
click at [299, 299] on link "Krievu valodas 11. klases 1. ieskaites konference" at bounding box center [222, 302] width 196 height 12
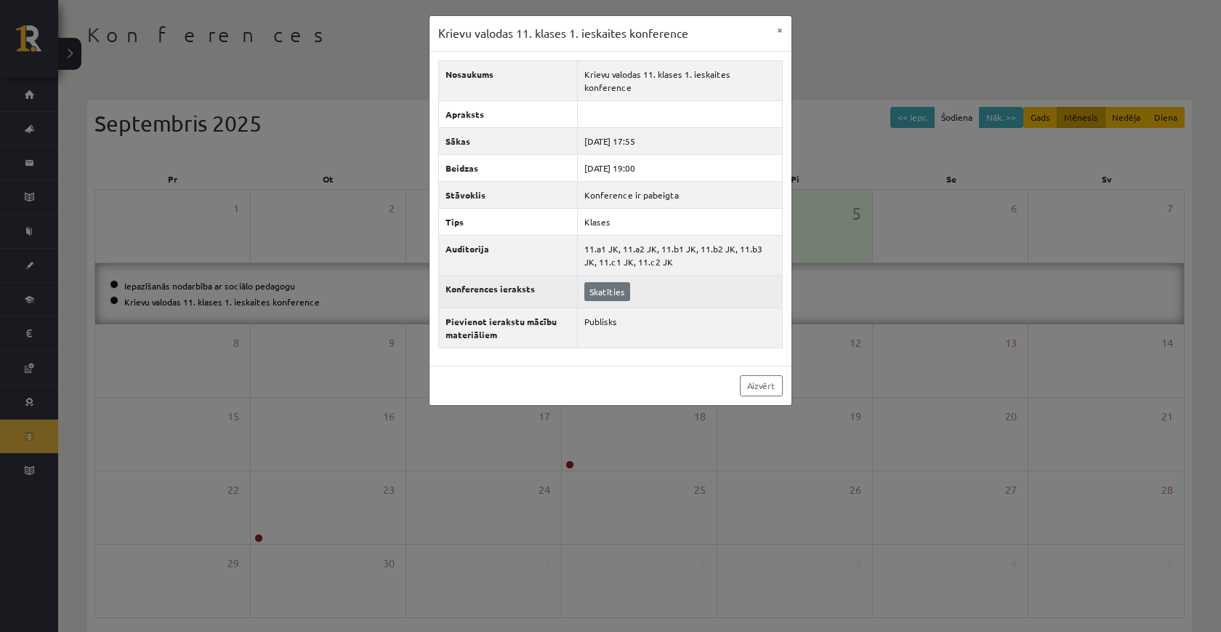
click at [585, 282] on link "Skatīties" at bounding box center [607, 291] width 46 height 19
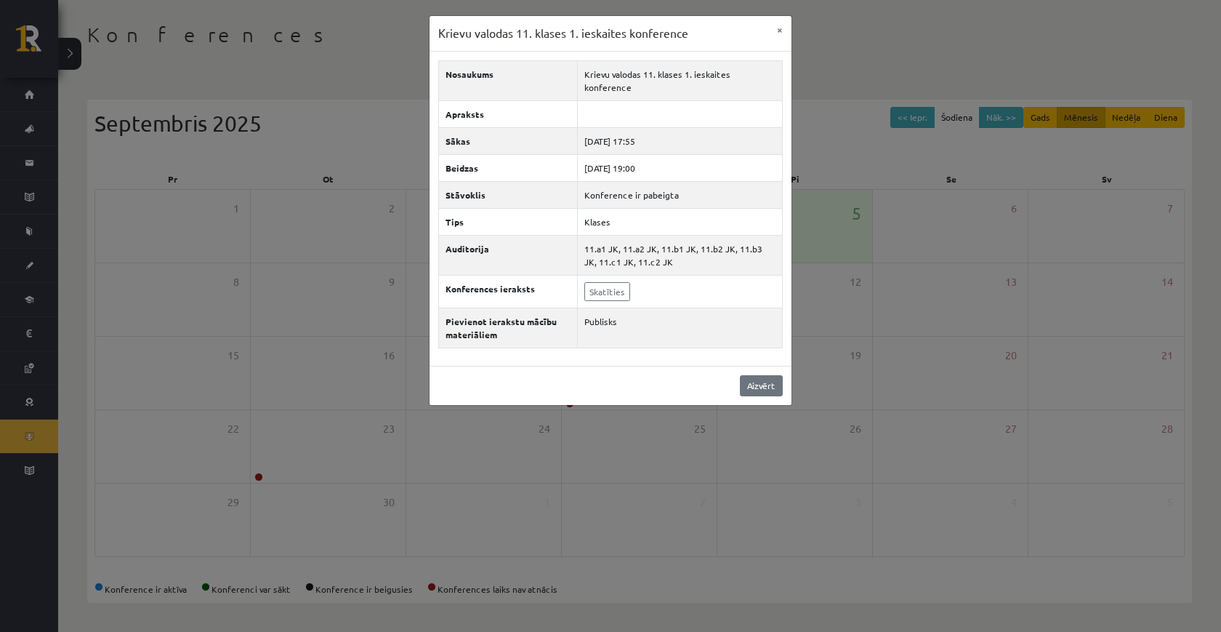
click at [755, 377] on link "Aizvērt" at bounding box center [761, 385] width 43 height 21
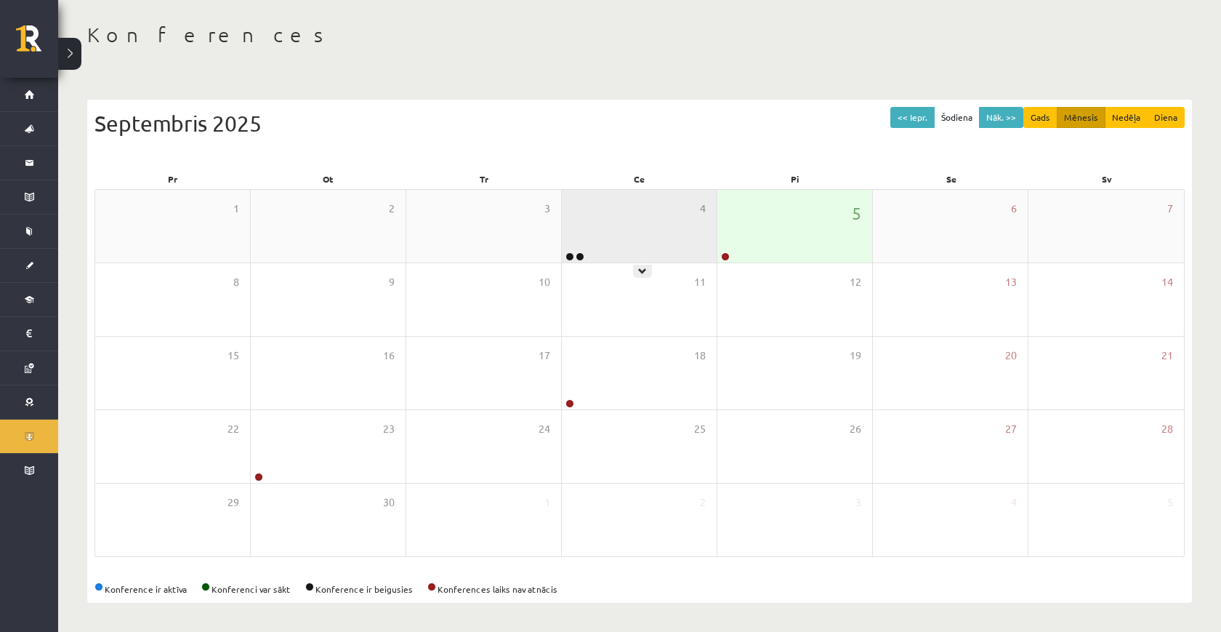
click at [616, 212] on div "4" at bounding box center [639, 226] width 155 height 73
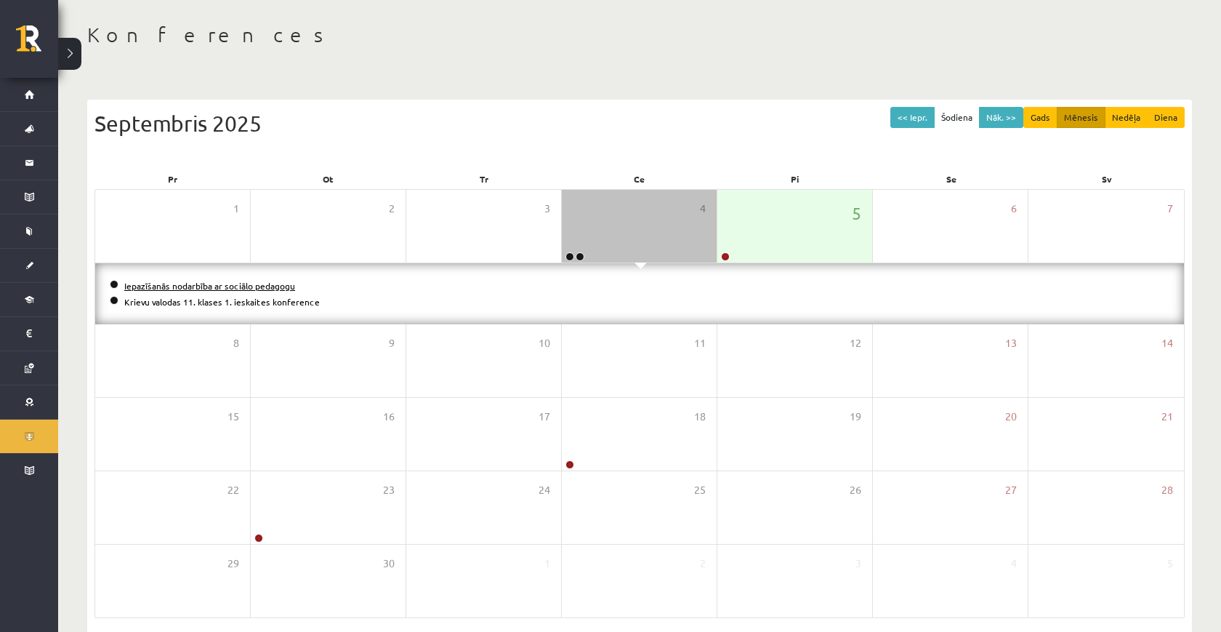
click at [274, 286] on link "Iepazīšanās nodarbība ar sociālo pedagogu" at bounding box center [209, 286] width 171 height 12
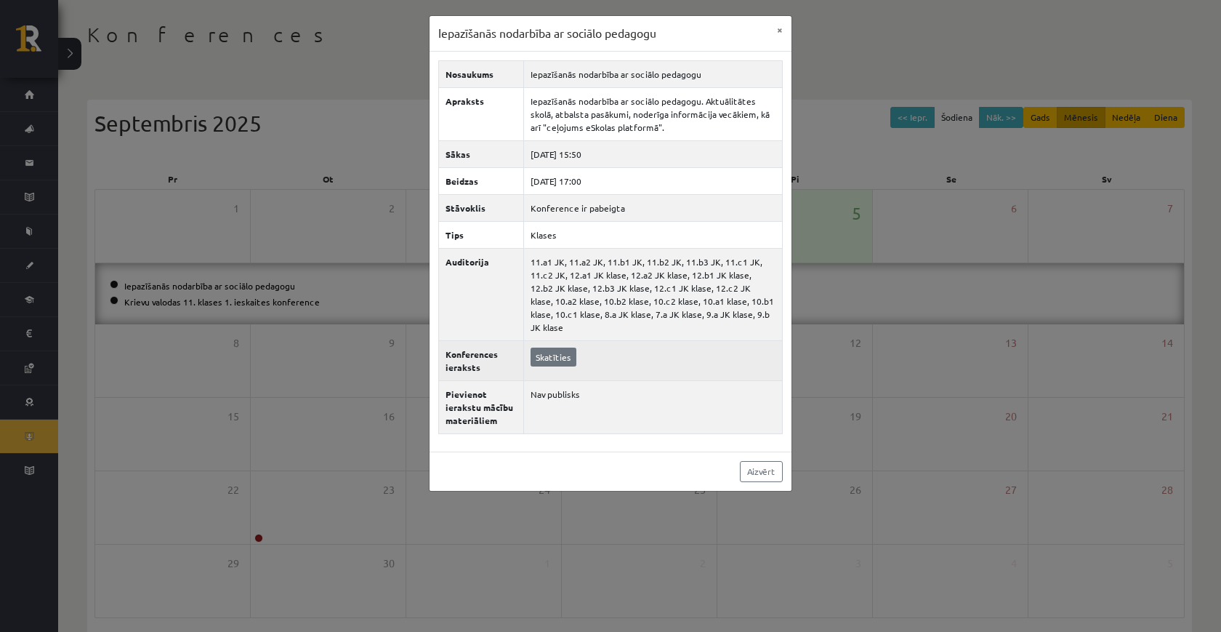
click at [531, 347] on link "Skatīties" at bounding box center [554, 356] width 46 height 19
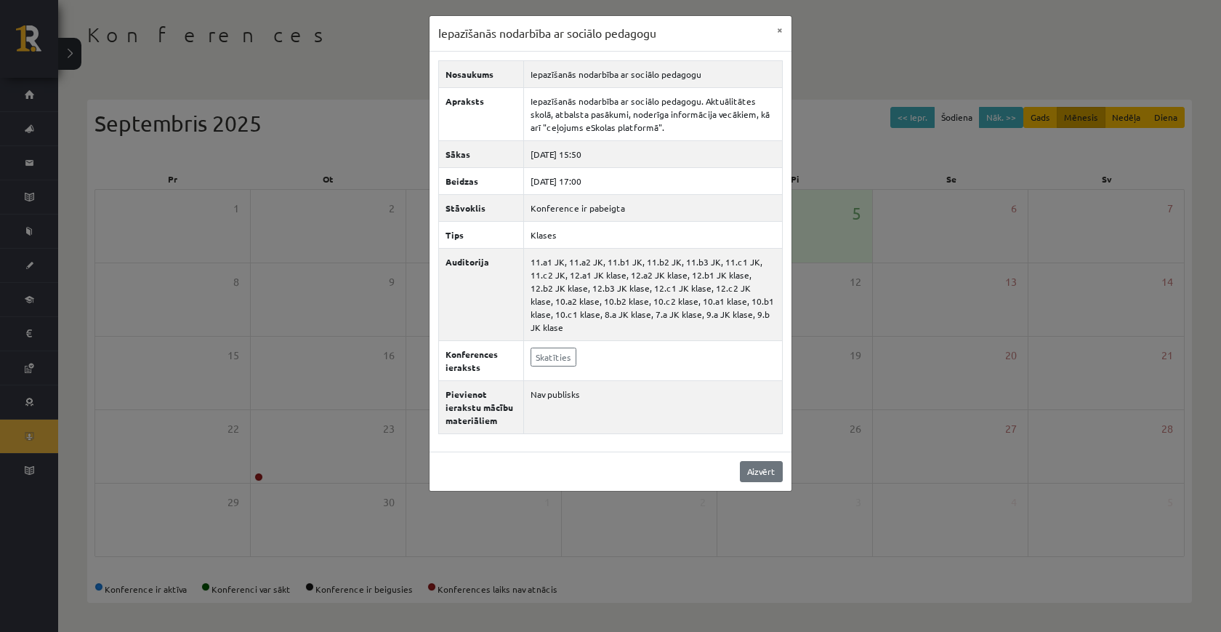
click at [760, 467] on link "Aizvērt" at bounding box center [761, 471] width 43 height 21
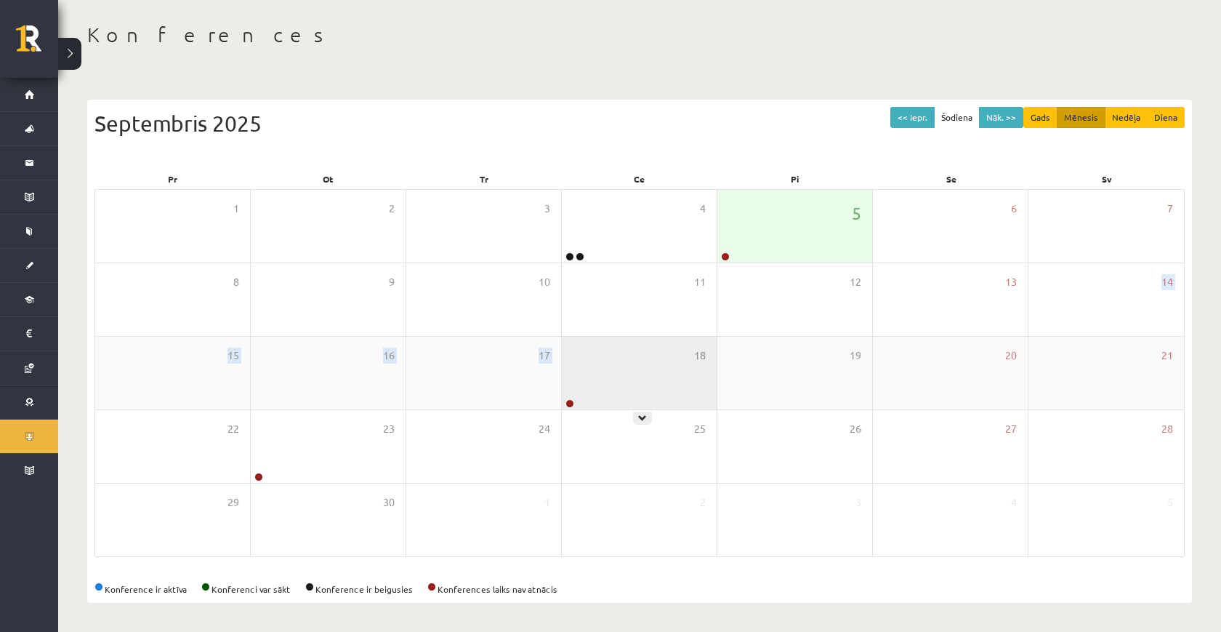
click at [599, 336] on div "1 2 3 4 5 6 7 Iepazīšanās nodarbība ar sociālo pedagogu Krievu valodas 11. klas…" at bounding box center [639, 373] width 1090 height 368
click at [599, 363] on div "18" at bounding box center [639, 373] width 155 height 73
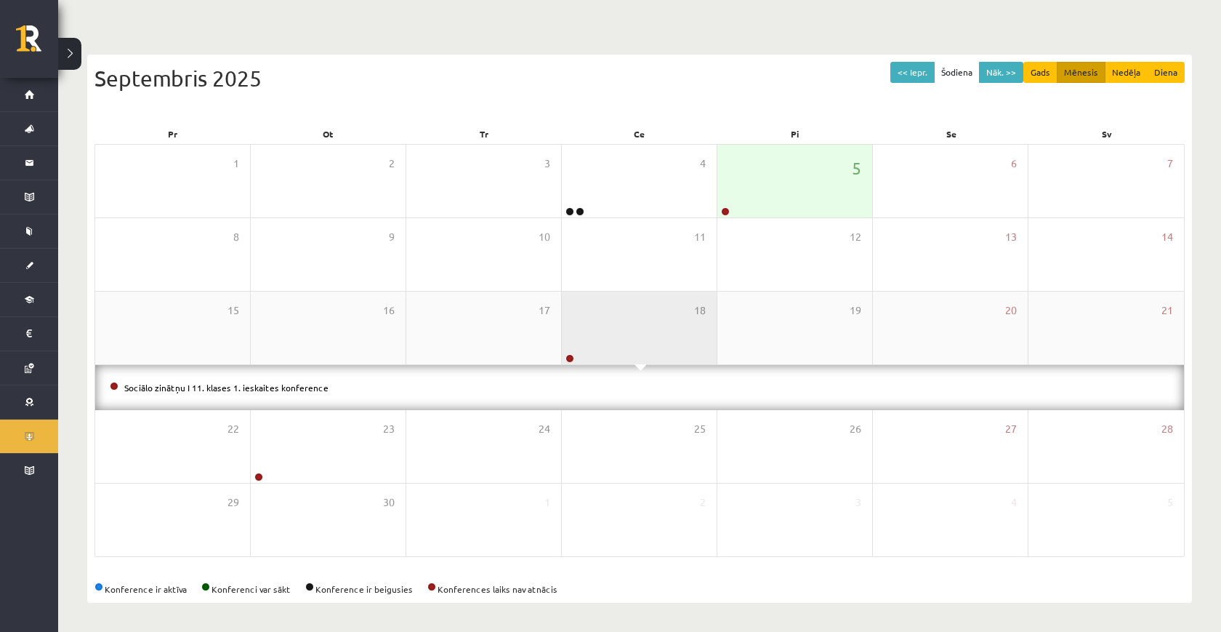
scroll to position [108, 0]
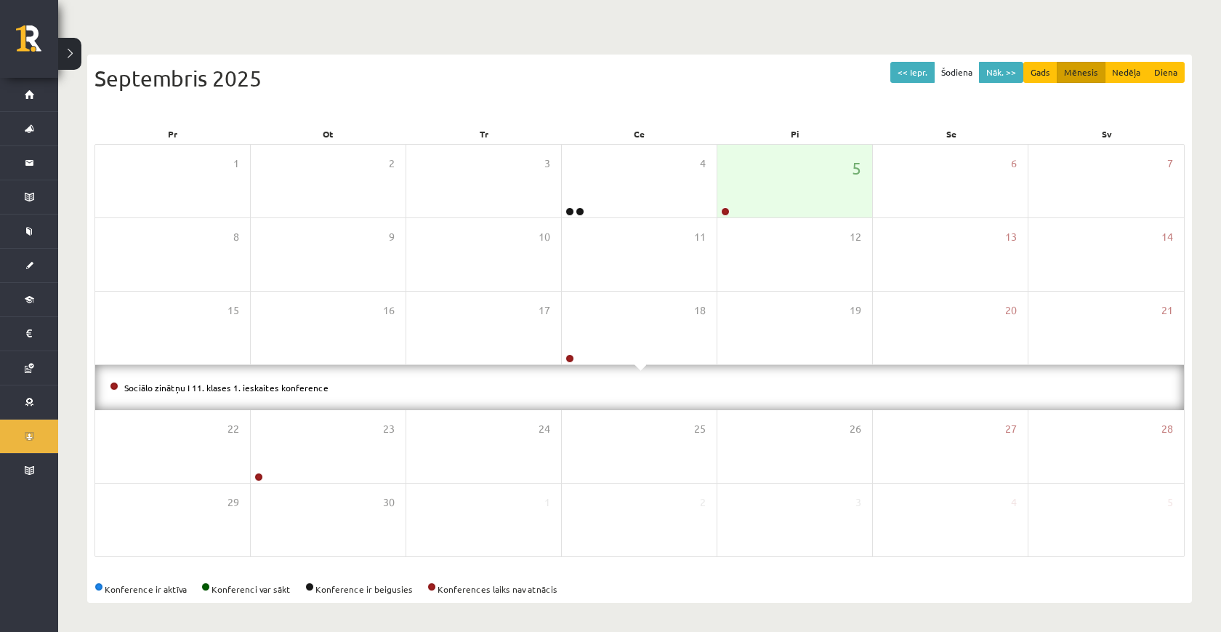
click at [278, 391] on li "Sociālo zinātņu I 11. klases 1. ieskaites konference" at bounding box center [640, 387] width 1060 height 16
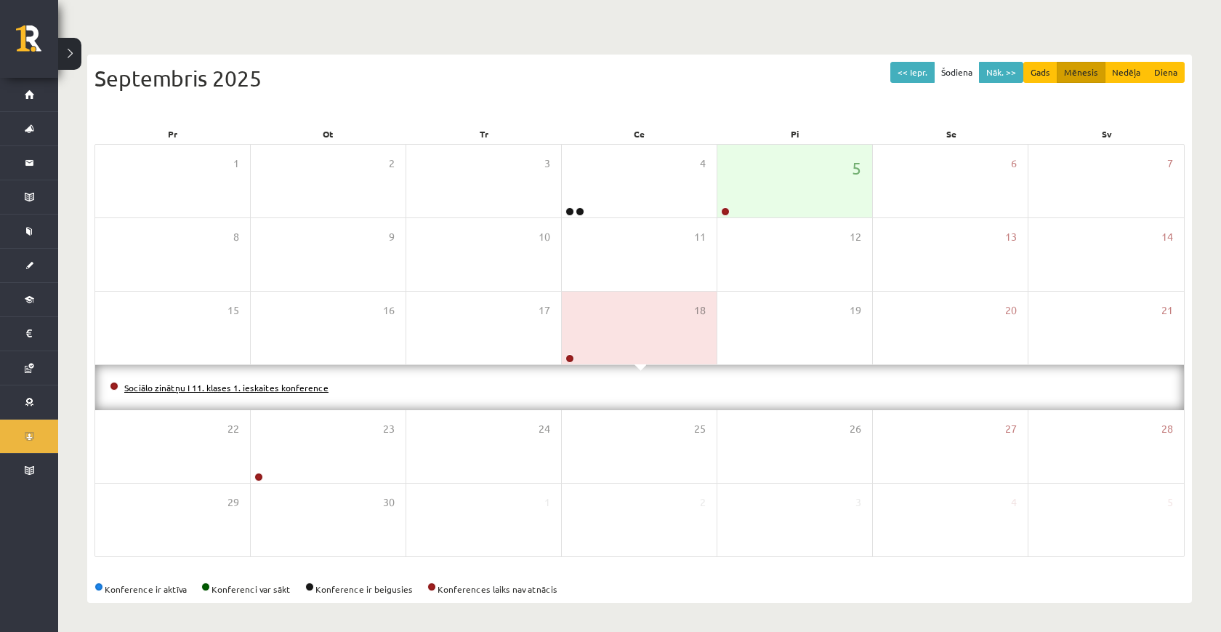
click at [278, 388] on link "Sociālo zinātņu I 11. klases 1. ieskaites konference" at bounding box center [226, 388] width 204 height 12
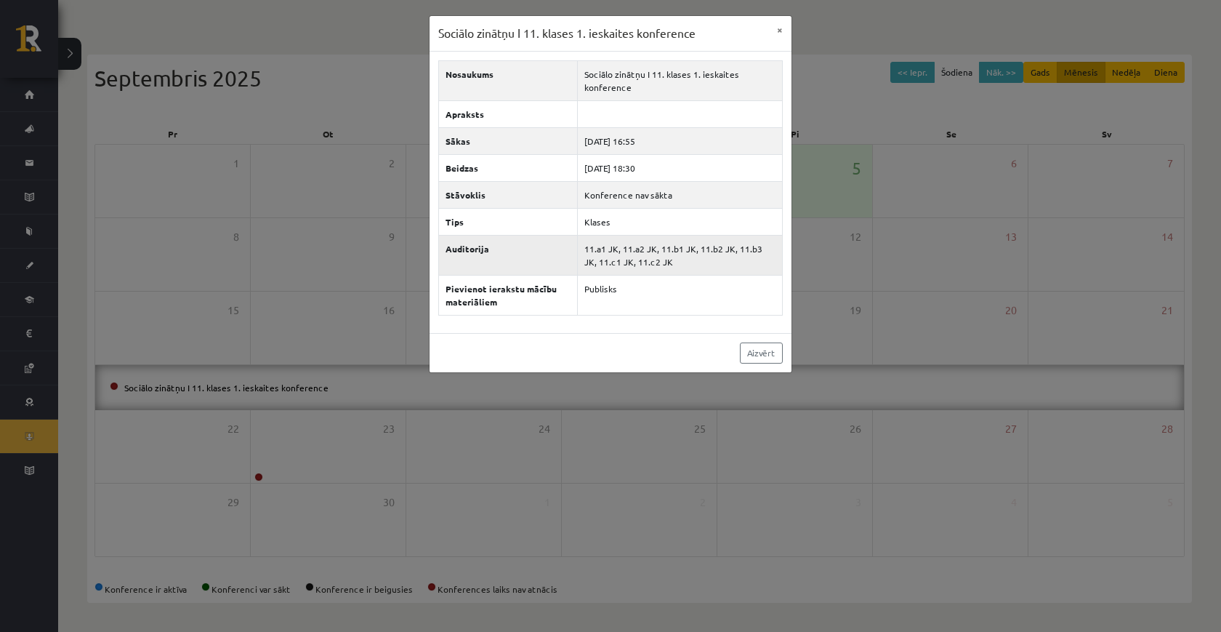
drag, startPoint x: 643, startPoint y: 261, endPoint x: 571, endPoint y: 238, distance: 74.7
click at [571, 238] on tr "Auditorija 11.a1 JK, 11.a2 JK, 11.b1 JK, 11.b2 JK, 11.b3 JK, 11.c1 JK, 11.c2 JK" at bounding box center [611, 255] width 344 height 40
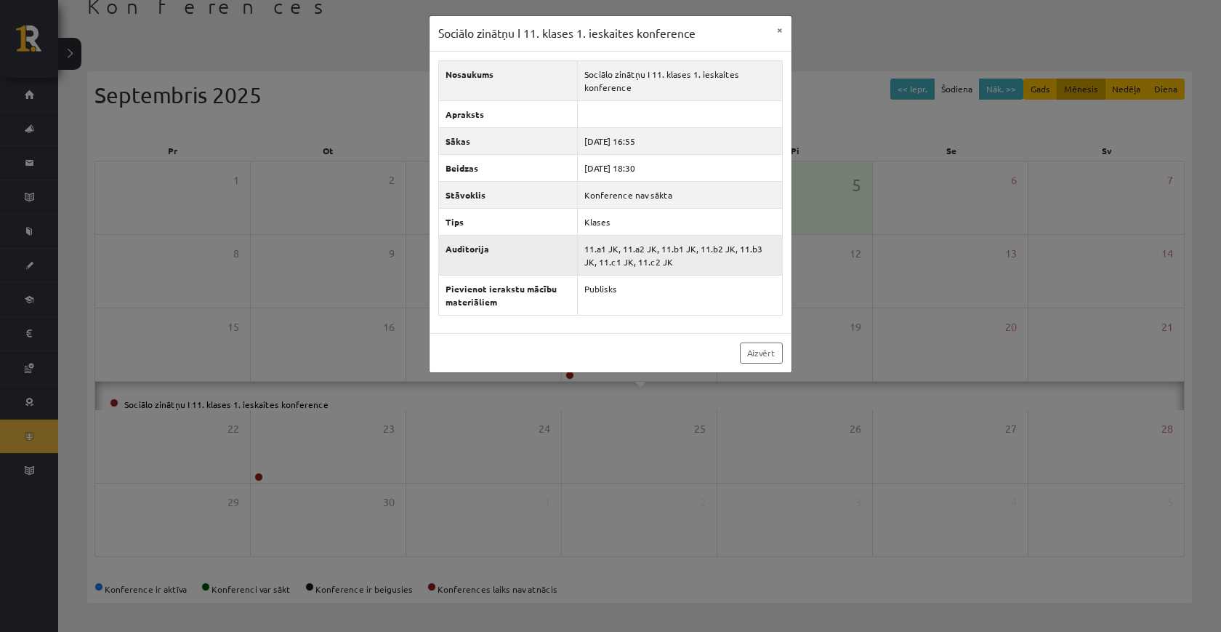
scroll to position [63, 0]
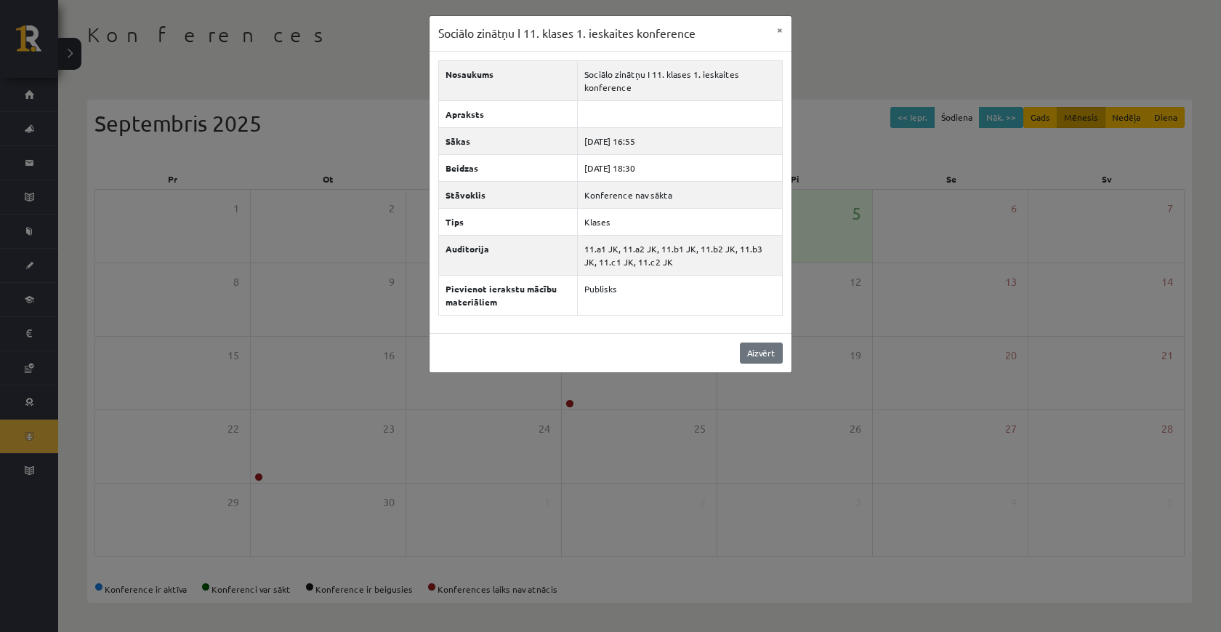
click at [773, 355] on link "Aizvērt" at bounding box center [761, 352] width 43 height 21
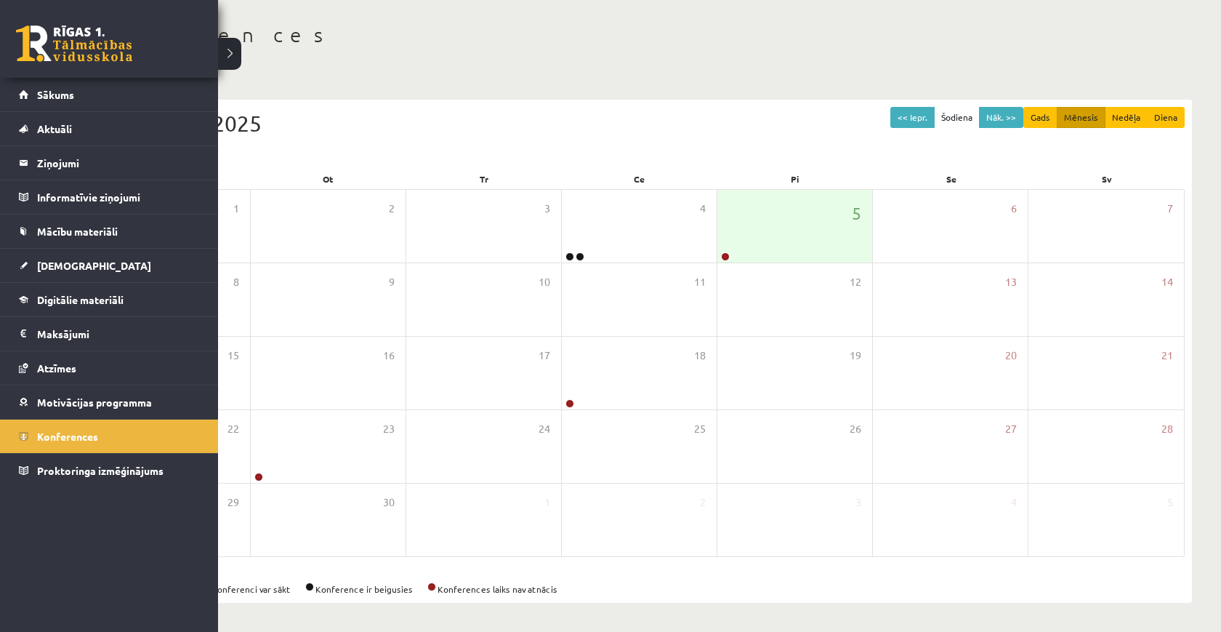
click at [31, 38] on link at bounding box center [74, 43] width 116 height 36
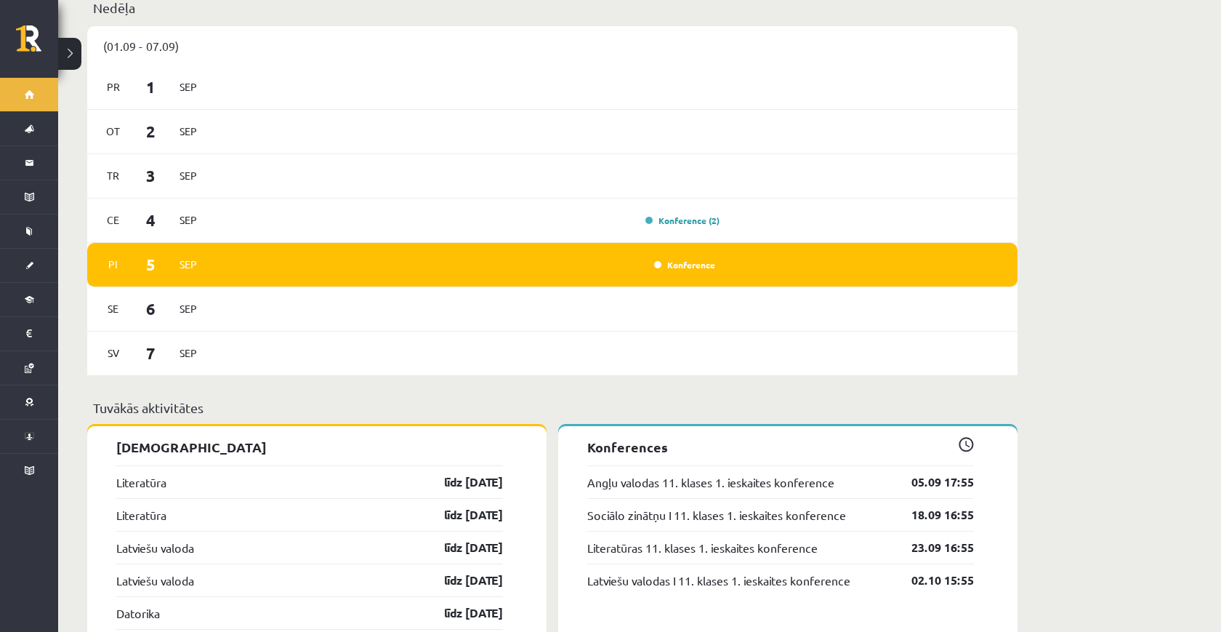
scroll to position [887, 0]
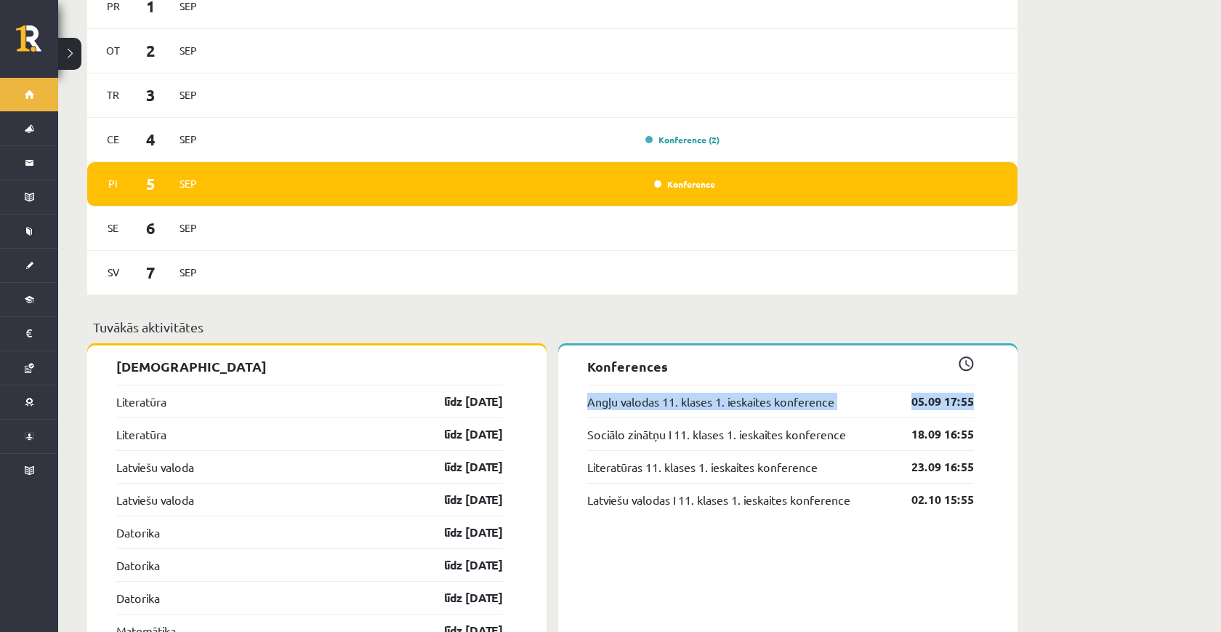
drag, startPoint x: 583, startPoint y: 389, endPoint x: 1010, endPoint y: 382, distance: 426.7
